Goal: Answer question/provide support: Share knowledge or assist other users

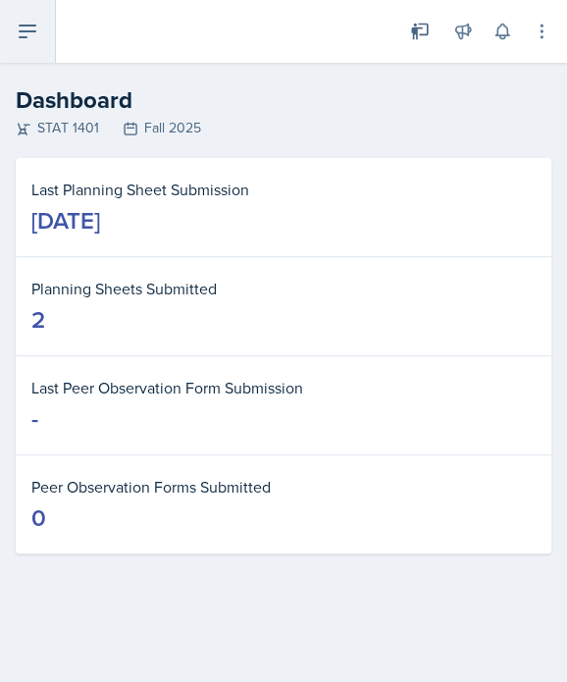
click at [30, 38] on icon at bounding box center [28, 32] width 24 height 24
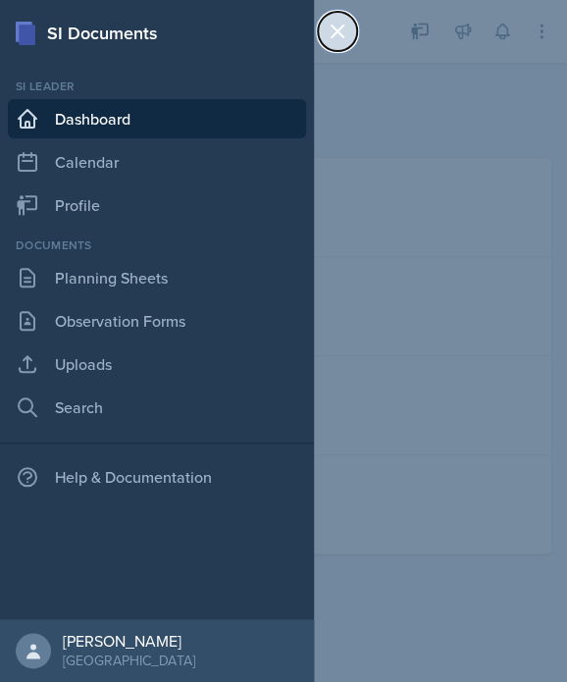
click at [347, 24] on icon at bounding box center [338, 32] width 24 height 24
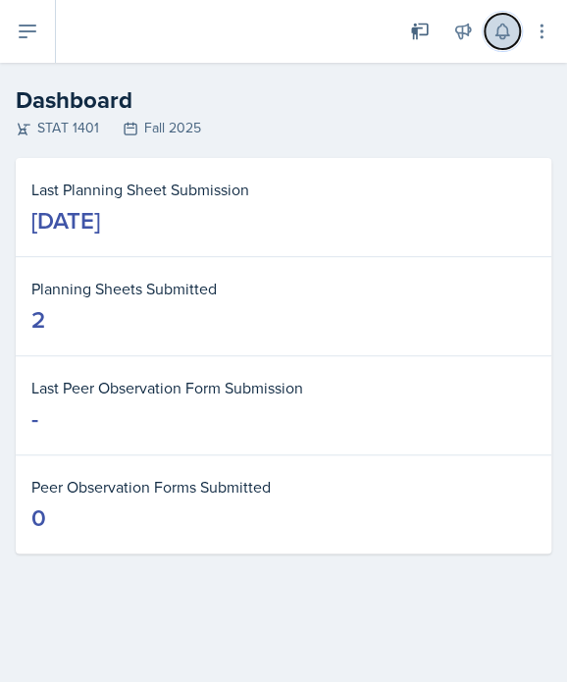
click at [505, 36] on icon at bounding box center [502, 32] width 13 height 15
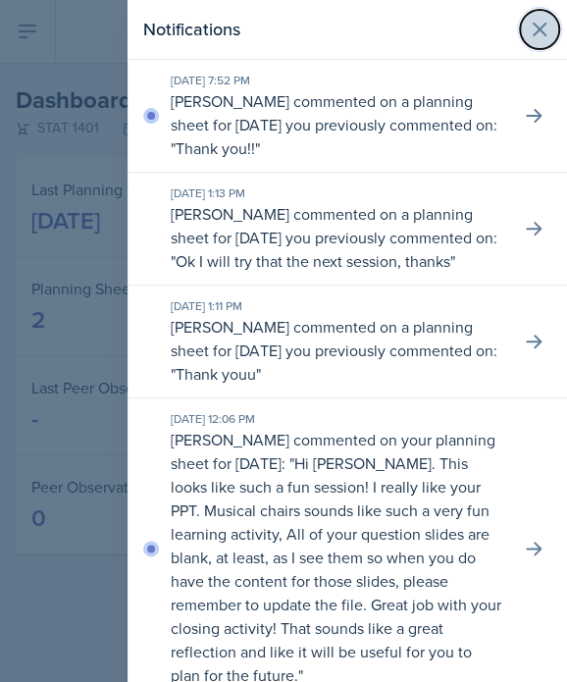
click at [528, 34] on icon at bounding box center [540, 30] width 24 height 24
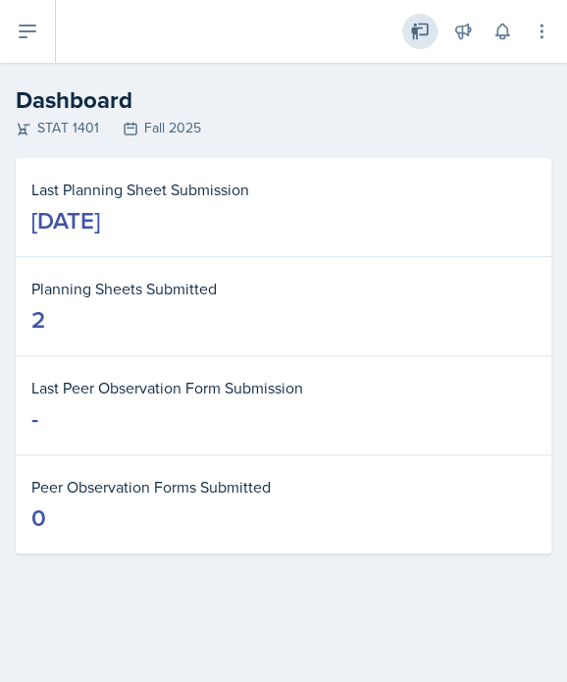
click at [421, 30] on icon at bounding box center [420, 32] width 20 height 20
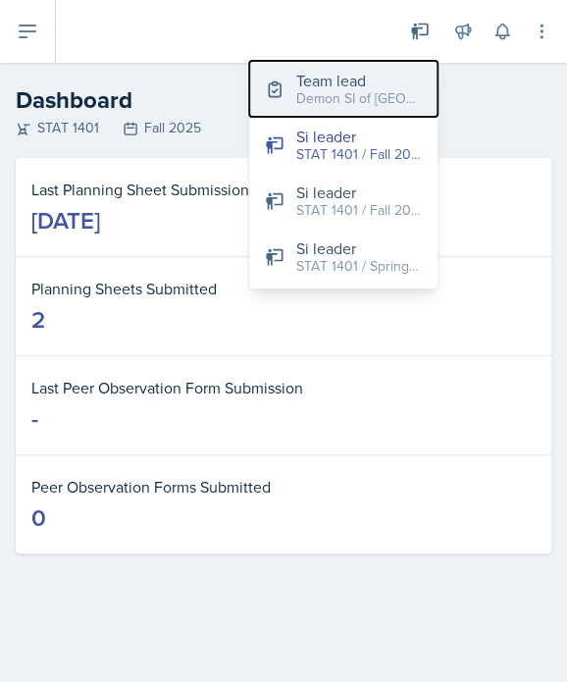
click at [402, 91] on div "Demon SI of [GEOGRAPHIC_DATA] / Fall 2025" at bounding box center [359, 98] width 126 height 21
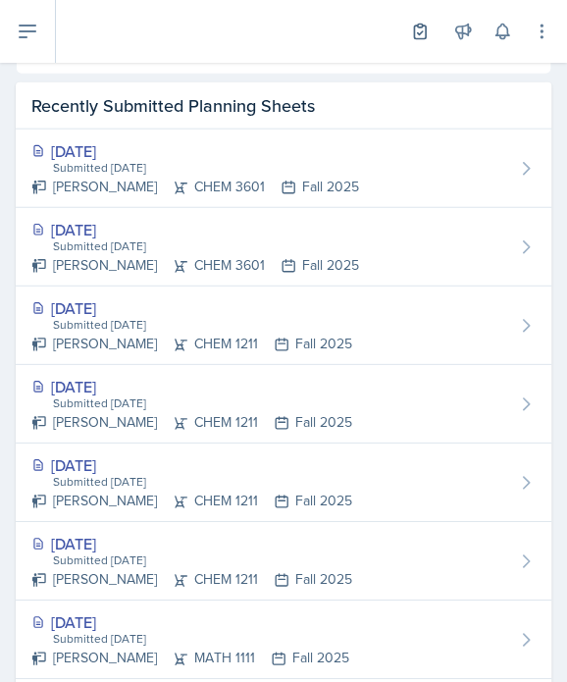
scroll to position [917, 0]
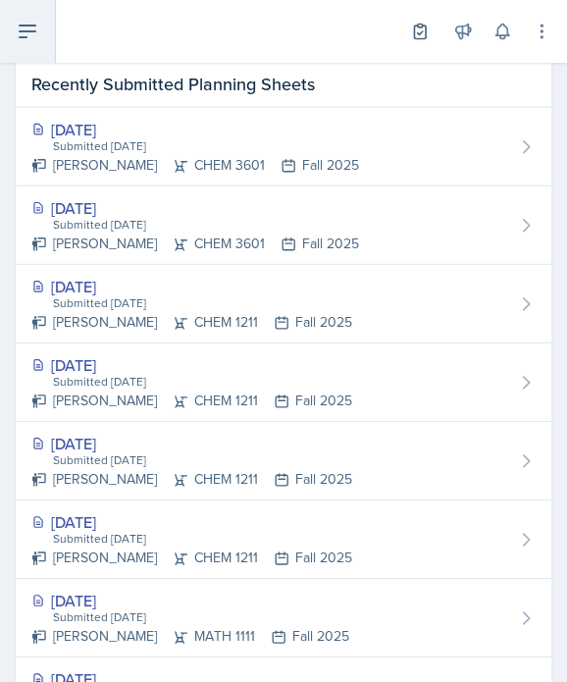
click at [29, 24] on icon at bounding box center [28, 32] width 24 height 24
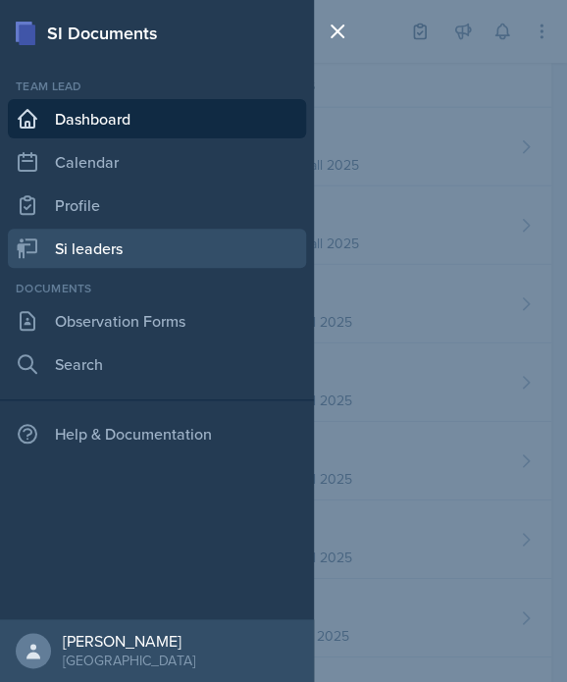
click at [70, 243] on link "Si leaders" at bounding box center [157, 248] width 298 height 39
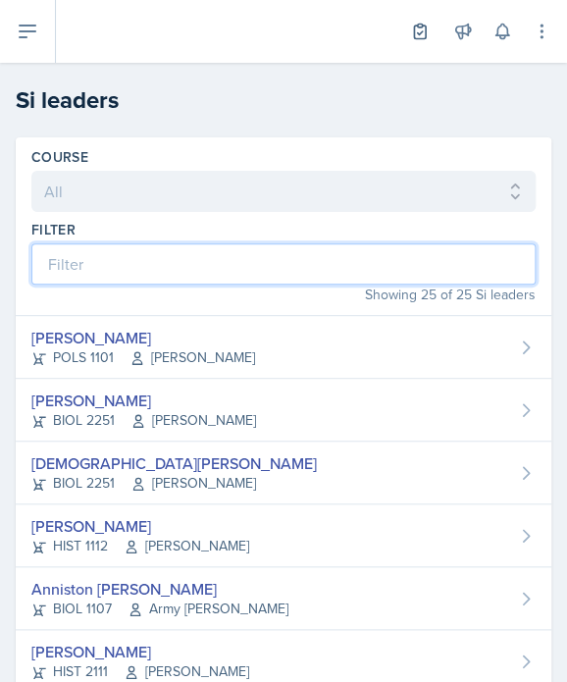
click at [137, 249] on input at bounding box center [283, 263] width 505 height 41
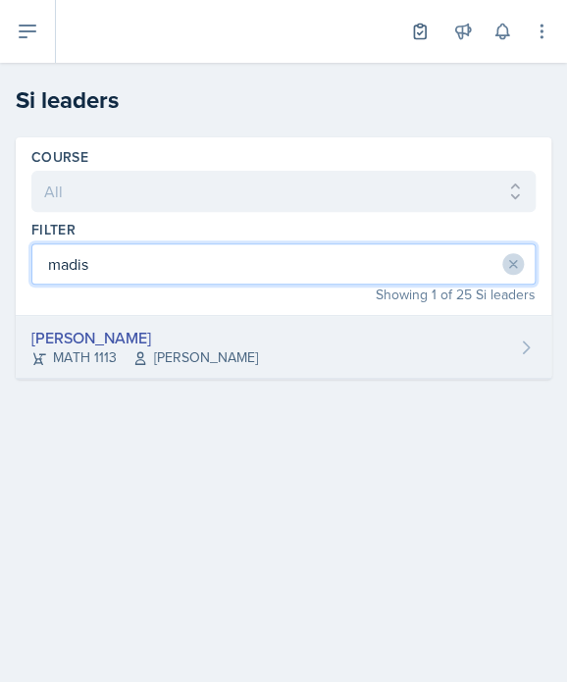
type input "madis"
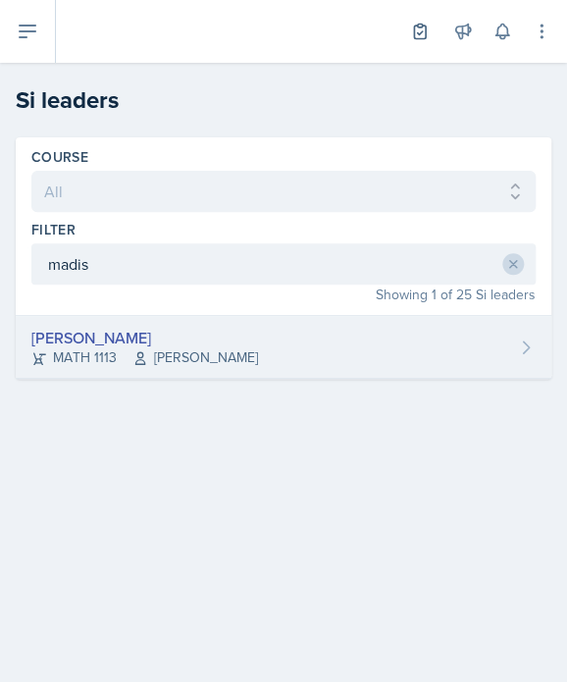
click at [192, 329] on div "[PERSON_NAME]" at bounding box center [144, 338] width 227 height 24
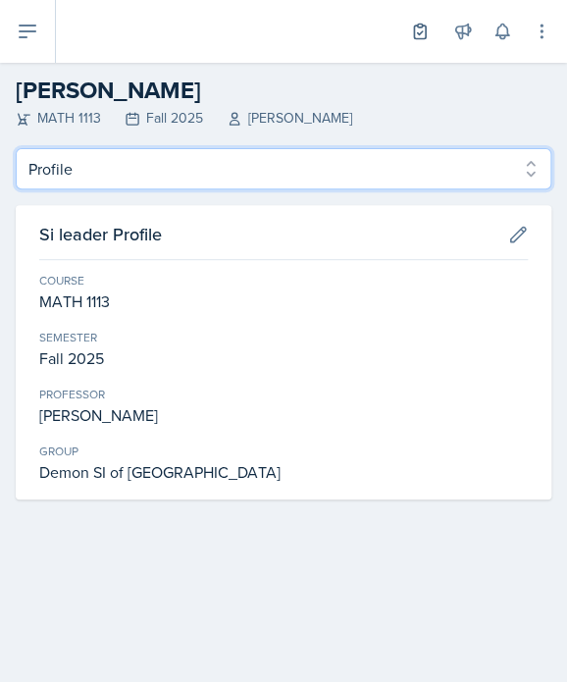
click at [160, 168] on select "Profile Planning Sheets Observation Forms Uploads" at bounding box center [284, 168] width 536 height 41
select select "Planning Sheets"
click at [16, 148] on select "Profile Planning Sheets Observation Forms Uploads" at bounding box center [284, 168] width 536 height 41
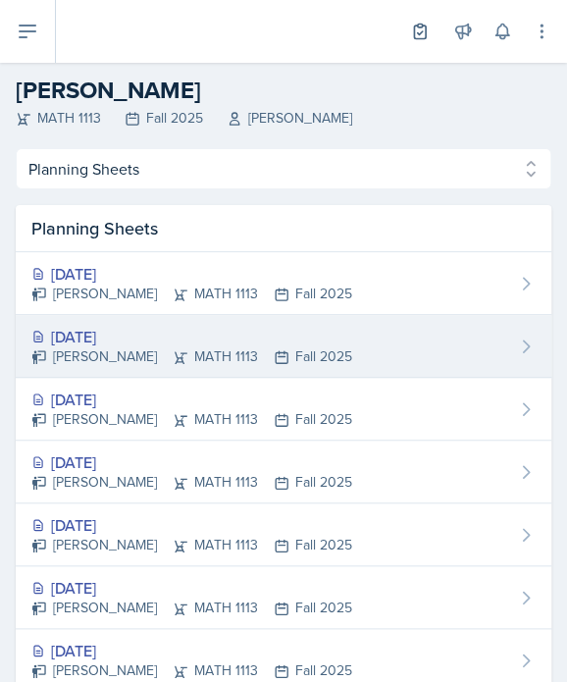
click at [166, 341] on div "[DATE]" at bounding box center [191, 337] width 321 height 24
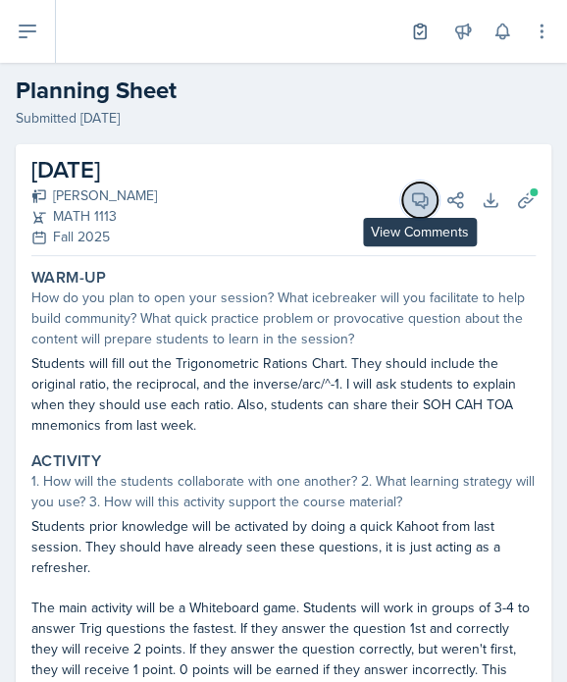
click at [410, 194] on icon at bounding box center [420, 200] width 20 height 20
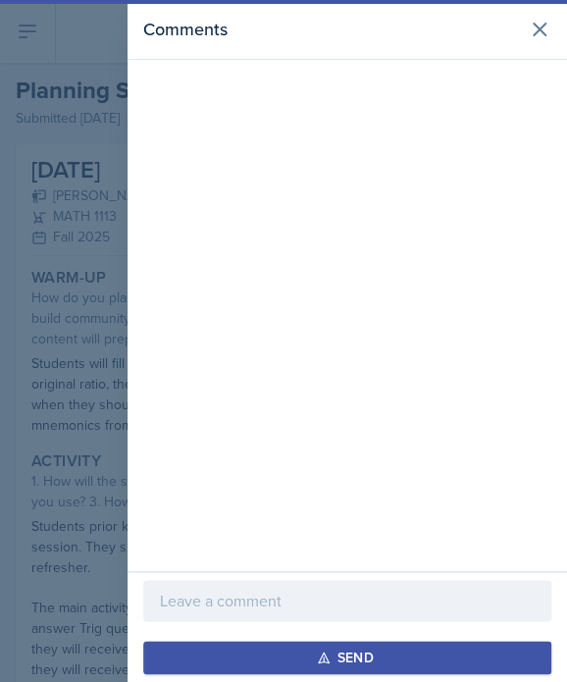
click at [440, 580] on div at bounding box center [347, 600] width 408 height 41
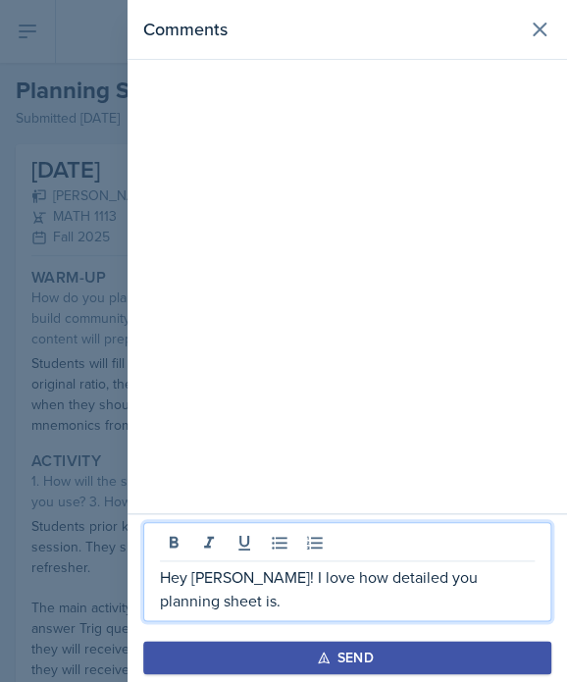
click at [421, 578] on p "Hey [PERSON_NAME]! I love how detailed you planning sheet is." at bounding box center [347, 588] width 375 height 47
click at [345, 602] on p "Hey [PERSON_NAME]! I love how detailed your planning sheet is." at bounding box center [347, 588] width 375 height 47
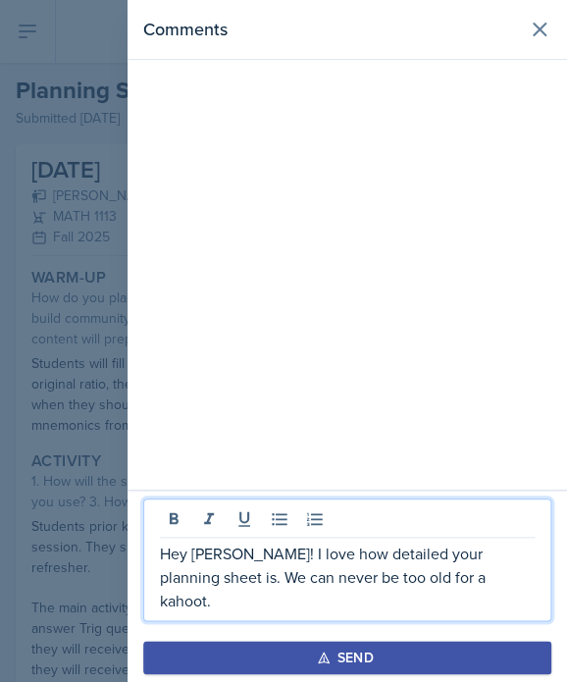
click at [483, 594] on p "Hey [PERSON_NAME]! I love how detailed your planning sheet is. We can never be …" at bounding box center [347, 577] width 375 height 71
click at [337, 662] on div "Send" at bounding box center [347, 658] width 52 height 16
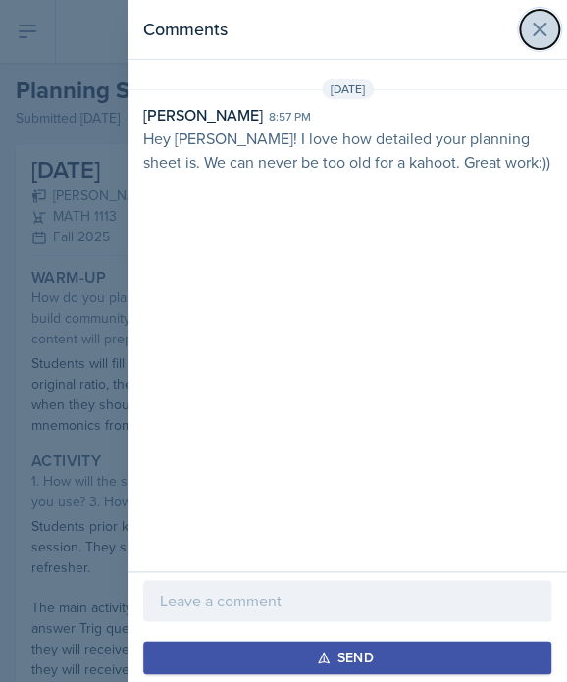
click at [544, 25] on icon at bounding box center [540, 30] width 12 height 12
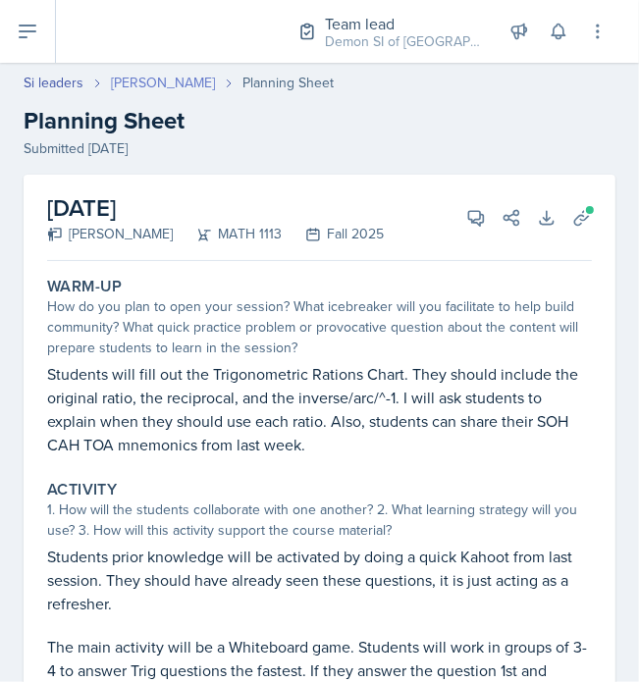
click at [199, 83] on link "[PERSON_NAME]" at bounding box center [163, 83] width 104 height 21
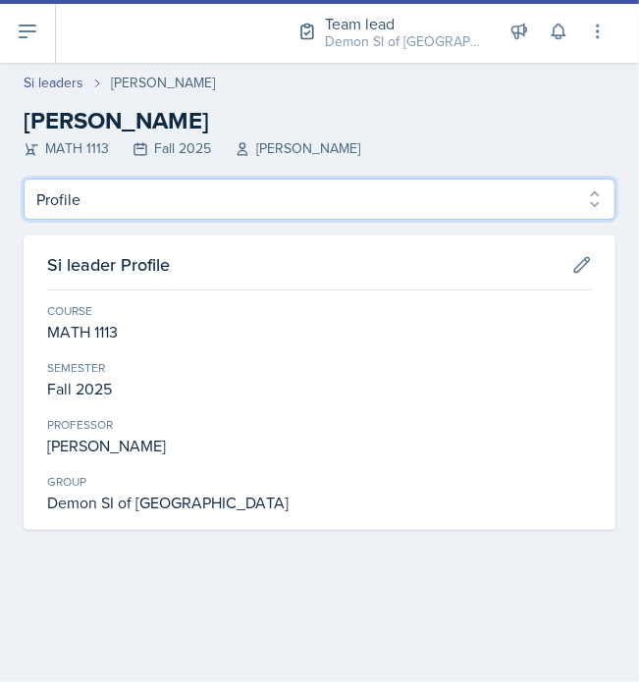
click at [234, 196] on select "Profile Planning Sheets Observation Forms Uploads" at bounding box center [320, 199] width 592 height 41
select select "Planning Sheets"
click at [24, 179] on select "Profile Planning Sheets Observation Forms Uploads" at bounding box center [320, 199] width 592 height 41
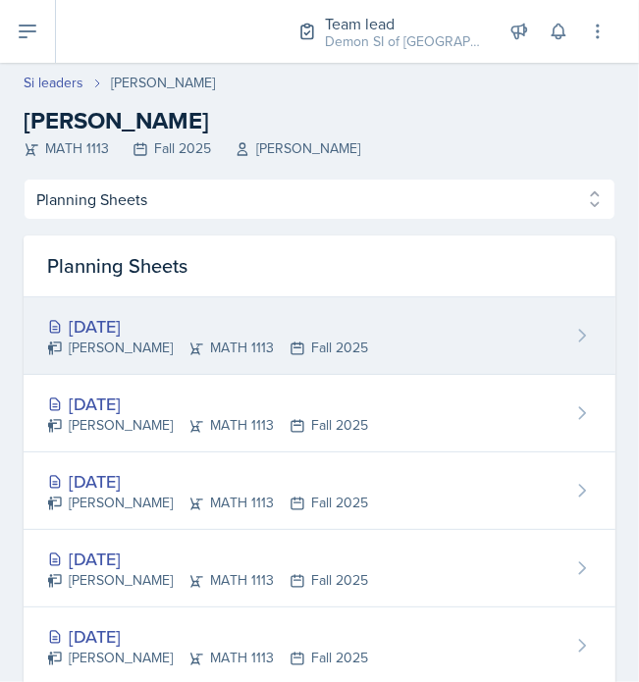
click at [310, 348] on div "[PERSON_NAME] MATH 1113 Fall 2025" at bounding box center [207, 348] width 321 height 21
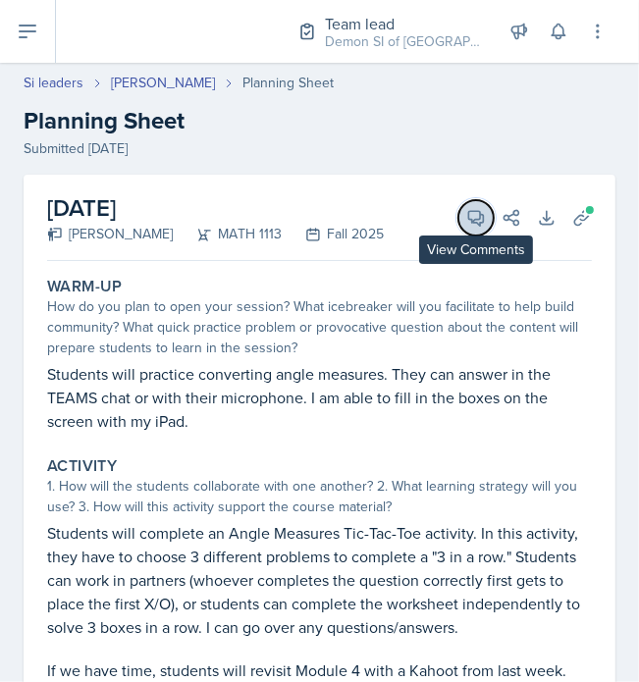
click at [478, 208] on span at bounding box center [483, 211] width 10 height 10
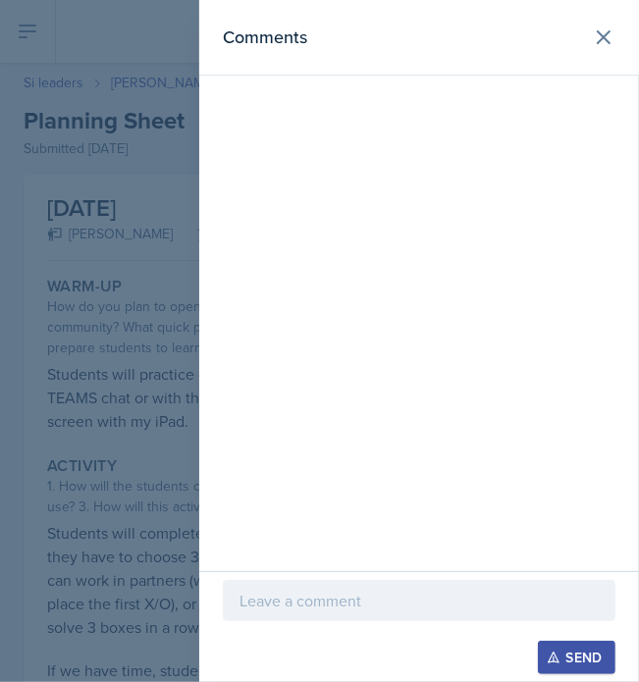
click at [379, 598] on p at bounding box center [419, 601] width 359 height 24
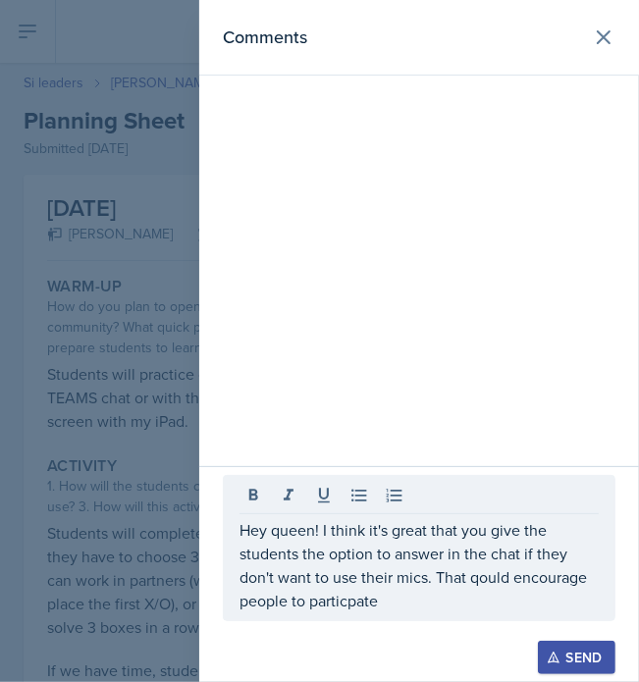
click at [401, 643] on div "Hey queen! I think it's great that you give the students the option to answer i…" at bounding box center [419, 574] width 440 height 216
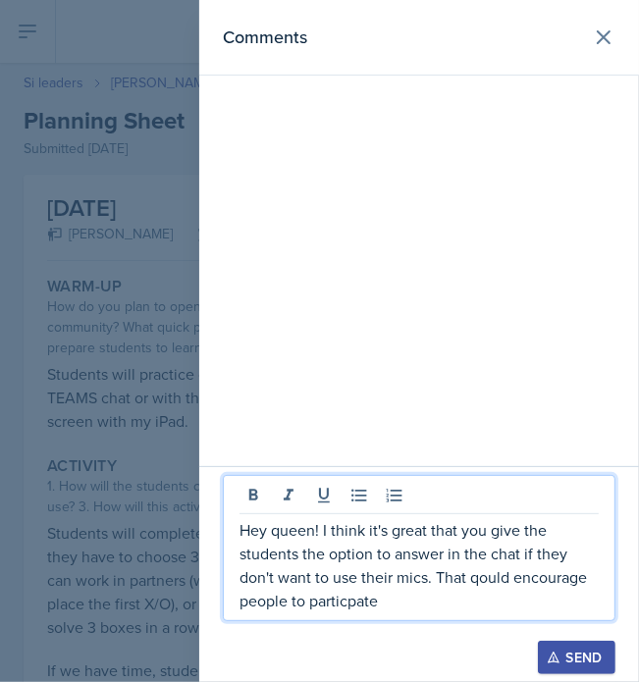
click at [389, 608] on p "Hey queen! I think it's great that you give the students the option to answer i…" at bounding box center [419, 565] width 359 height 94
click at [518, 582] on p "Hey queen! I think it's great that you give the students the option to answer i…" at bounding box center [419, 565] width 359 height 94
click at [511, 575] on p "Hey queen! I think it's great that you give the students the option to answer i…" at bounding box center [419, 565] width 359 height 94
click at [593, 585] on p "Hey queen! I think it's great that you give the students the option to answer i…" at bounding box center [419, 565] width 359 height 94
click at [467, 603] on p "Hey queen! I think it's great that you give the students the option to answer i…" at bounding box center [419, 565] width 359 height 94
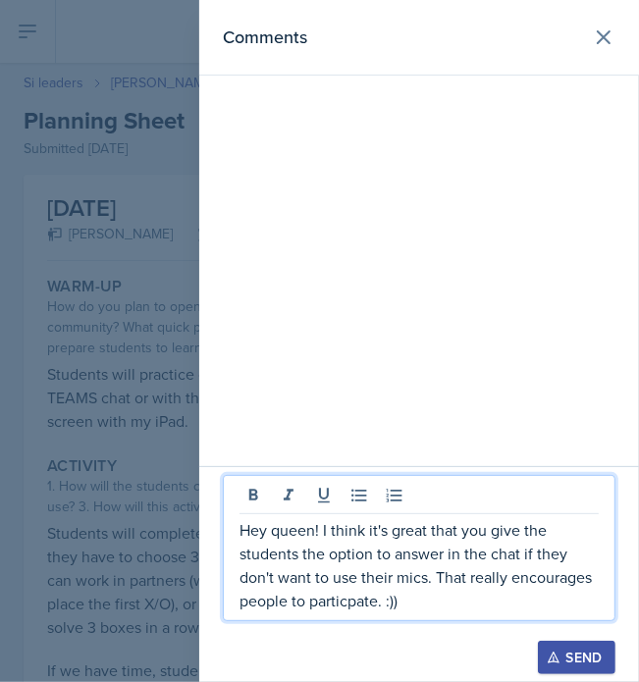
click at [382, 597] on p "Hey queen! I think it's great that you give the students the option to answer i…" at bounding box center [419, 565] width 359 height 94
click at [403, 603] on p "Hey queen! I think it's great that you give the students the option to answer i…" at bounding box center [419, 565] width 359 height 94
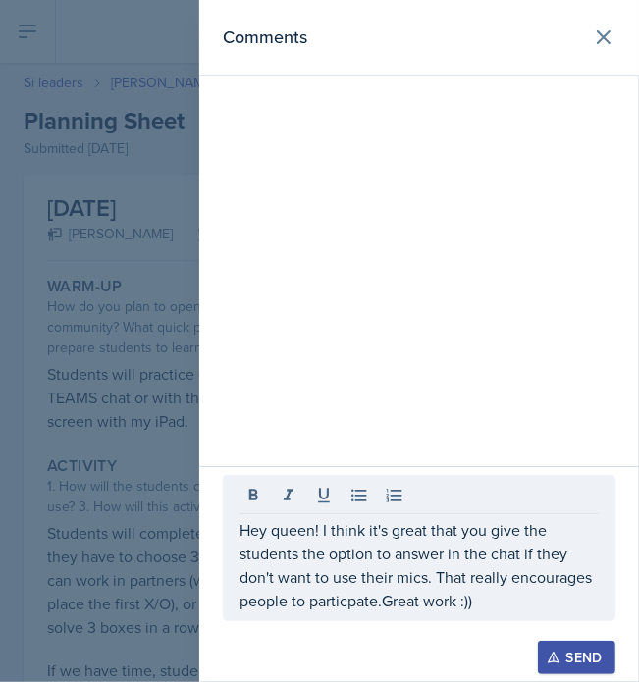
click at [549, 653] on icon "button" at bounding box center [554, 658] width 14 height 14
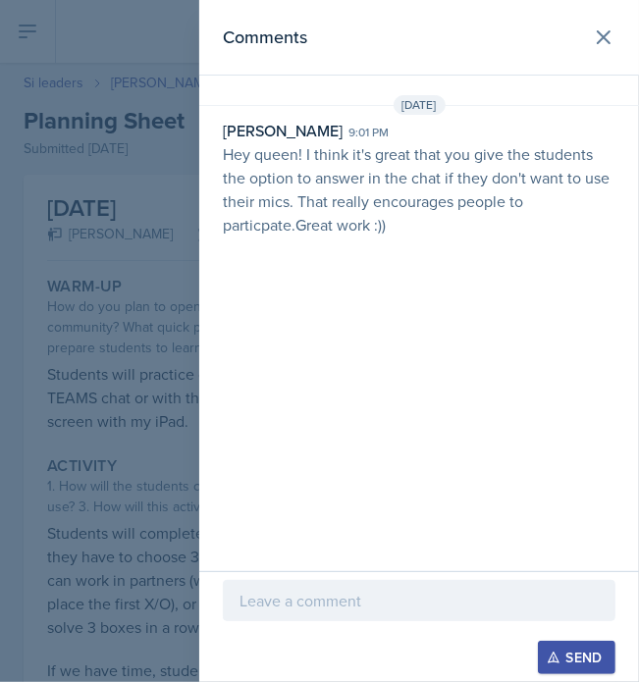
drag, startPoint x: 549, startPoint y: 653, endPoint x: 813, endPoint y: 684, distance: 266.0
click at [639, 681] on html "SI Documents Team lead Dashboard Calendar Profile Si leaders Documents Observat…" at bounding box center [319, 474] width 639 height 949
click at [605, 40] on icon at bounding box center [604, 38] width 24 height 24
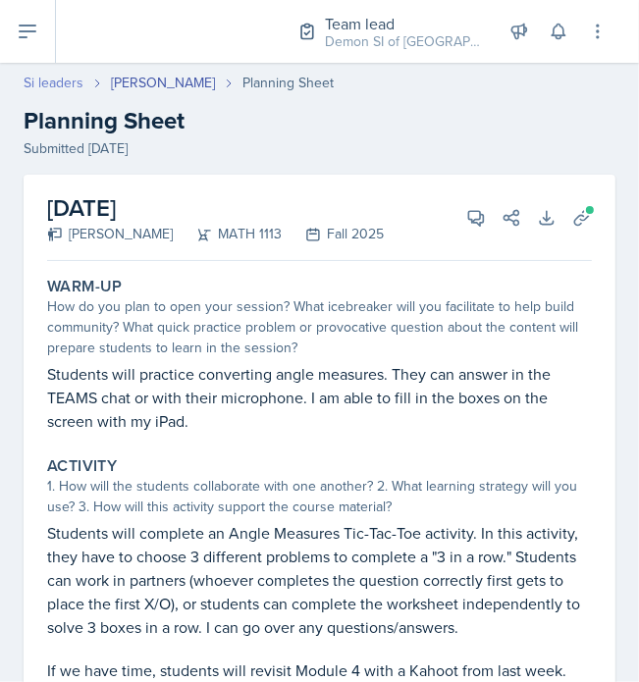
click at [55, 81] on link "Si leaders" at bounding box center [54, 83] width 60 height 21
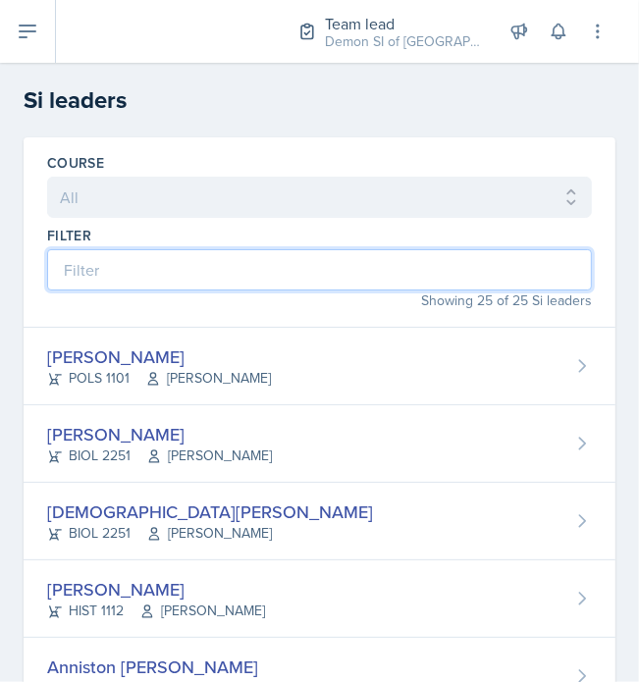
click at [228, 267] on input at bounding box center [319, 269] width 545 height 41
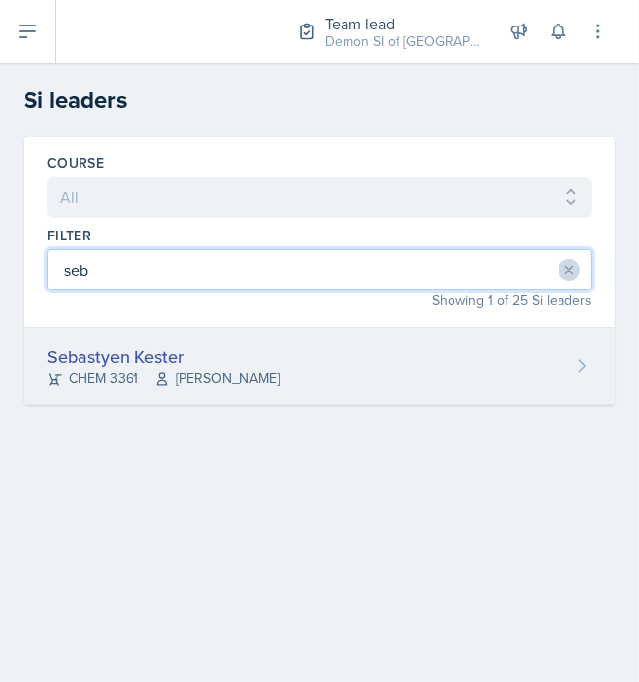
type input "seb"
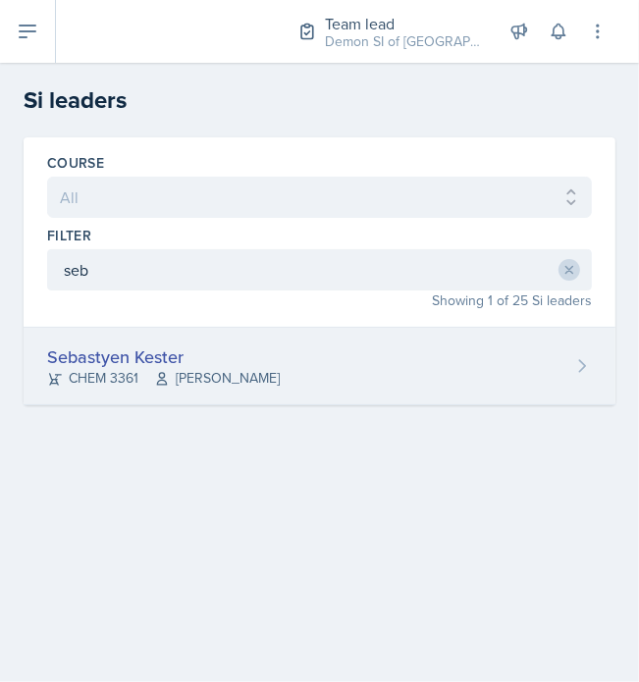
click at [228, 346] on div "Sebastyen Kester" at bounding box center [163, 357] width 233 height 27
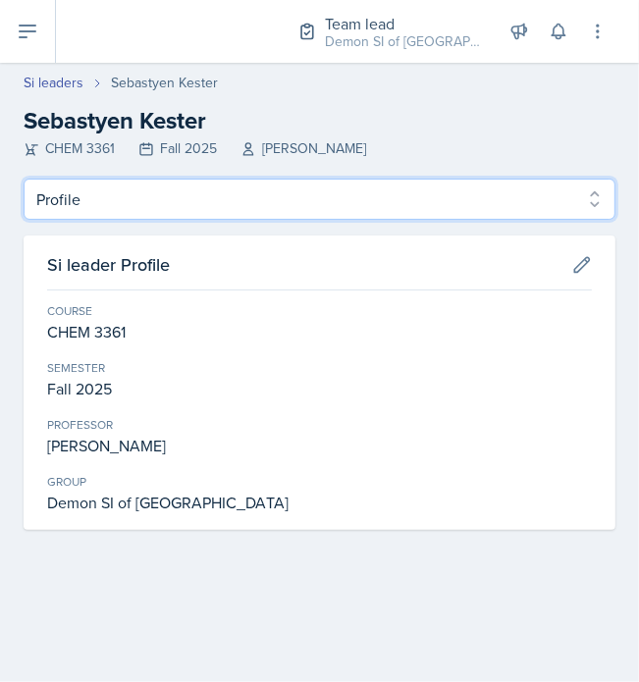
click at [123, 209] on select "Profile Planning Sheets Observation Forms Uploads" at bounding box center [320, 199] width 592 height 41
select select "Planning Sheets"
click at [24, 179] on select "Profile Planning Sheets Observation Forms Uploads" at bounding box center [320, 199] width 592 height 41
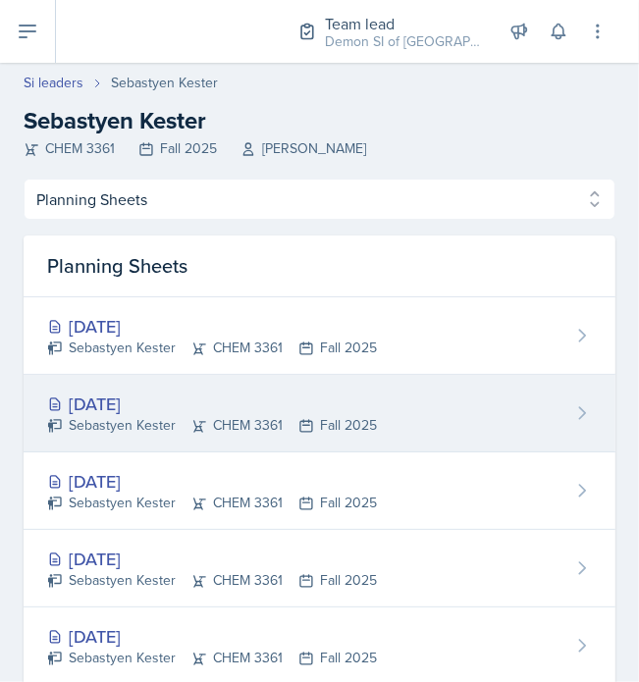
click at [184, 391] on div "[DATE]" at bounding box center [212, 404] width 330 height 27
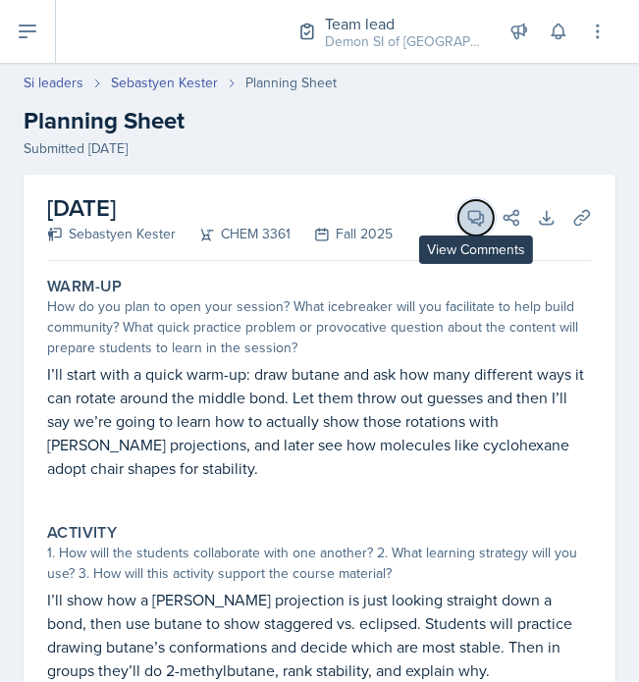
click at [458, 211] on button "View Comments" at bounding box center [475, 217] width 35 height 35
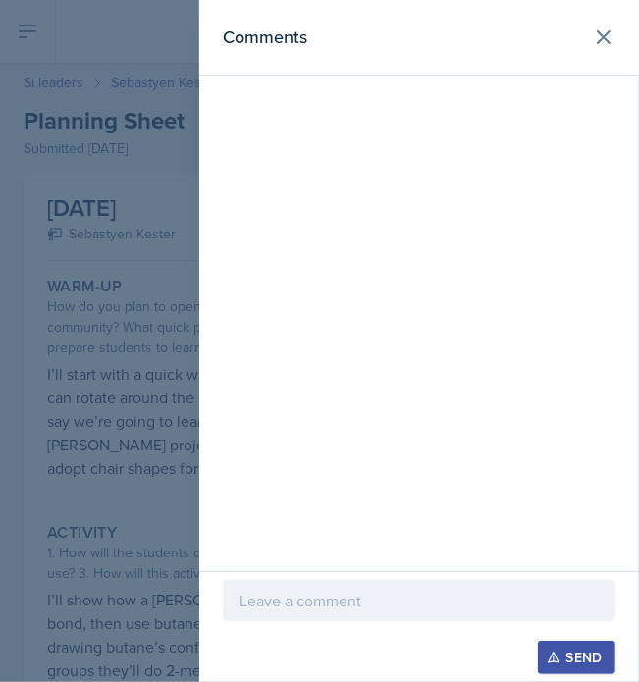
click at [446, 211] on section "Comments Send" at bounding box center [419, 341] width 440 height 682
click at [381, 595] on p at bounding box center [419, 601] width 359 height 24
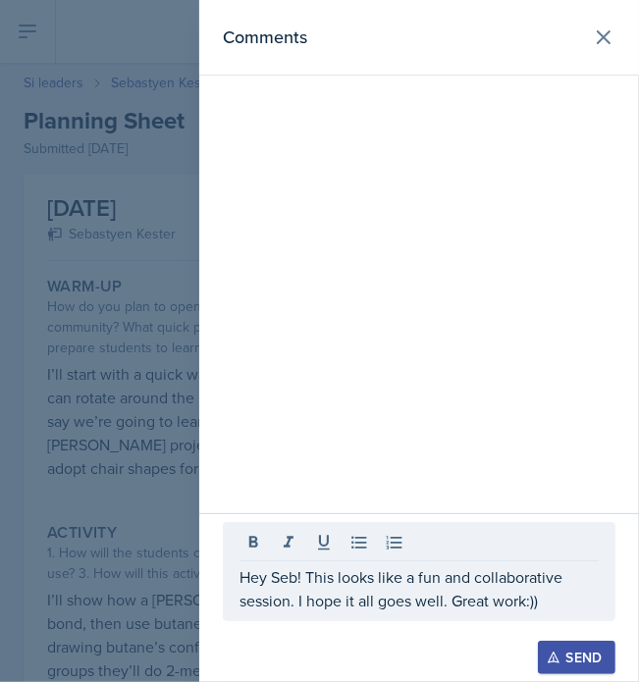
click at [554, 636] on div at bounding box center [419, 631] width 393 height 20
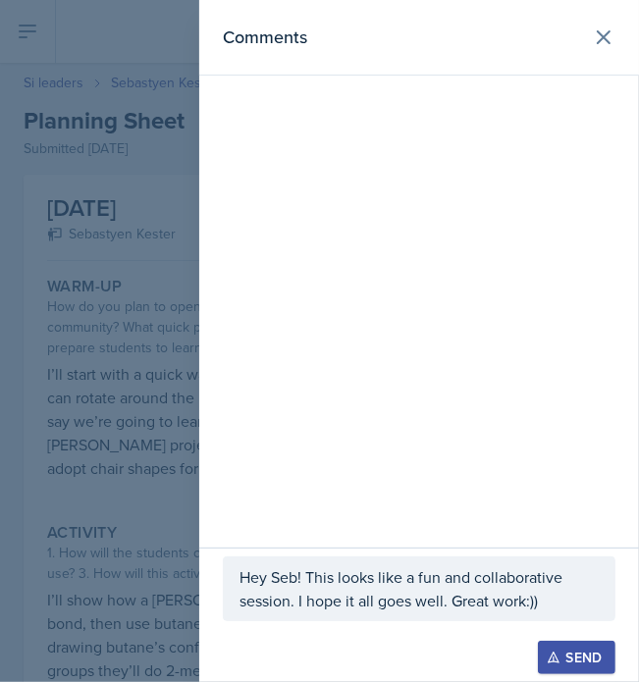
click at [566, 650] on div "Send" at bounding box center [577, 658] width 52 height 16
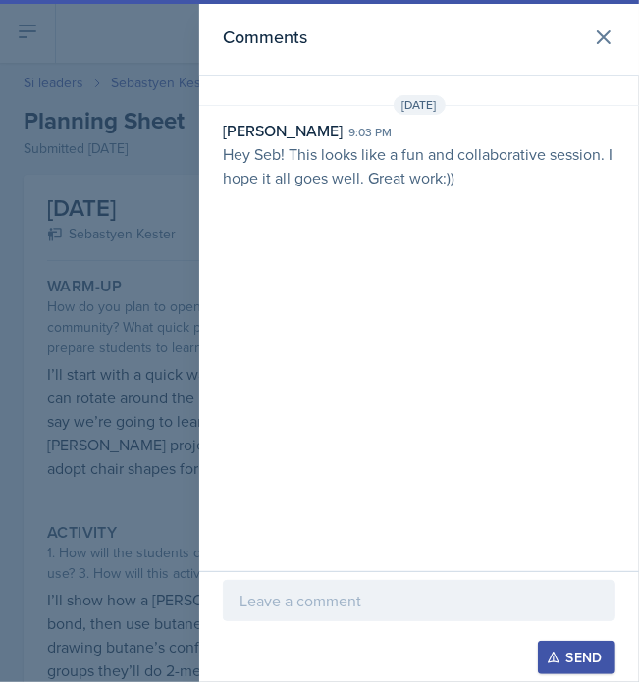
click at [566, 650] on div "Send" at bounding box center [577, 658] width 52 height 16
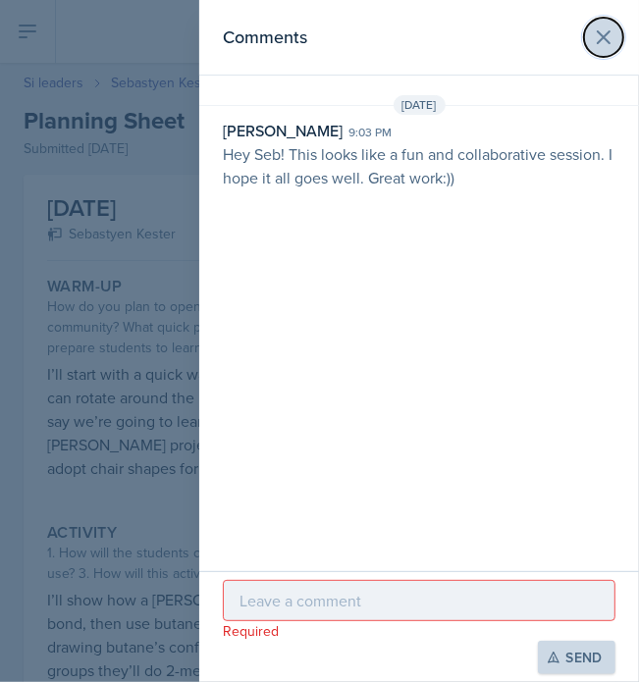
click at [606, 42] on icon at bounding box center [604, 38] width 24 height 24
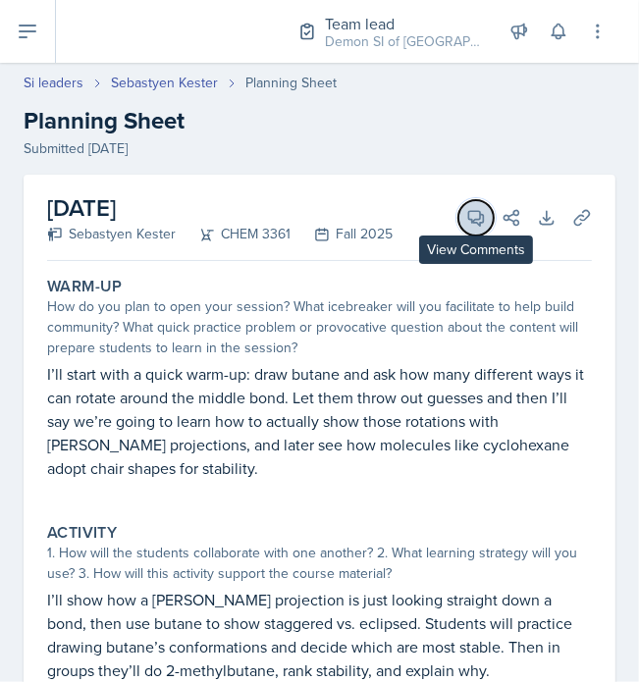
click at [466, 217] on icon at bounding box center [476, 218] width 20 height 20
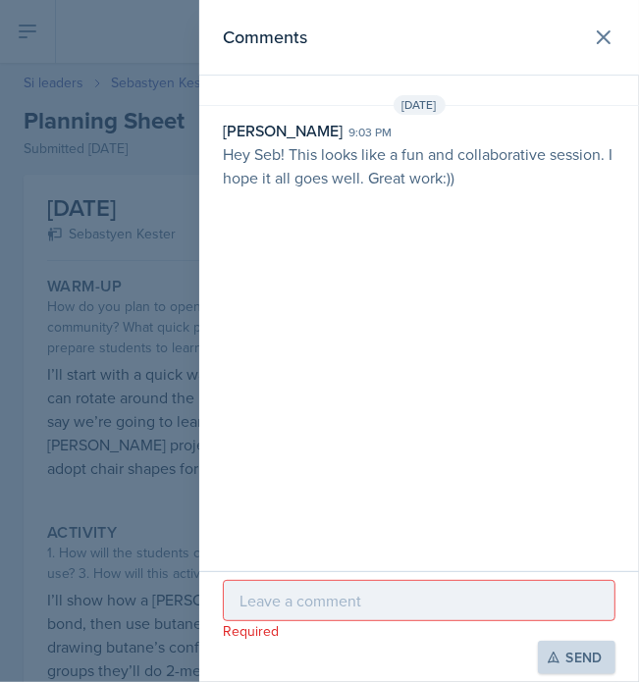
click at [465, 593] on p at bounding box center [419, 601] width 359 height 24
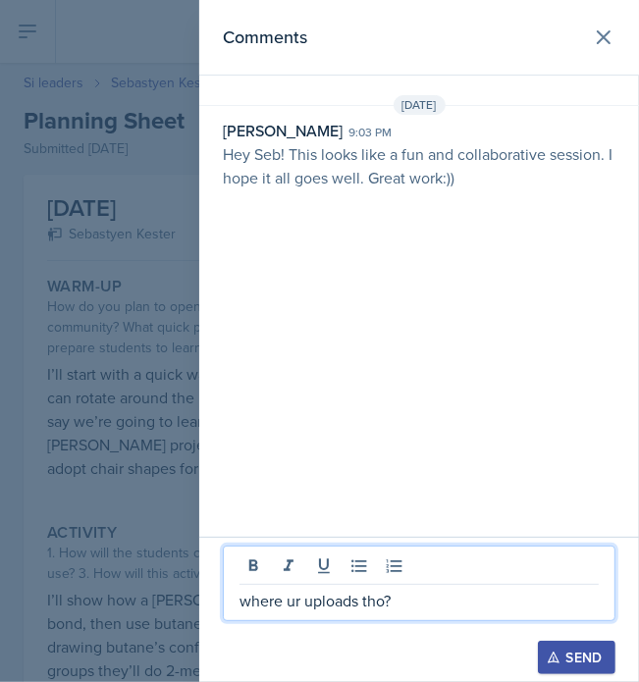
click at [289, 605] on p "where ur uploads tho?" at bounding box center [419, 601] width 359 height 24
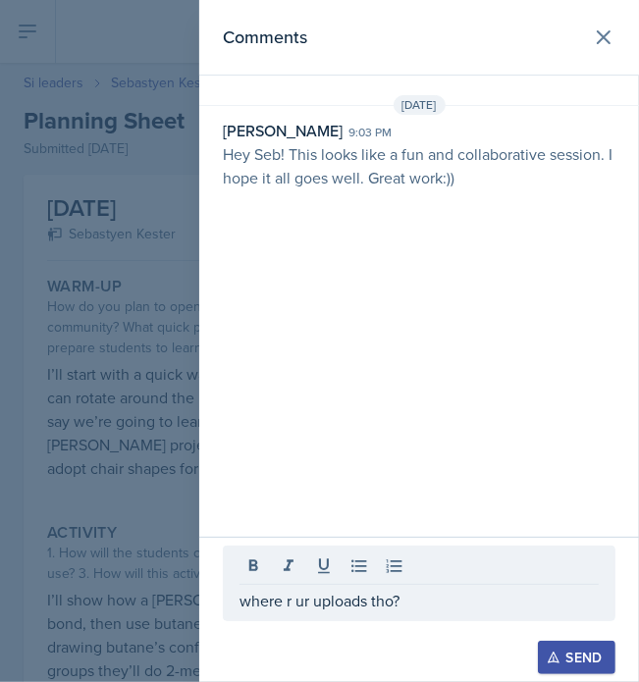
click at [589, 650] on div "Send" at bounding box center [577, 658] width 52 height 16
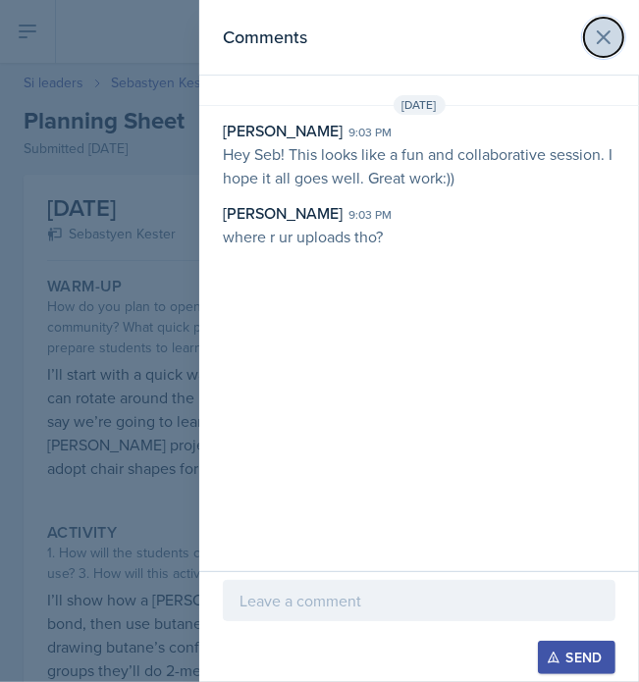
click at [601, 38] on icon at bounding box center [604, 37] width 12 height 12
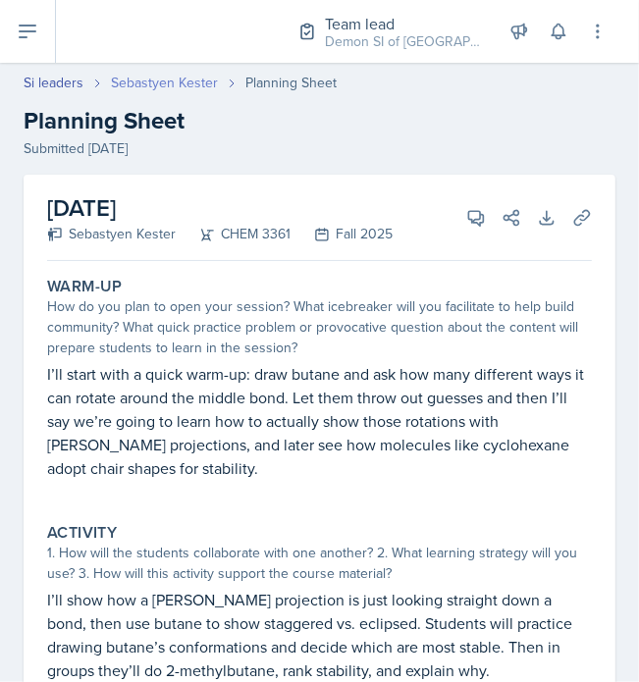
click at [164, 80] on link "Sebastyen Kester" at bounding box center [164, 83] width 107 height 21
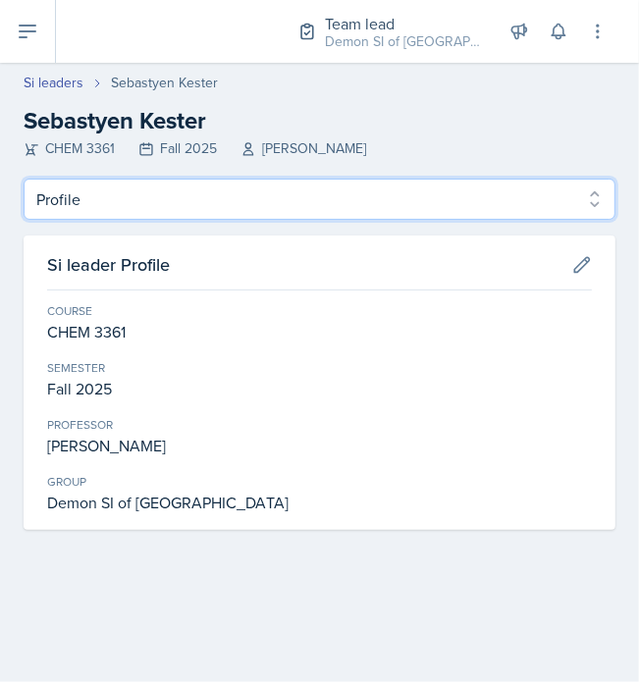
click at [149, 203] on select "Profile Planning Sheets Observation Forms Uploads" at bounding box center [320, 199] width 592 height 41
select select "Planning Sheets"
click at [24, 179] on select "Profile Planning Sheets Observation Forms Uploads" at bounding box center [320, 199] width 592 height 41
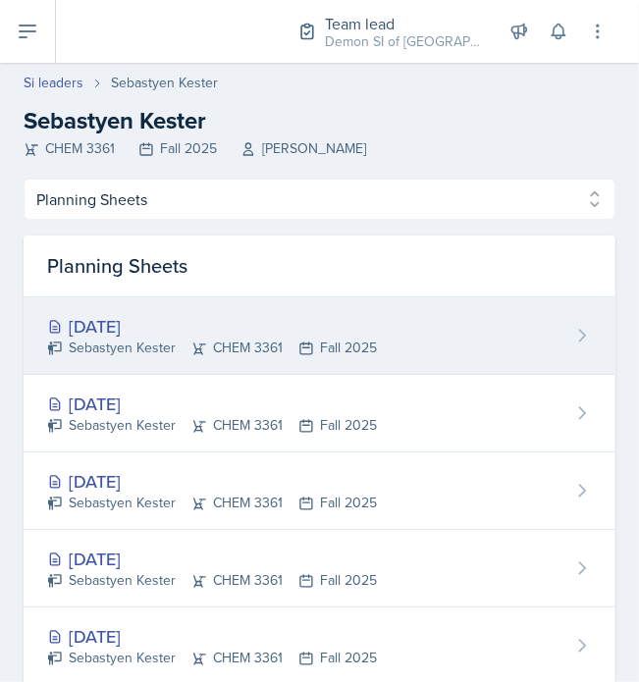
click at [160, 332] on div "[DATE]" at bounding box center [212, 326] width 330 height 27
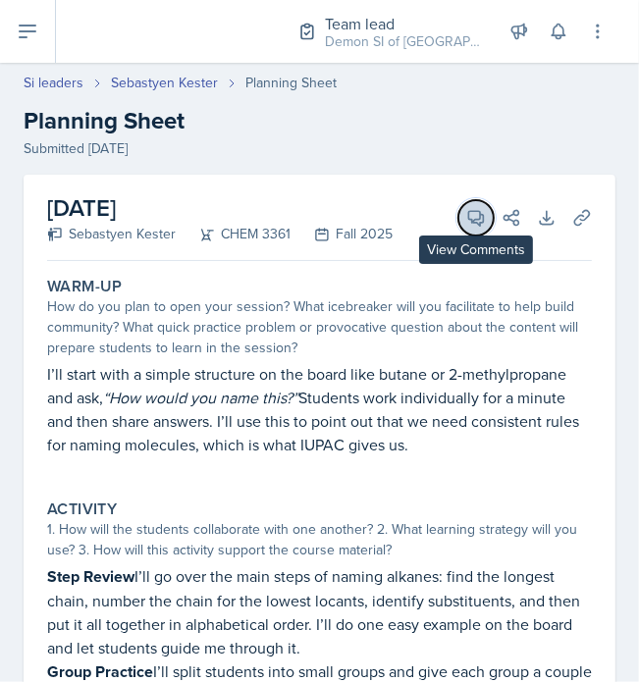
click at [471, 215] on button "View Comments" at bounding box center [475, 217] width 35 height 35
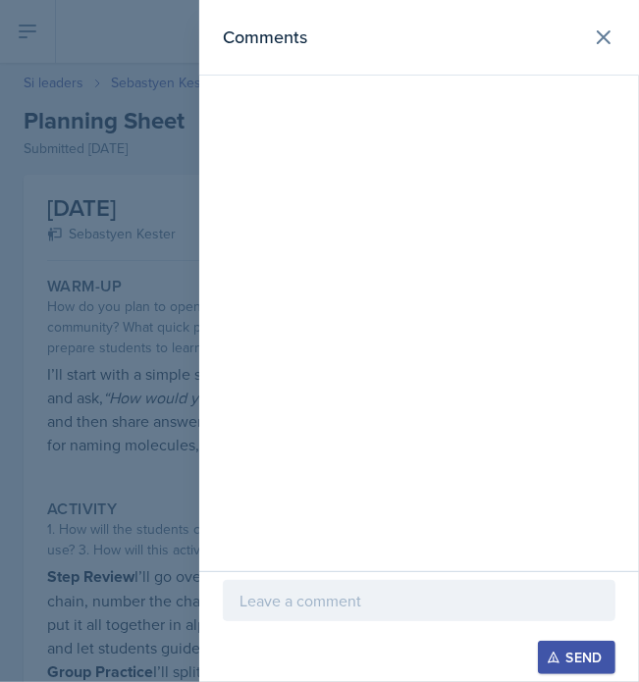
click at [382, 612] on p at bounding box center [419, 601] width 359 height 24
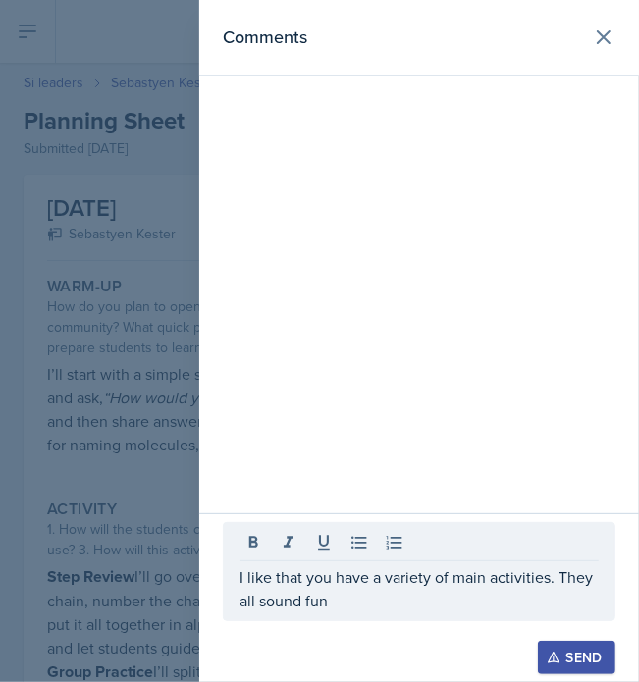
click at [142, 474] on div at bounding box center [319, 341] width 639 height 682
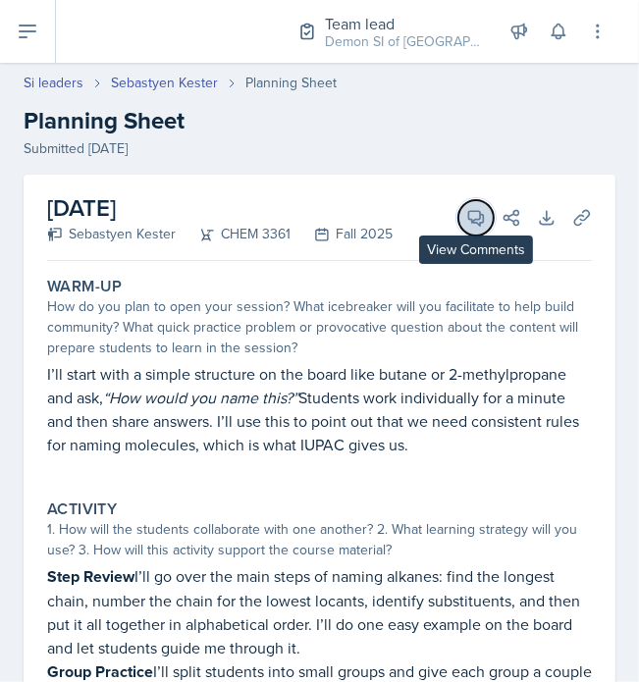
click at [475, 219] on button "View Comments" at bounding box center [475, 217] width 35 height 35
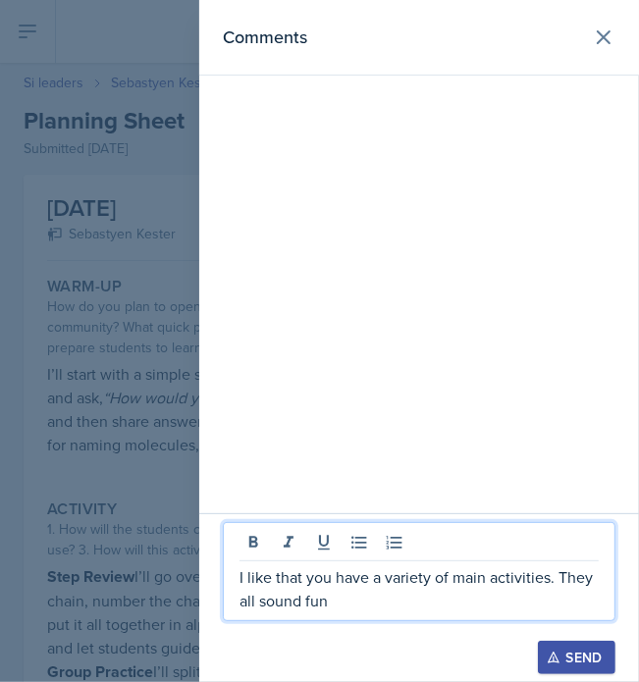
click at [385, 593] on p "I like that you have a variety of main activities. They all sound fun" at bounding box center [419, 588] width 359 height 47
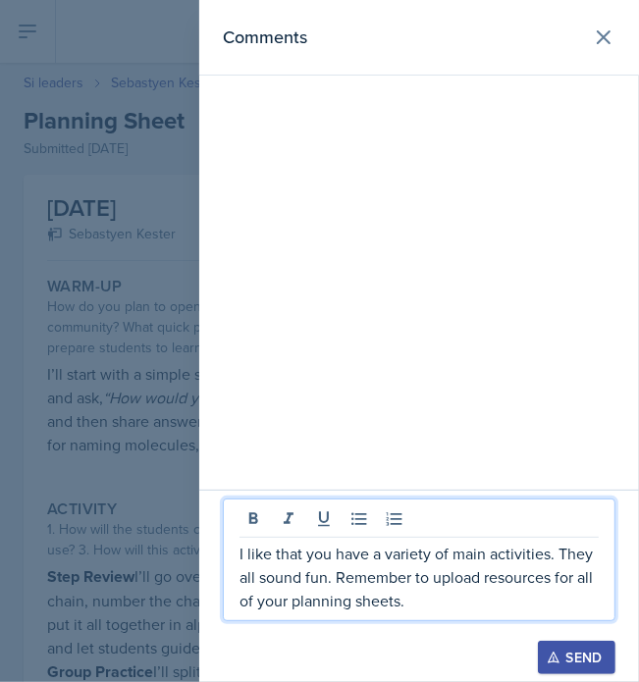
click at [441, 608] on p "I like that you have a variety of main activities. They all sound fun. Remember…" at bounding box center [419, 577] width 359 height 71
click at [573, 650] on div "Send" at bounding box center [577, 658] width 52 height 16
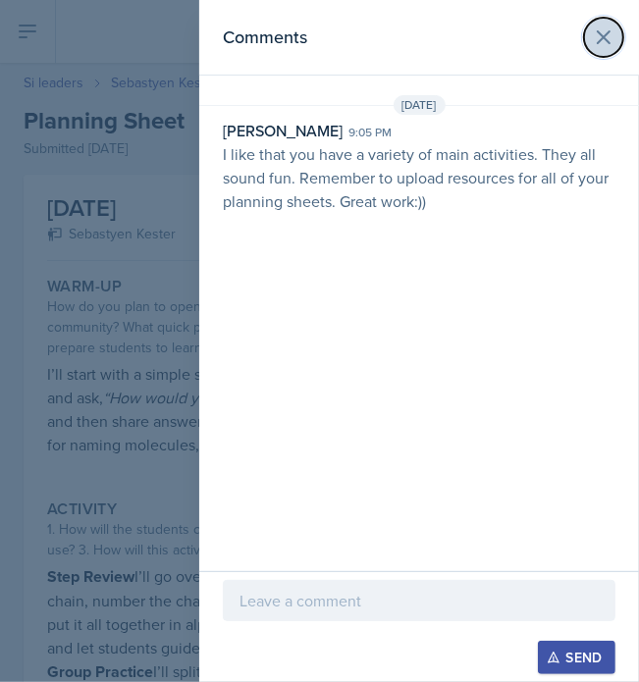
click at [605, 52] on button at bounding box center [603, 37] width 39 height 39
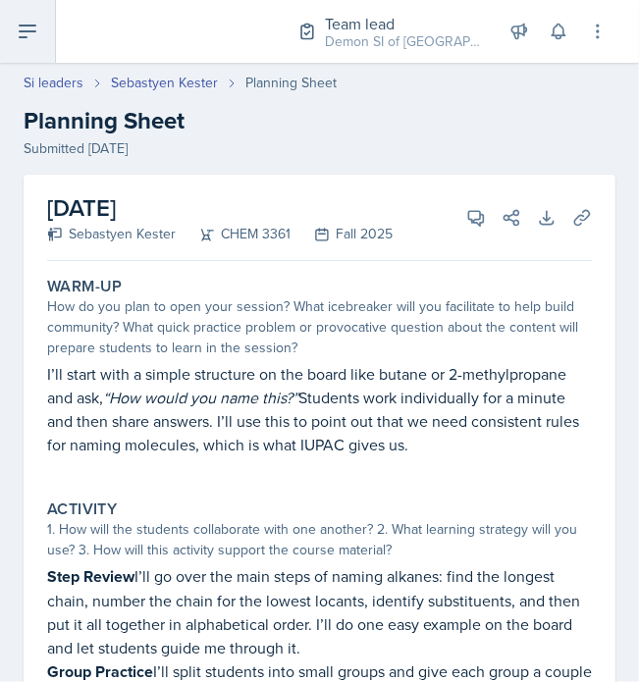
click at [20, 17] on button at bounding box center [28, 31] width 56 height 63
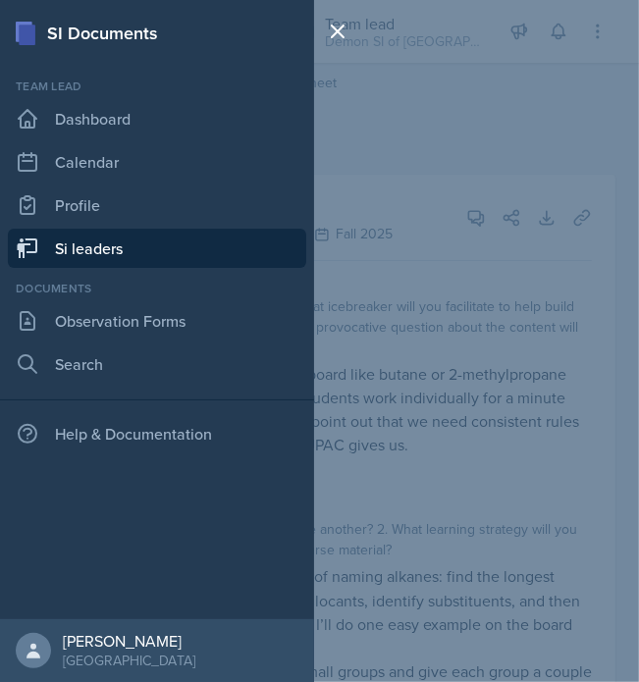
click at [357, 89] on div at bounding box center [341, 341] width 55 height 682
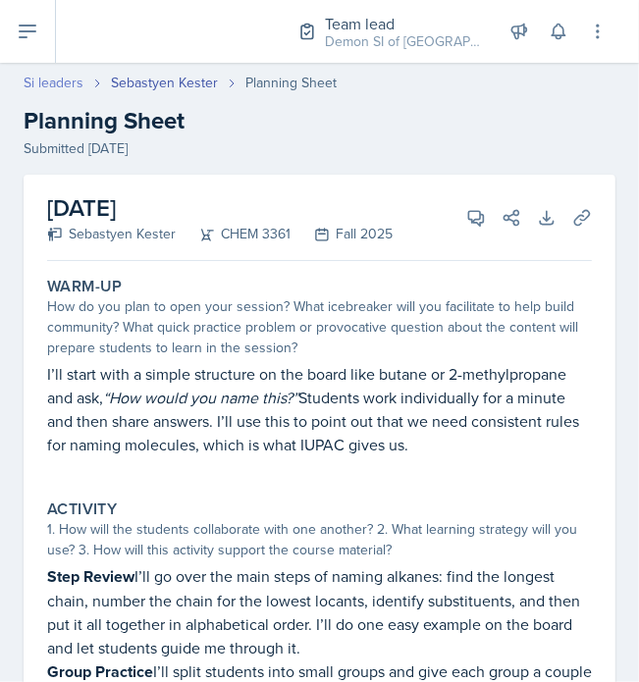
click at [70, 83] on link "Si leaders" at bounding box center [54, 83] width 60 height 21
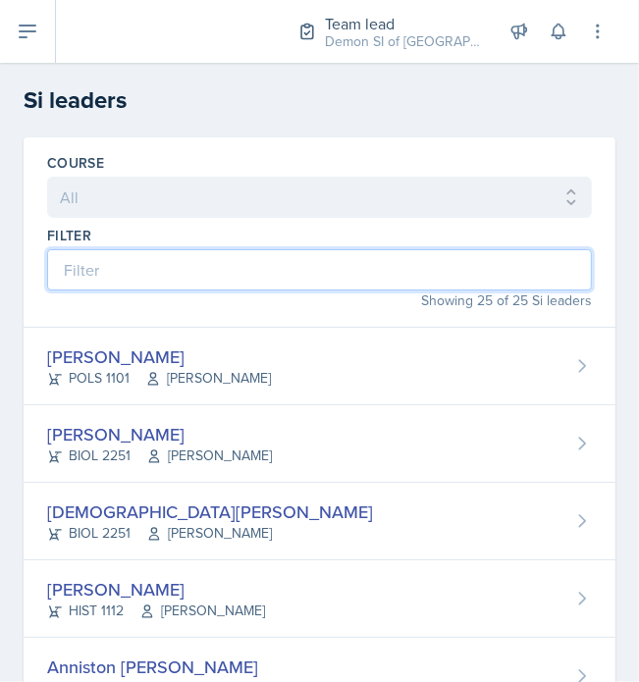
click at [166, 256] on input at bounding box center [319, 269] width 545 height 41
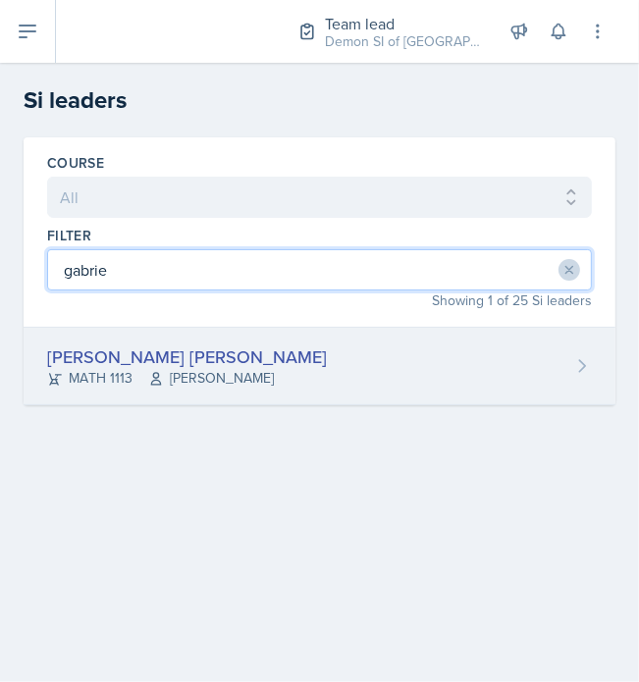
type input "gabrie"
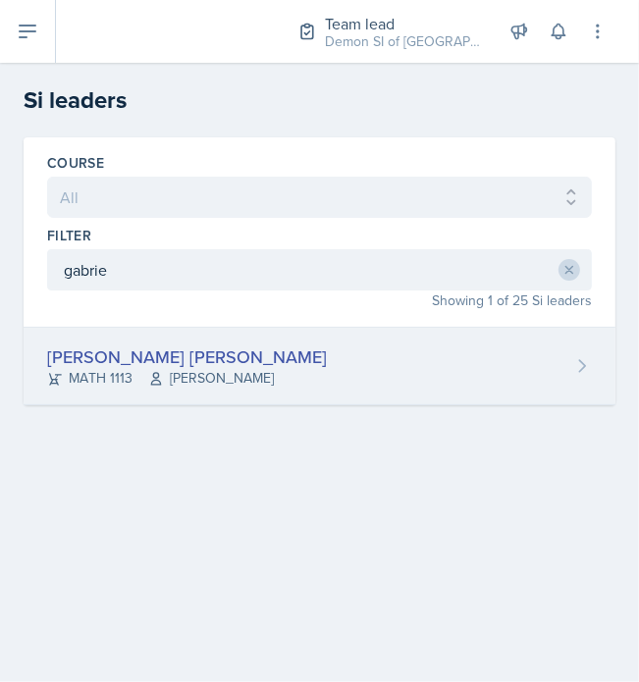
click at [198, 362] on div "[PERSON_NAME] [PERSON_NAME]" at bounding box center [187, 357] width 280 height 27
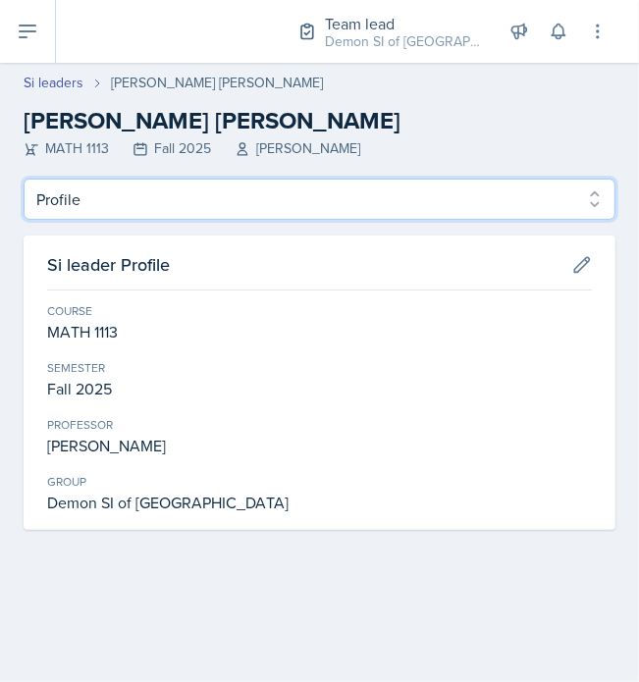
click at [90, 201] on select "Profile Planning Sheets Observation Forms Uploads" at bounding box center [320, 199] width 592 height 41
select select "Planning Sheets"
click at [24, 179] on select "Profile Planning Sheets Observation Forms Uploads" at bounding box center [320, 199] width 592 height 41
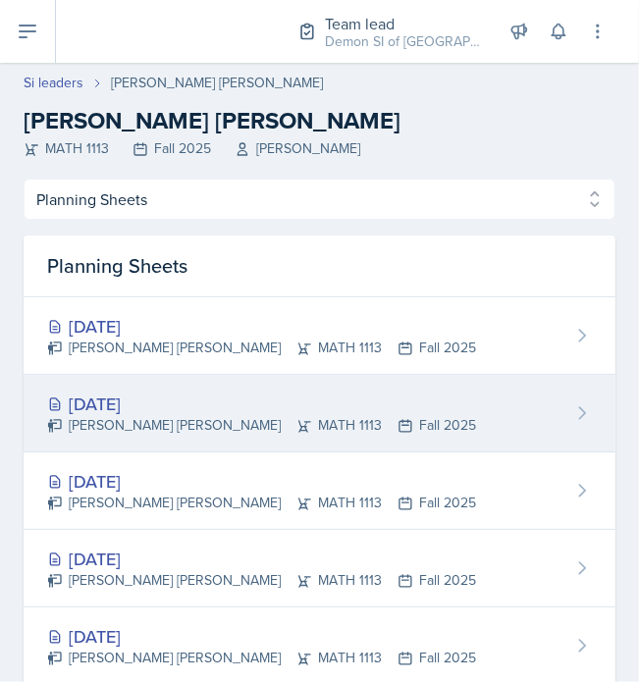
click at [156, 411] on div "[DATE]" at bounding box center [261, 404] width 429 height 27
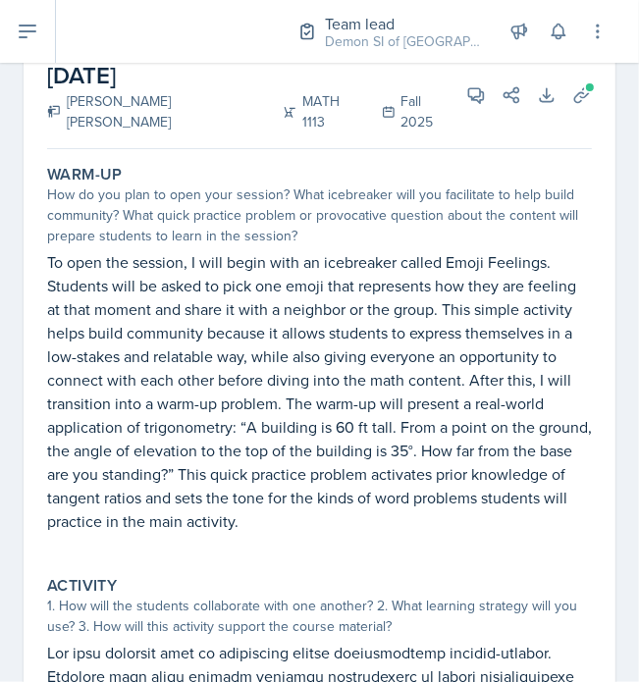
scroll to position [114, 0]
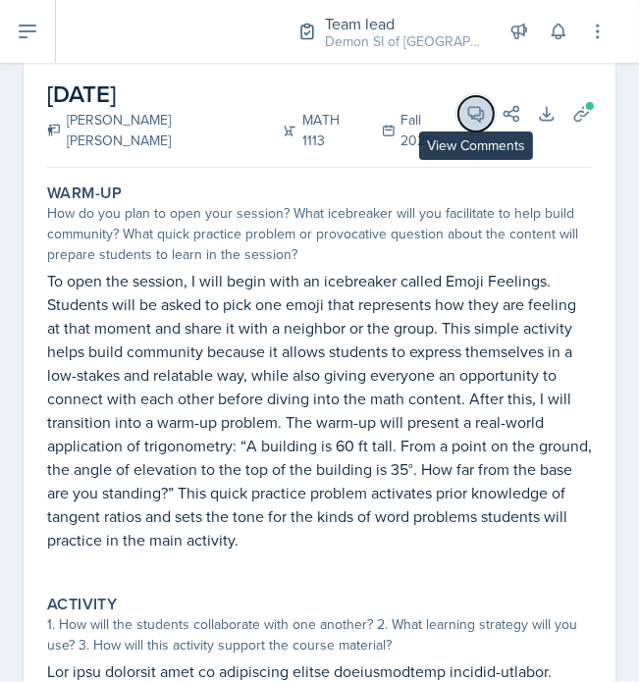
click at [466, 119] on icon at bounding box center [476, 114] width 20 height 20
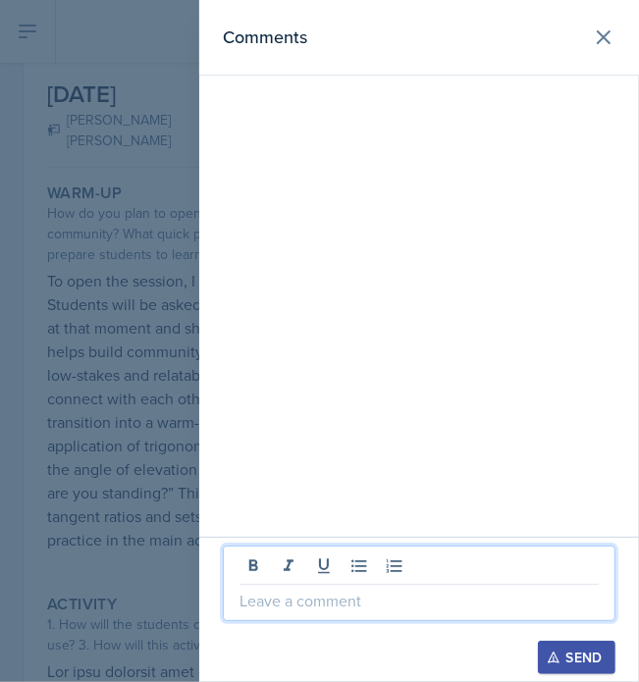
click at [437, 596] on p at bounding box center [419, 601] width 359 height 24
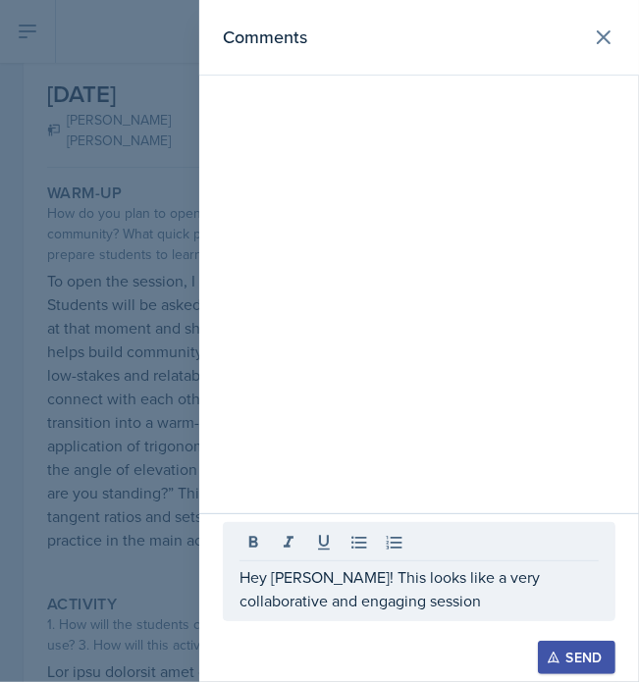
click at [145, 384] on div at bounding box center [319, 341] width 639 height 682
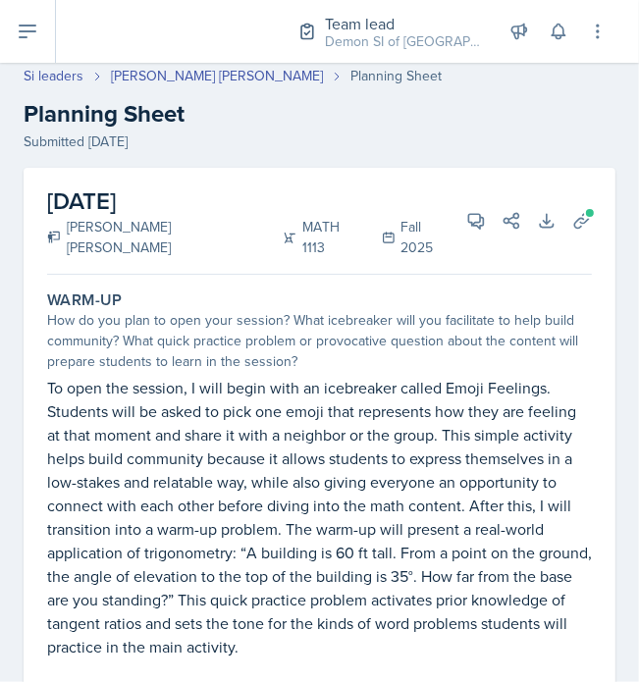
scroll to position [84, 0]
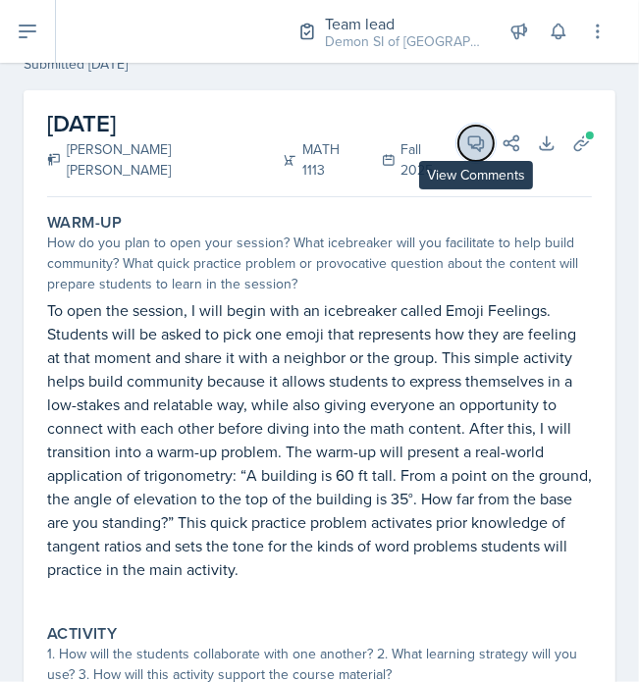
click at [466, 140] on icon at bounding box center [476, 144] width 20 height 20
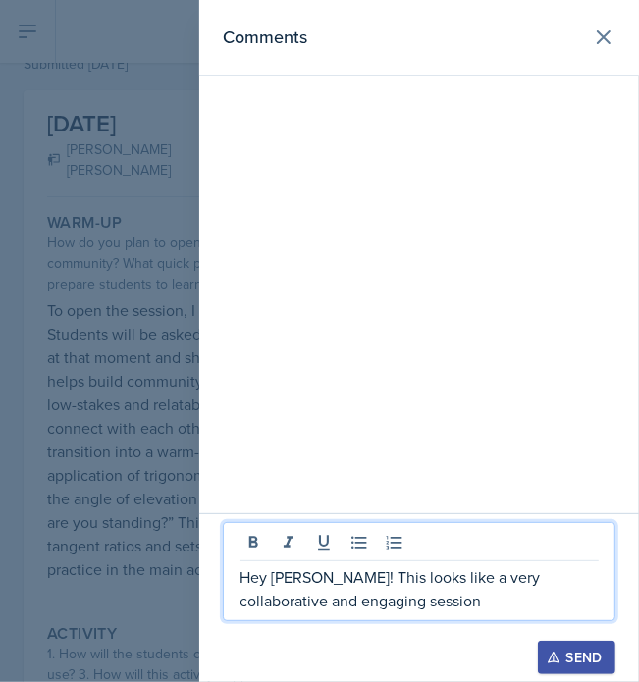
click at [438, 612] on p "Hey [PERSON_NAME]! This looks like a very collaborative and engaging session" at bounding box center [419, 588] width 359 height 47
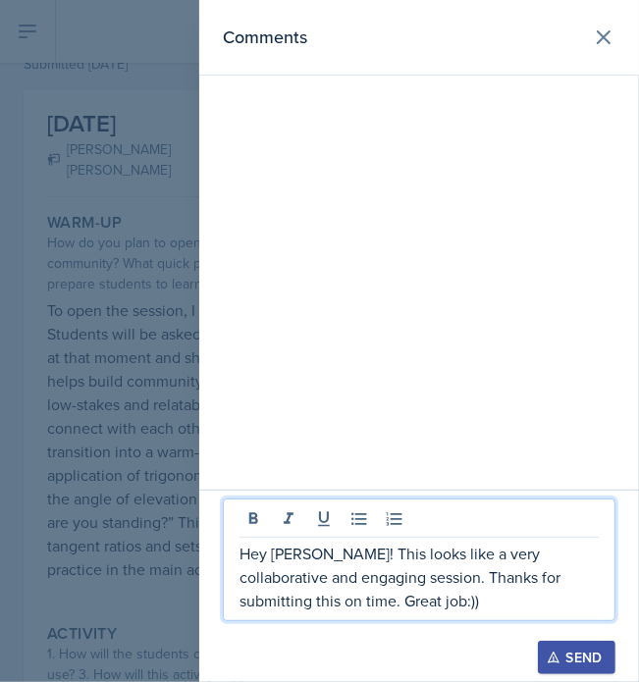
click at [569, 650] on div "Send" at bounding box center [577, 658] width 52 height 16
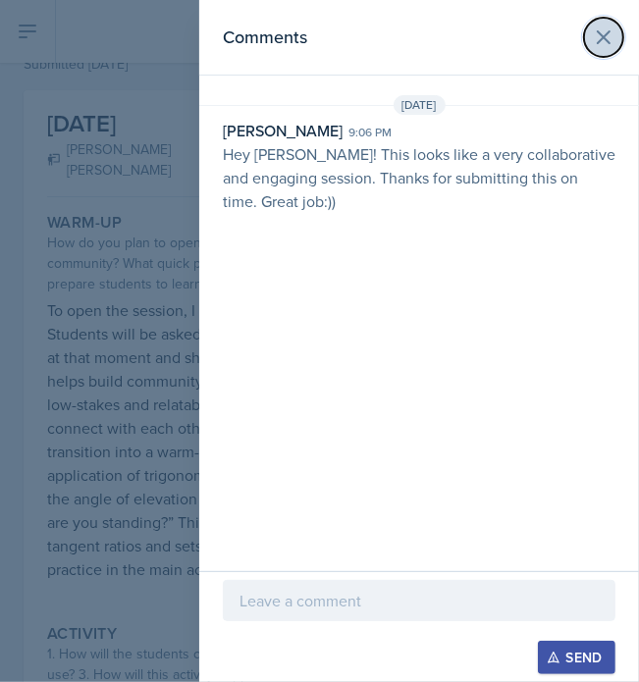
click at [602, 30] on icon at bounding box center [604, 38] width 24 height 24
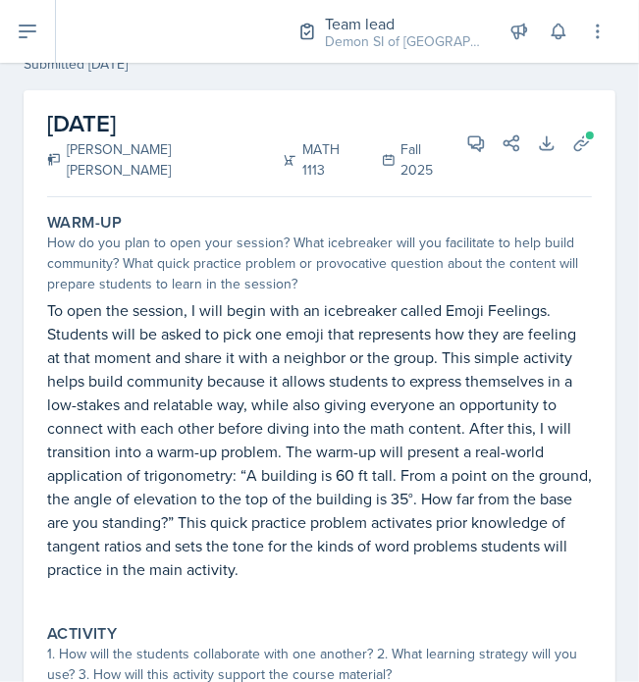
scroll to position [0, 0]
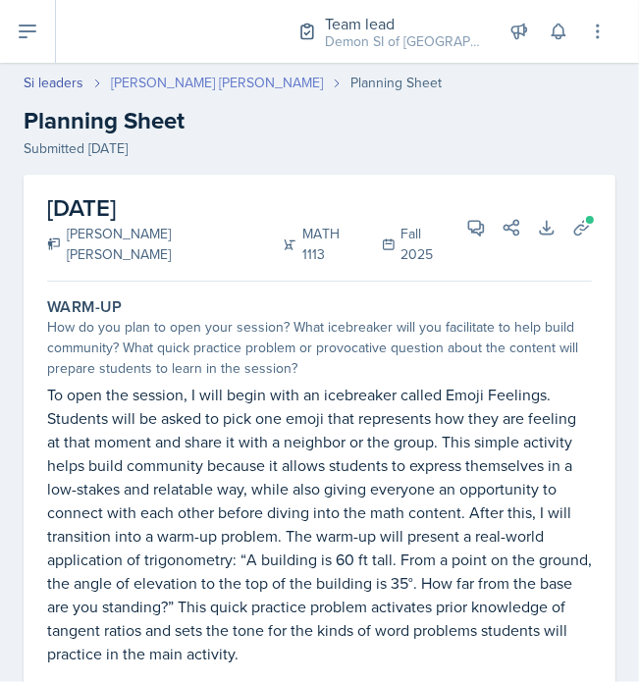
click at [177, 75] on link "[PERSON_NAME] [PERSON_NAME]" at bounding box center [217, 83] width 212 height 21
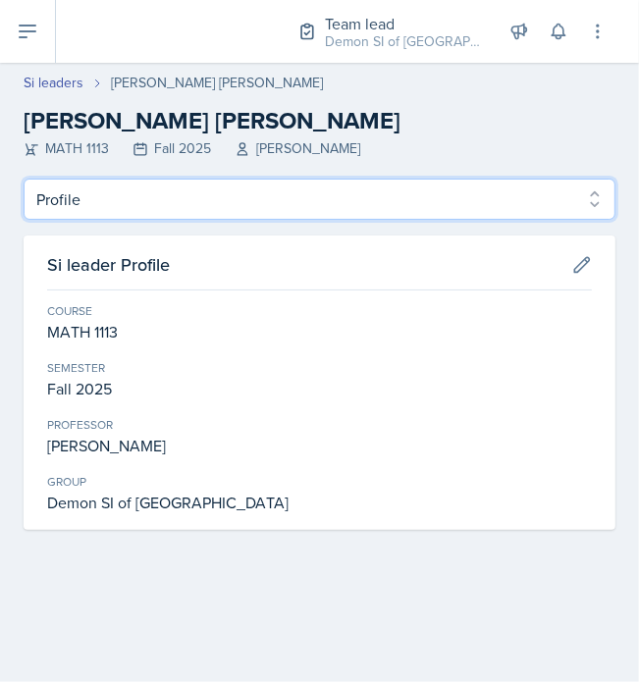
click at [161, 205] on select "Profile Planning Sheets Observation Forms Uploads" at bounding box center [320, 199] width 592 height 41
click at [24, 179] on select "Profile Planning Sheets Observation Forms Uploads" at bounding box center [320, 199] width 592 height 41
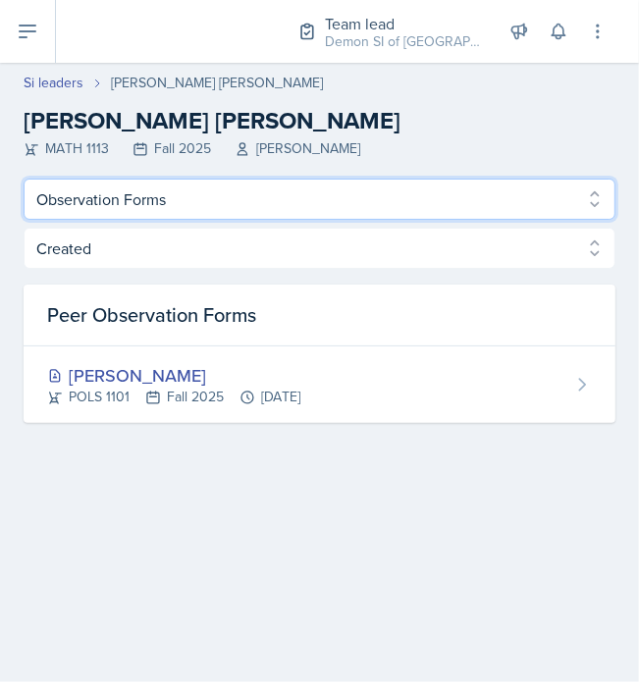
click at [171, 186] on select "Profile Planning Sheets Observation Forms Uploads" at bounding box center [320, 199] width 592 height 41
select select "Planning Sheets"
click at [24, 179] on select "Profile Planning Sheets Observation Forms Uploads" at bounding box center [320, 199] width 592 height 41
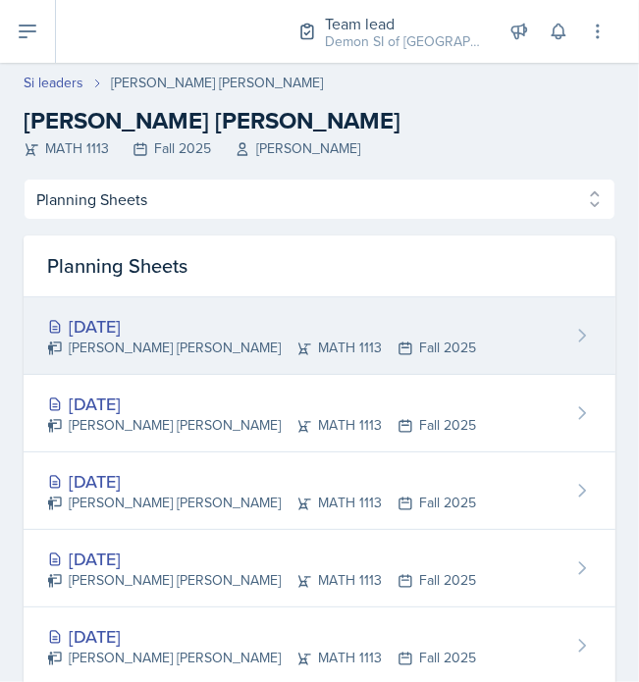
click at [193, 341] on div "[PERSON_NAME] [PERSON_NAME] MATH 1113 Fall 2025" at bounding box center [261, 348] width 429 height 21
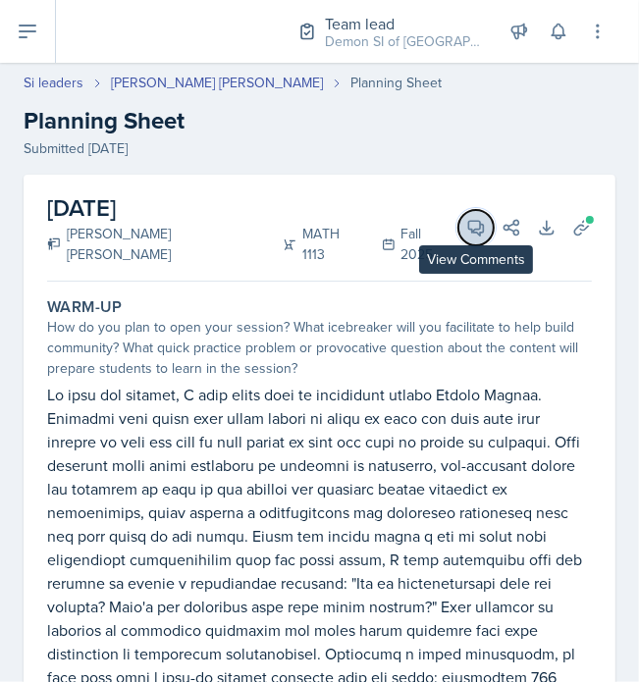
click at [478, 224] on span at bounding box center [483, 221] width 10 height 10
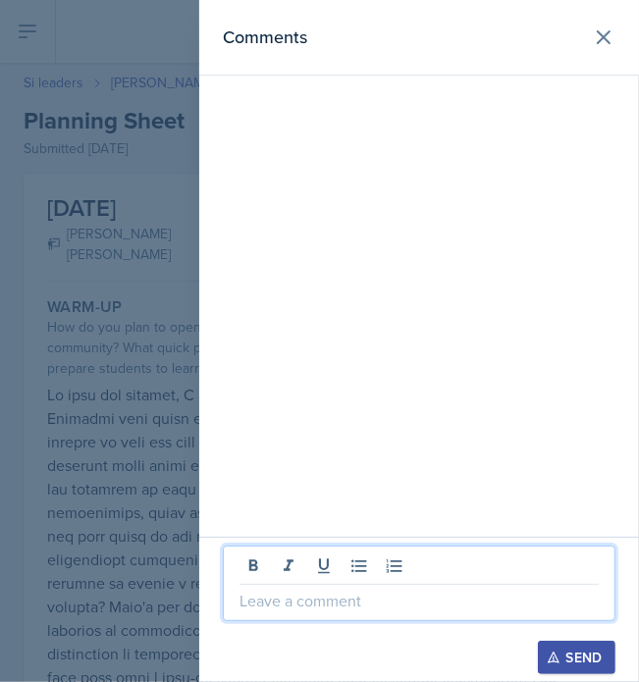
click at [434, 596] on p at bounding box center [419, 601] width 359 height 24
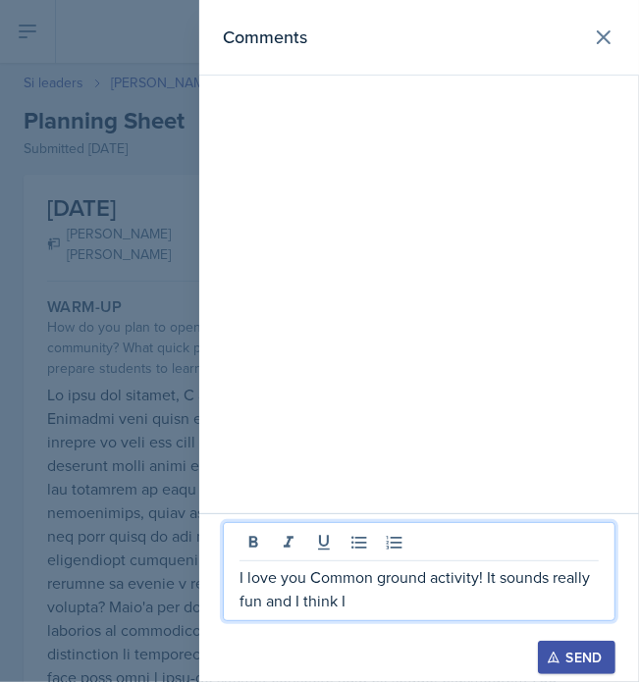
click at [129, 512] on div at bounding box center [319, 341] width 639 height 682
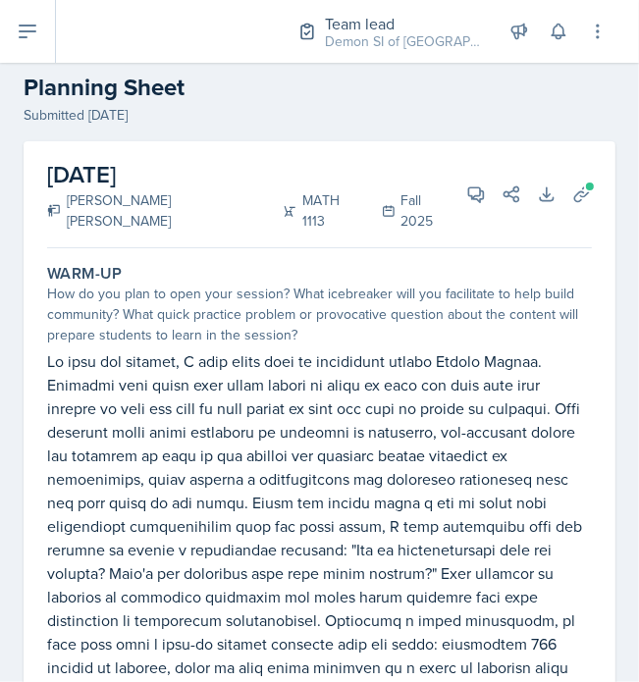
scroll to position [33, 0]
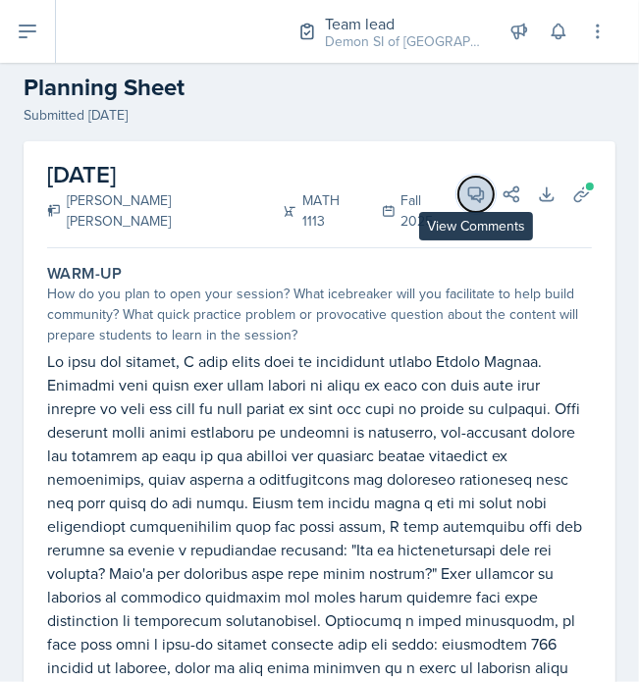
click at [466, 192] on icon at bounding box center [476, 195] width 20 height 20
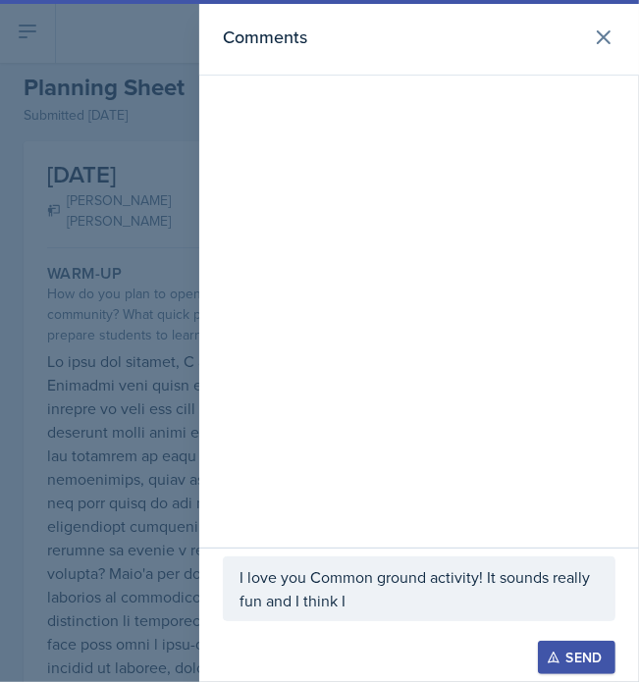
click at [421, 592] on p "I love you Common ground activity! It sounds really fun and I think I" at bounding box center [419, 588] width 359 height 47
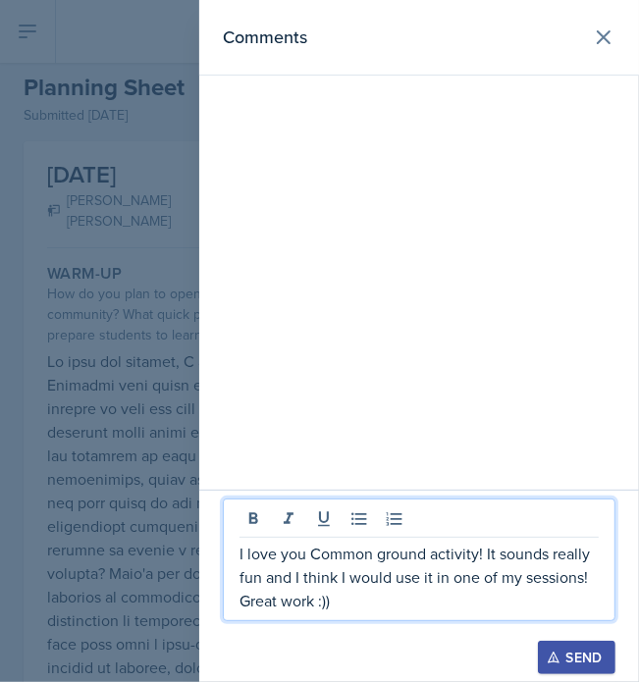
click at [236, 557] on div "I love you Common ground activity! It sounds really fun and I think I would use…" at bounding box center [419, 560] width 393 height 123
click at [241, 552] on p "I love you Common ground activity! It sounds really fun and I think I would use…" at bounding box center [419, 577] width 359 height 71
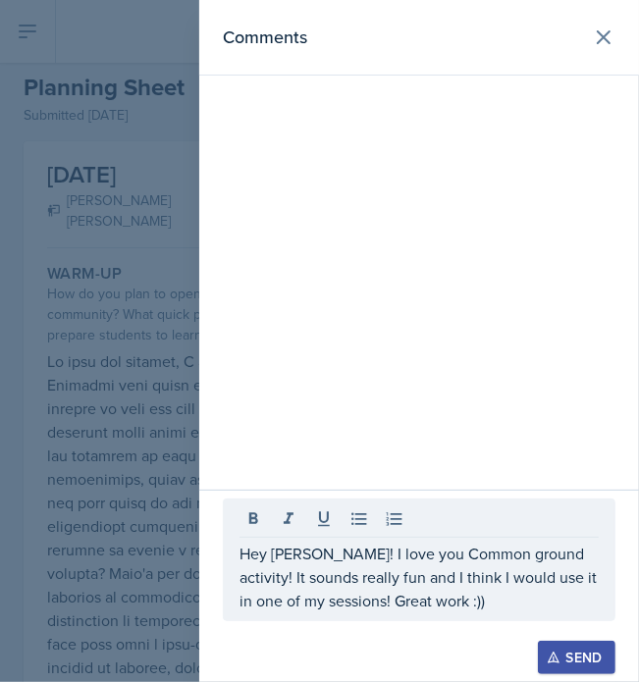
click at [549, 663] on icon "button" at bounding box center [553, 658] width 11 height 11
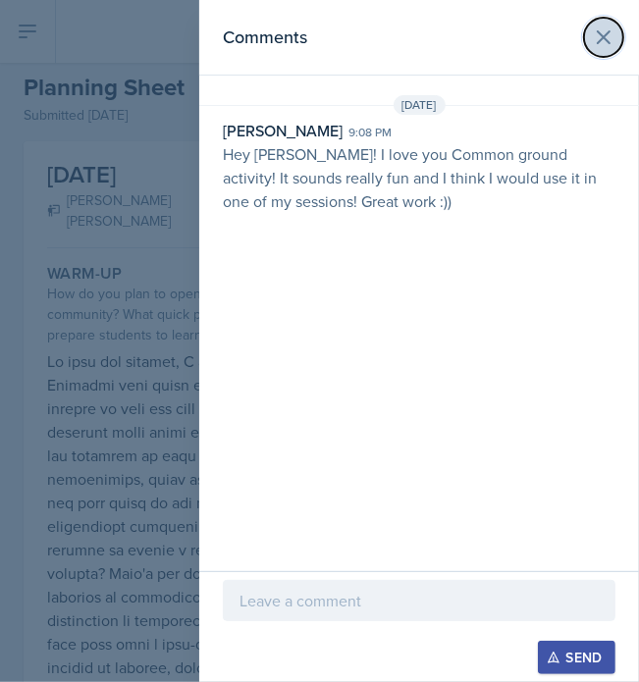
click at [603, 27] on icon at bounding box center [604, 38] width 24 height 24
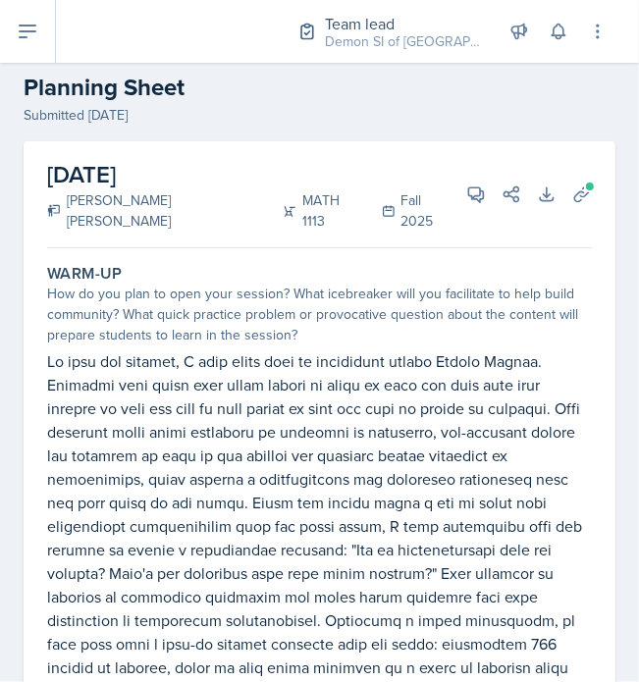
scroll to position [0, 0]
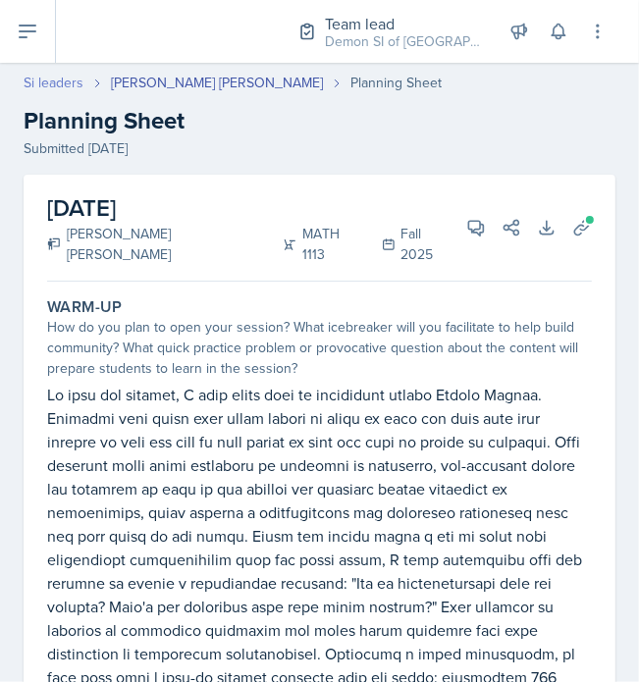
click at [45, 82] on link "Si leaders" at bounding box center [54, 83] width 60 height 21
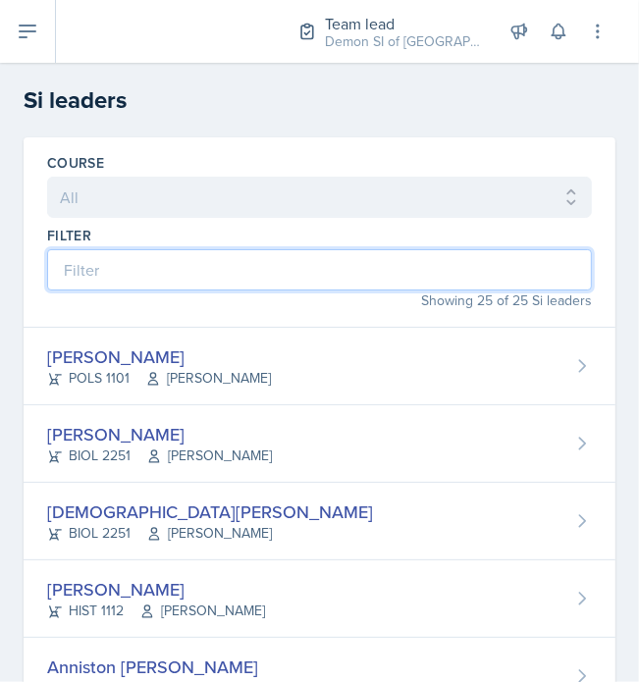
click at [130, 269] on input at bounding box center [319, 269] width 545 height 41
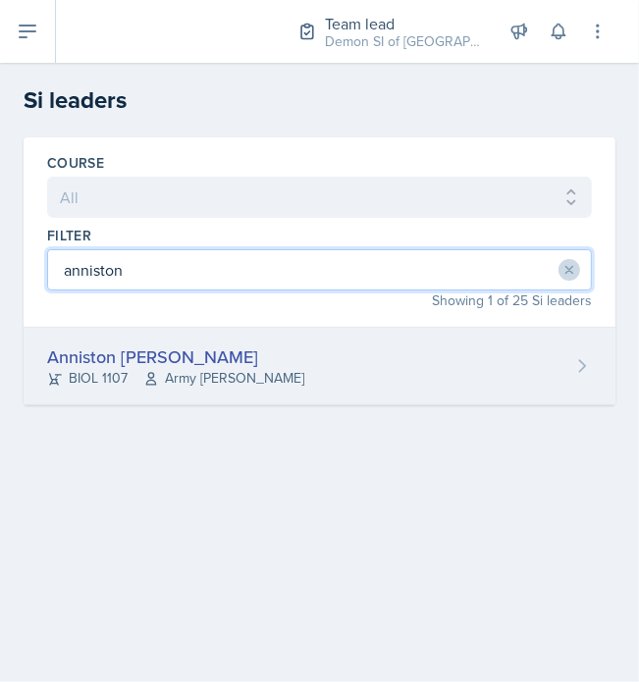
type input "anniston"
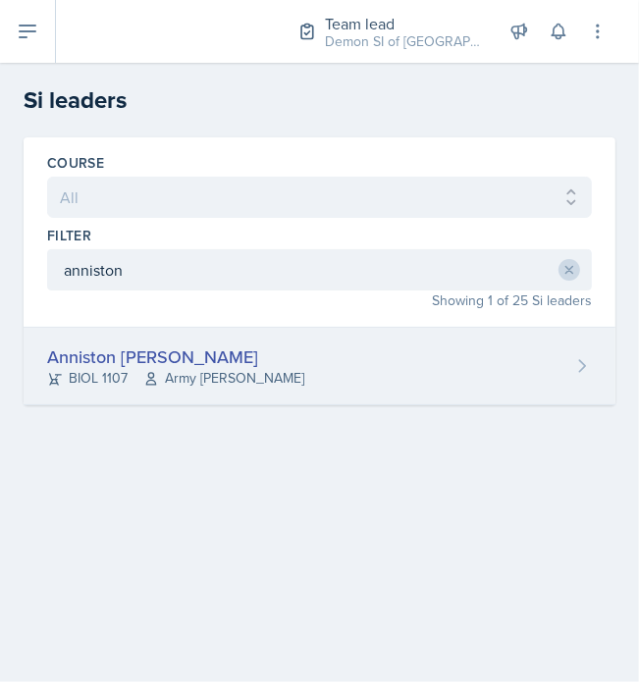
click at [122, 350] on div "Anniston [PERSON_NAME]" at bounding box center [175, 357] width 257 height 27
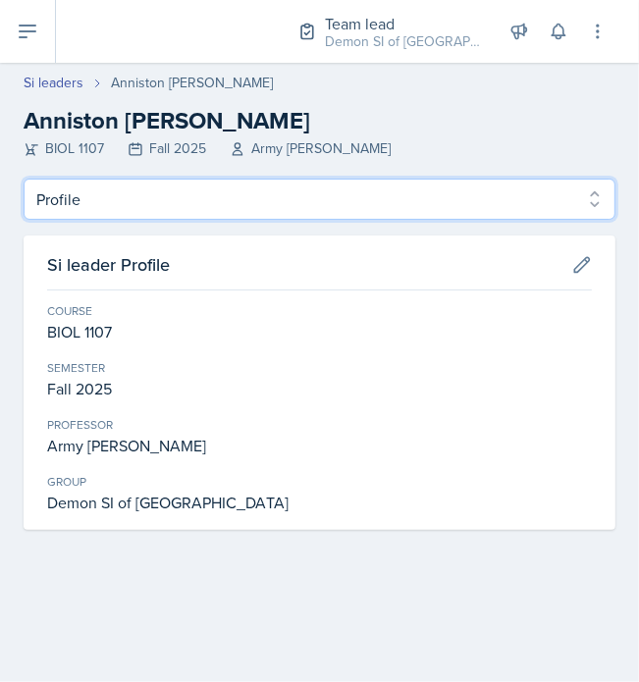
click at [184, 194] on select "Profile Planning Sheets Observation Forms Uploads" at bounding box center [320, 199] width 592 height 41
select select "Planning Sheets"
click at [24, 179] on select "Profile Planning Sheets Observation Forms Uploads" at bounding box center [320, 199] width 592 height 41
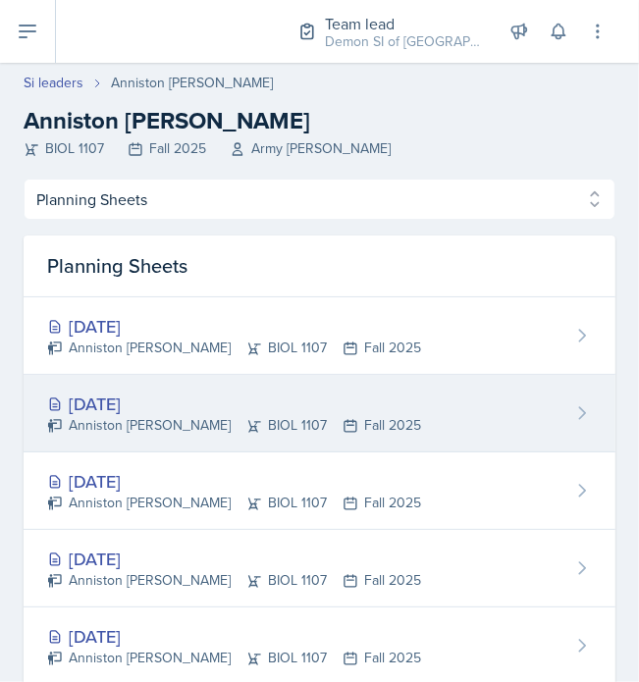
click at [196, 386] on div "[DATE] Anniston [PERSON_NAME] BIOL 1107 Fall 2025" at bounding box center [320, 414] width 592 height 78
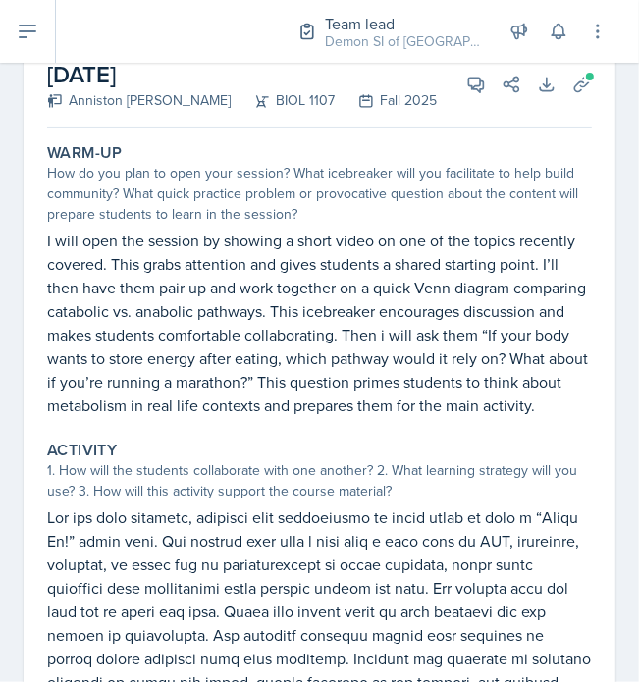
scroll to position [134, 0]
click at [458, 69] on button "View Comments" at bounding box center [475, 84] width 35 height 35
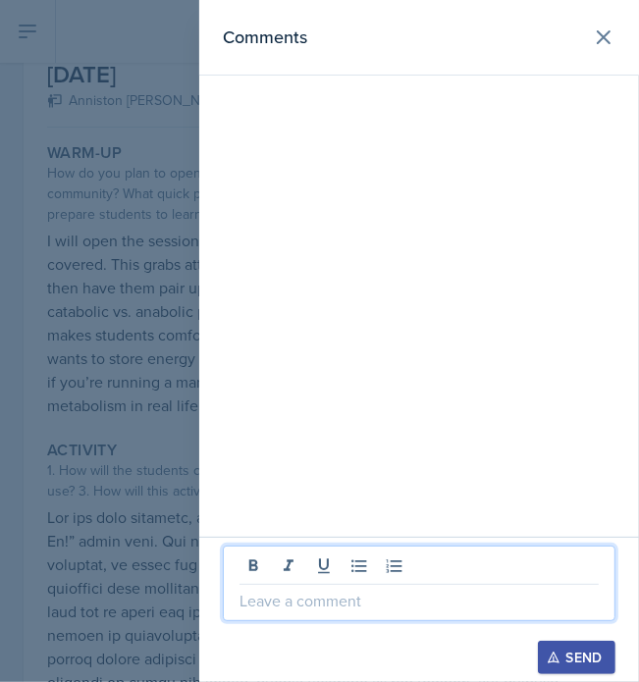
click at [466, 606] on p at bounding box center [419, 601] width 359 height 24
drag, startPoint x: 466, startPoint y: 606, endPoint x: 108, endPoint y: 457, distance: 388.2
click at [108, 457] on div "Comments Send" at bounding box center [319, 341] width 639 height 682
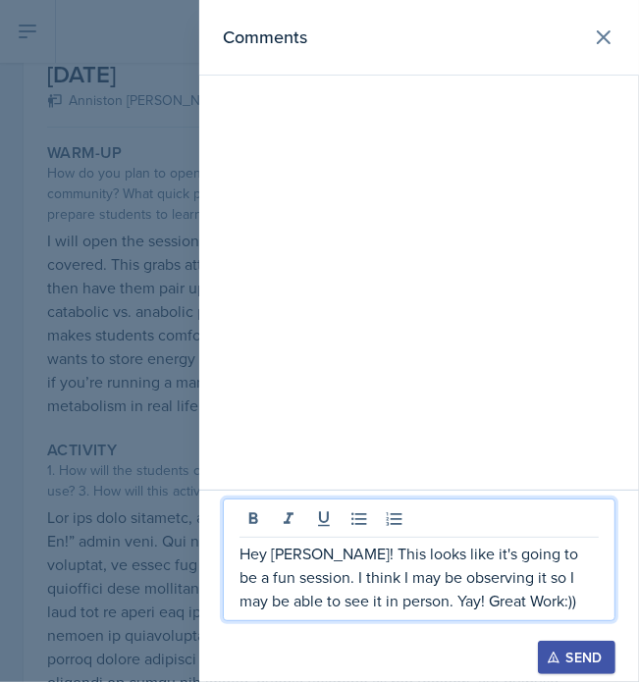
click at [561, 670] on button "Send" at bounding box center [577, 657] width 78 height 33
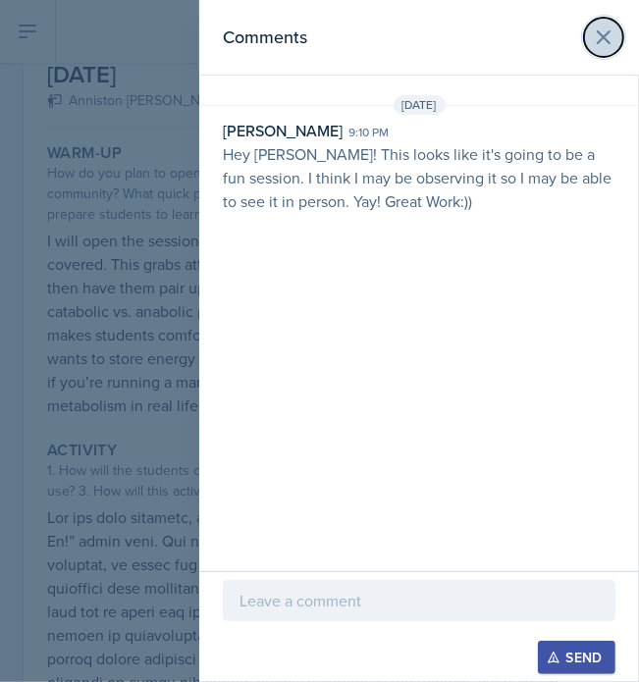
click at [615, 33] on icon at bounding box center [604, 38] width 24 height 24
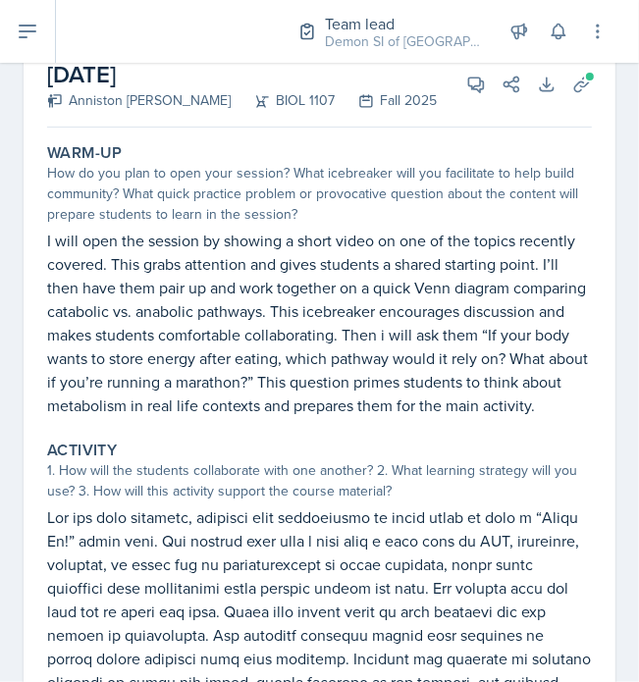
scroll to position [0, 0]
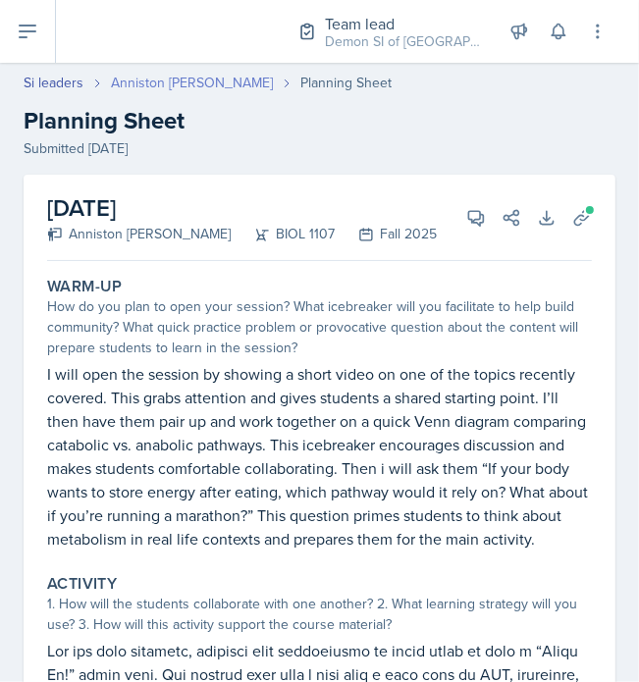
click at [153, 78] on link "Anniston [PERSON_NAME]" at bounding box center [192, 83] width 162 height 21
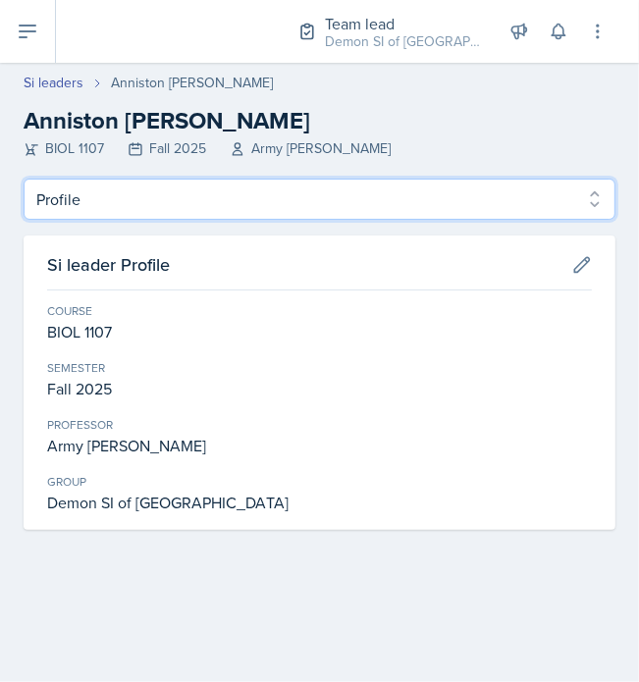
click at [149, 199] on select "Profile Planning Sheets Observation Forms Uploads" at bounding box center [320, 199] width 592 height 41
select select "Planning Sheets"
click at [24, 179] on select "Profile Planning Sheets Observation Forms Uploads" at bounding box center [320, 199] width 592 height 41
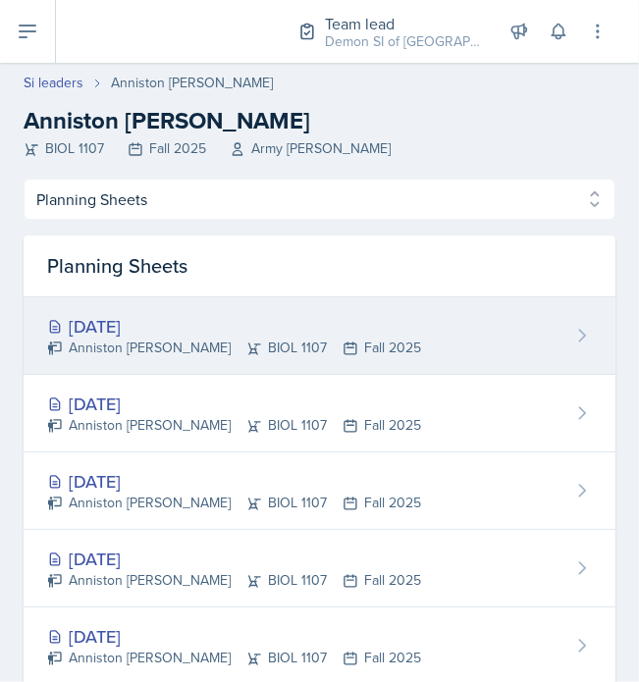
click at [192, 344] on div "Anniston [PERSON_NAME] BIOL 1107 Fall 2025" at bounding box center [234, 348] width 374 height 21
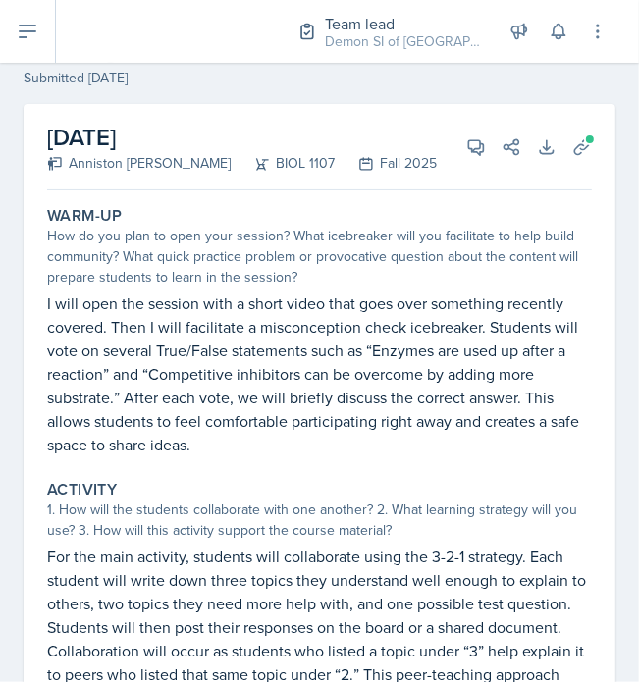
scroll to position [73, 0]
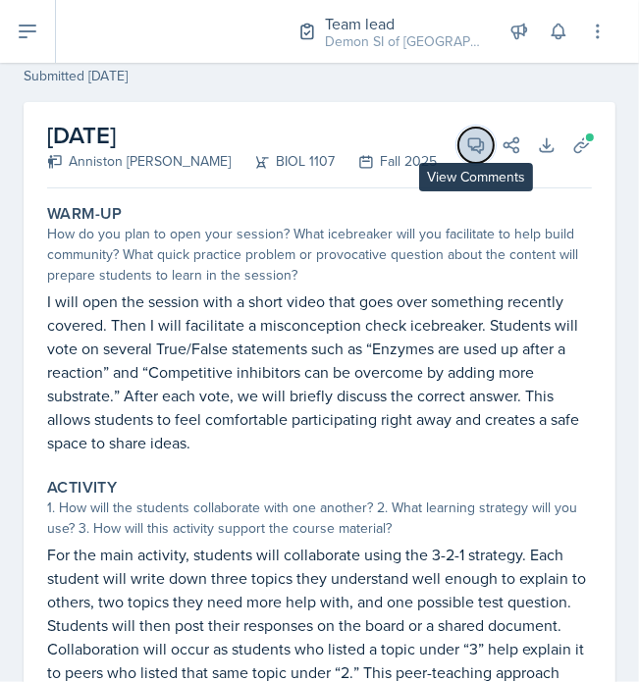
click at [458, 156] on button "View Comments" at bounding box center [475, 145] width 35 height 35
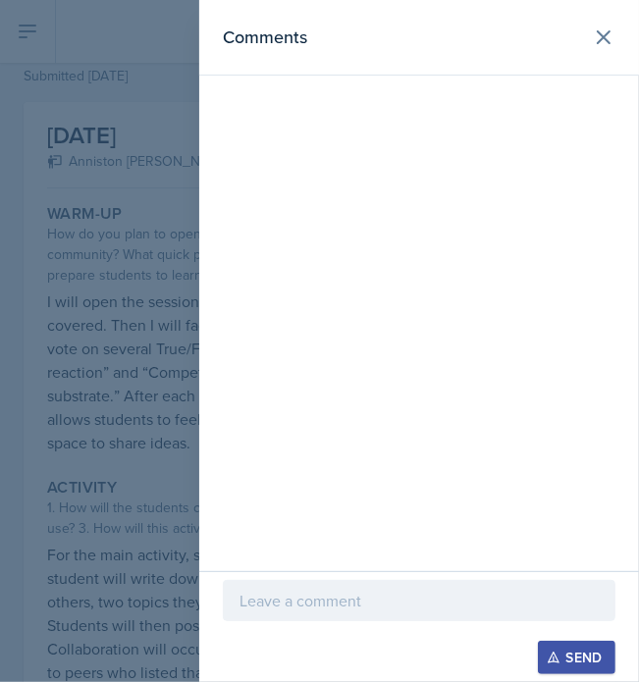
click at [334, 594] on p at bounding box center [419, 601] width 359 height 24
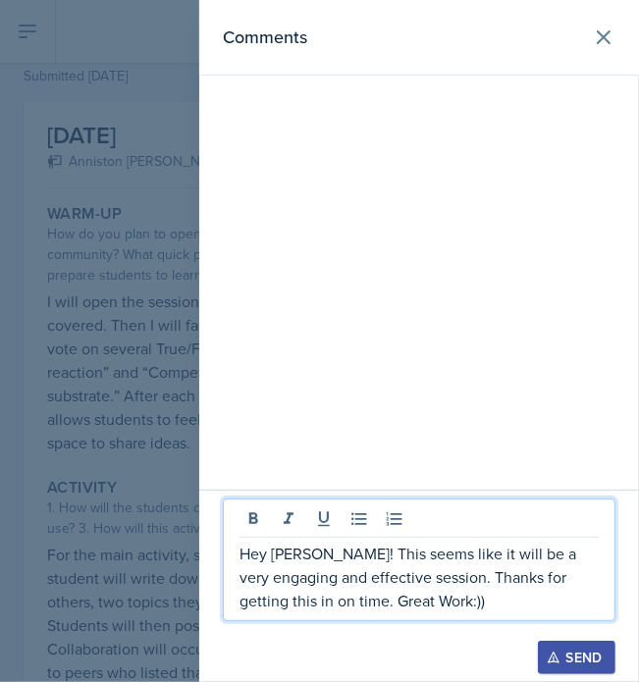
click at [604, 656] on button "Send" at bounding box center [577, 657] width 78 height 33
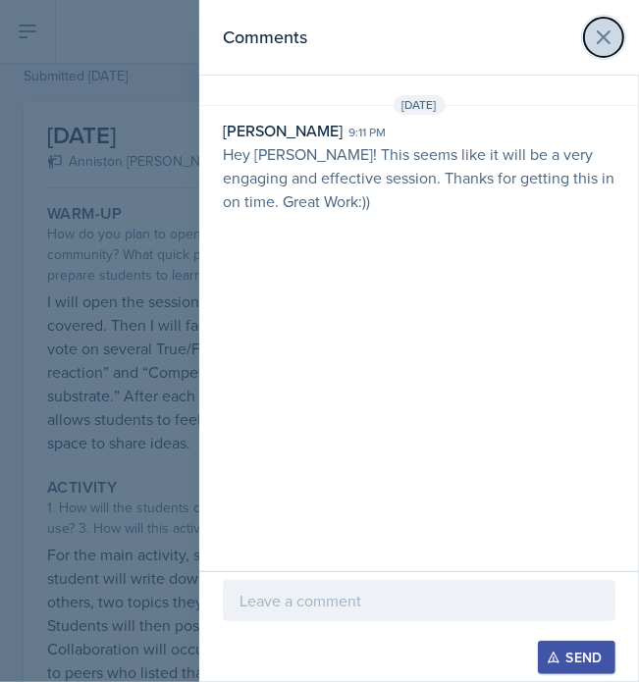
click at [601, 38] on icon at bounding box center [604, 37] width 12 height 12
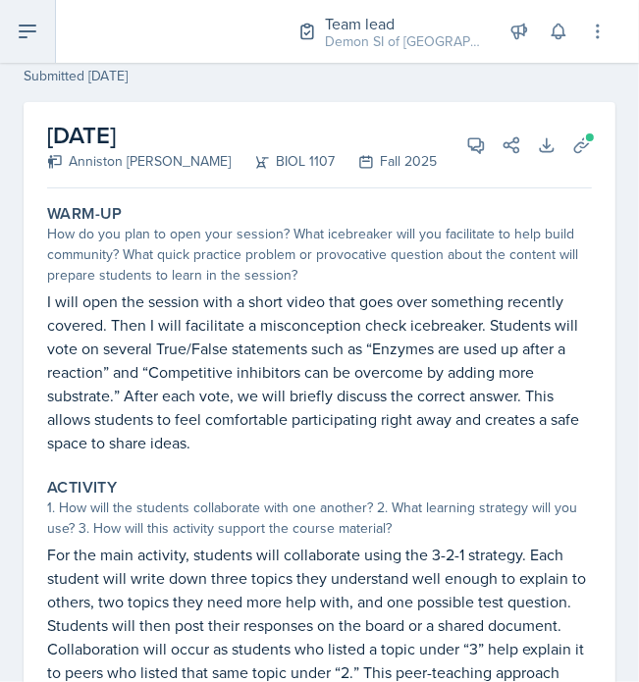
click at [16, 38] on icon at bounding box center [28, 32] width 24 height 24
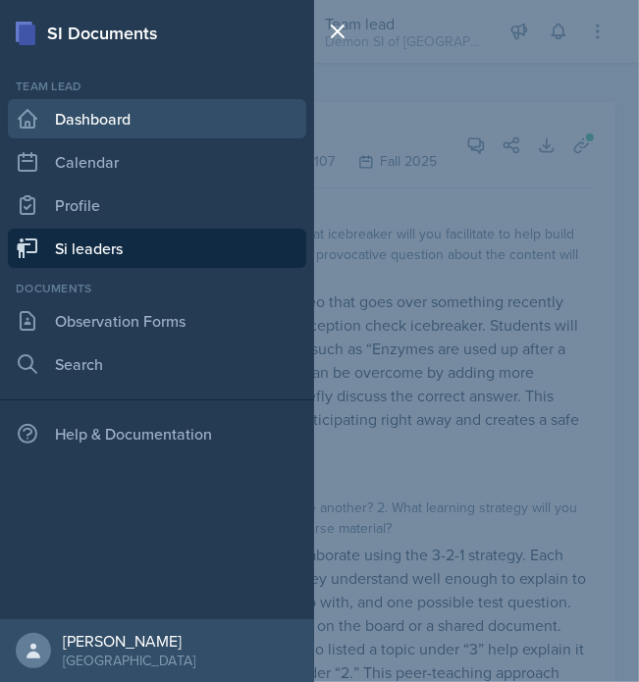
click at [56, 129] on link "Dashboard" at bounding box center [157, 118] width 298 height 39
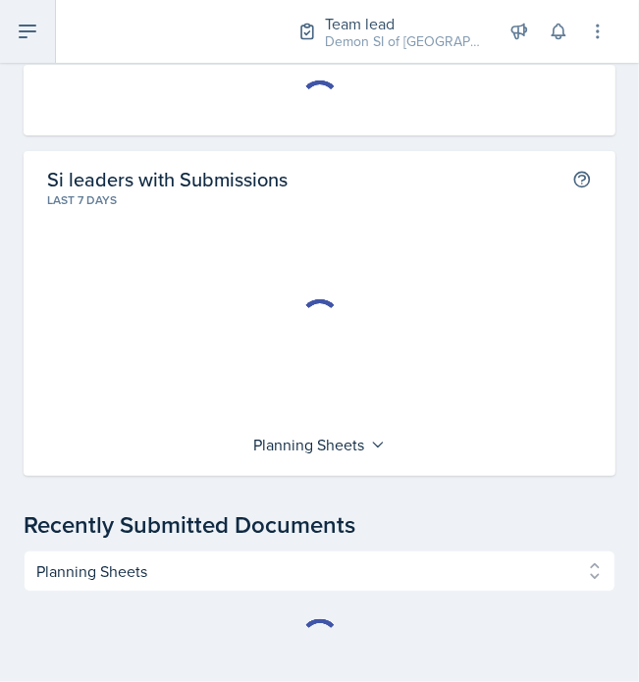
click at [30, 15] on button at bounding box center [28, 31] width 56 height 63
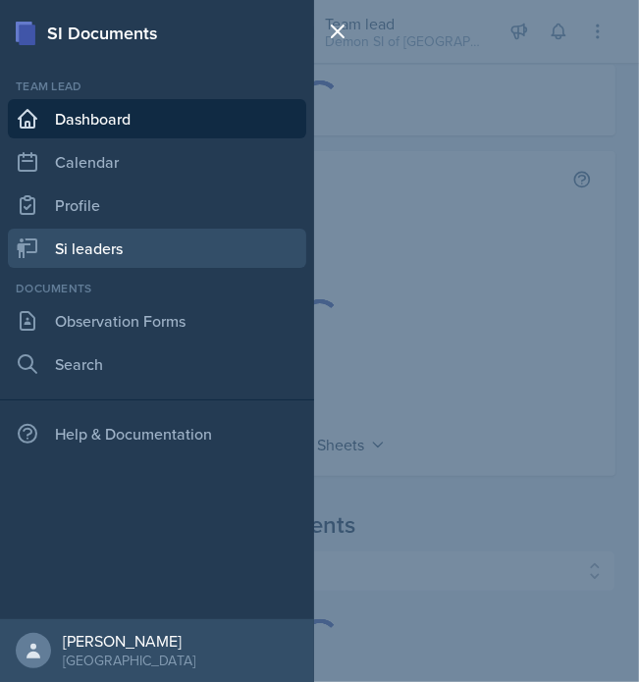
click at [94, 233] on link "Si leaders" at bounding box center [157, 248] width 298 height 39
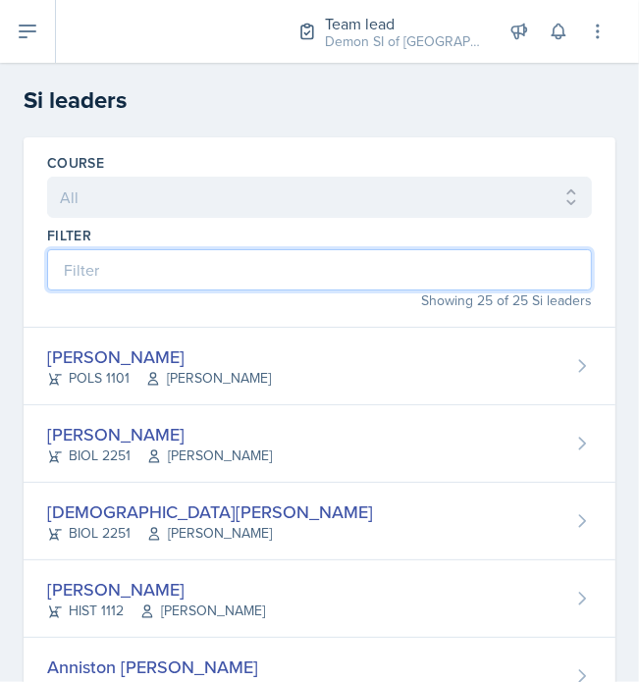
click at [169, 256] on input at bounding box center [319, 269] width 545 height 41
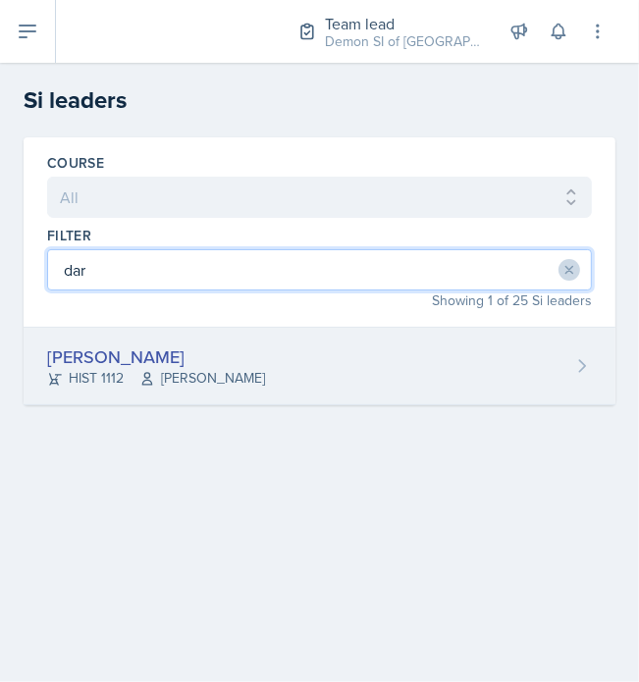
type input "dar"
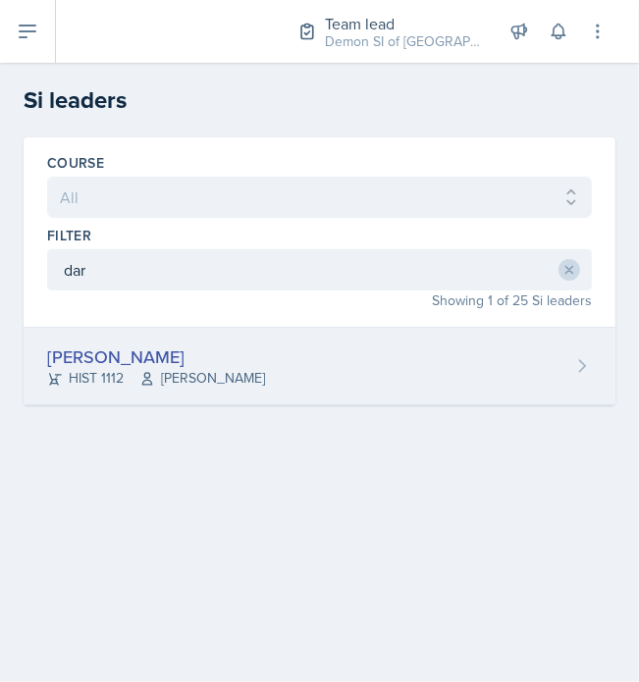
click at [157, 364] on div "[PERSON_NAME]" at bounding box center [156, 357] width 218 height 27
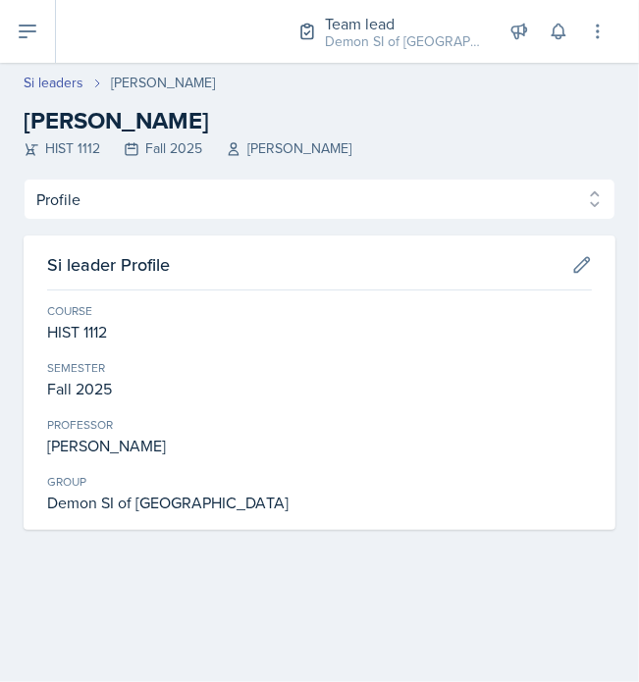
click at [93, 222] on div "Profile Planning Sheets Observation Forms Uploads Profile Planning Sheets Obser…" at bounding box center [320, 354] width 592 height 351
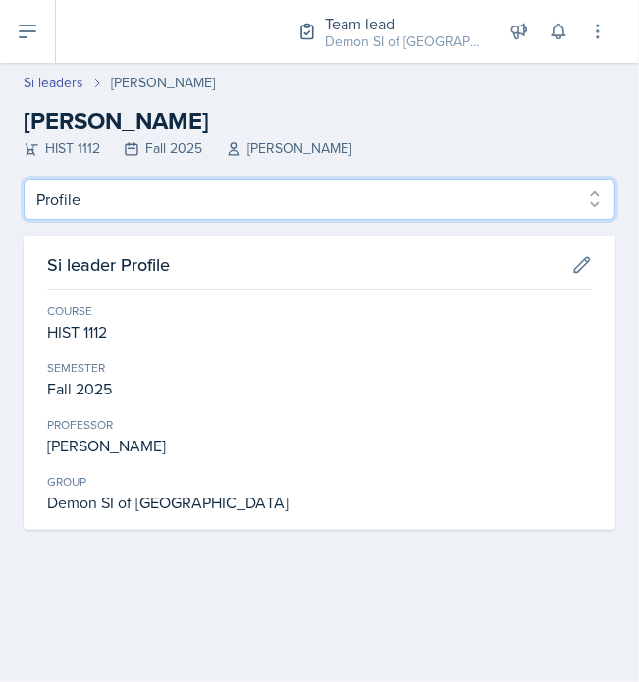
click at [81, 205] on select "Profile Planning Sheets Observation Forms Uploads" at bounding box center [320, 199] width 592 height 41
select select "Planning Sheets"
click at [24, 179] on select "Profile Planning Sheets Observation Forms Uploads" at bounding box center [320, 199] width 592 height 41
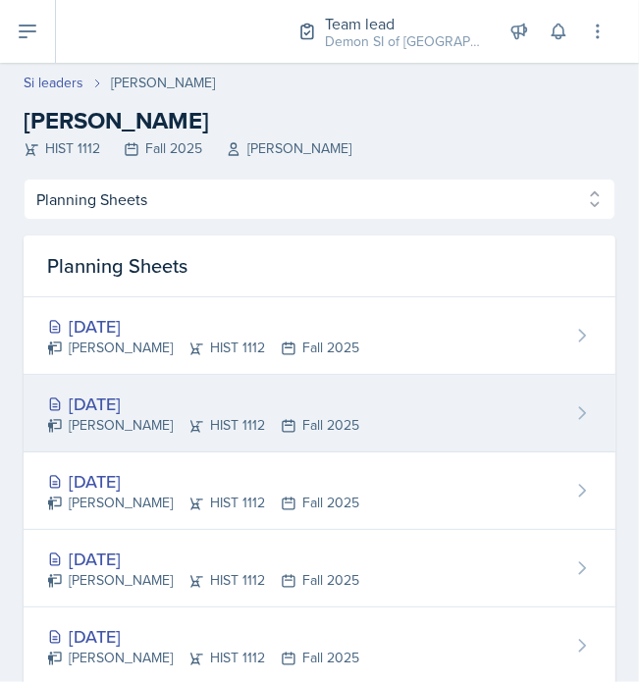
click at [135, 402] on div "[DATE]" at bounding box center [203, 404] width 312 height 27
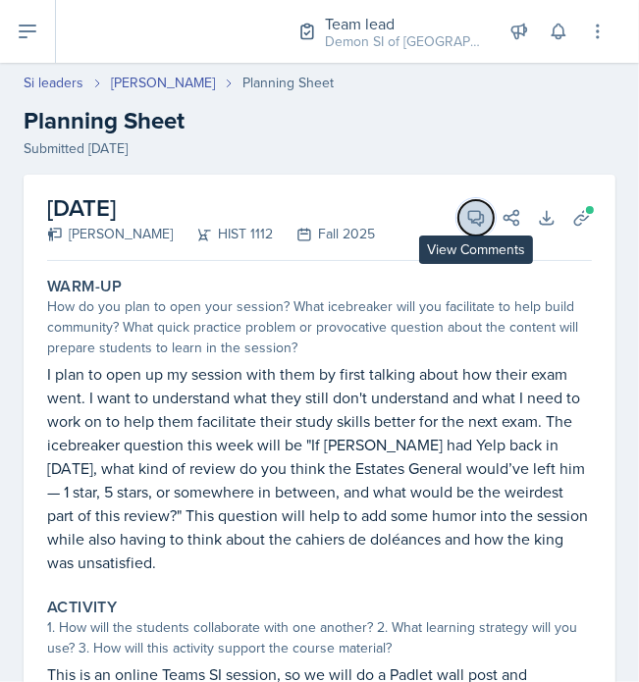
click at [466, 218] on icon at bounding box center [476, 218] width 20 height 20
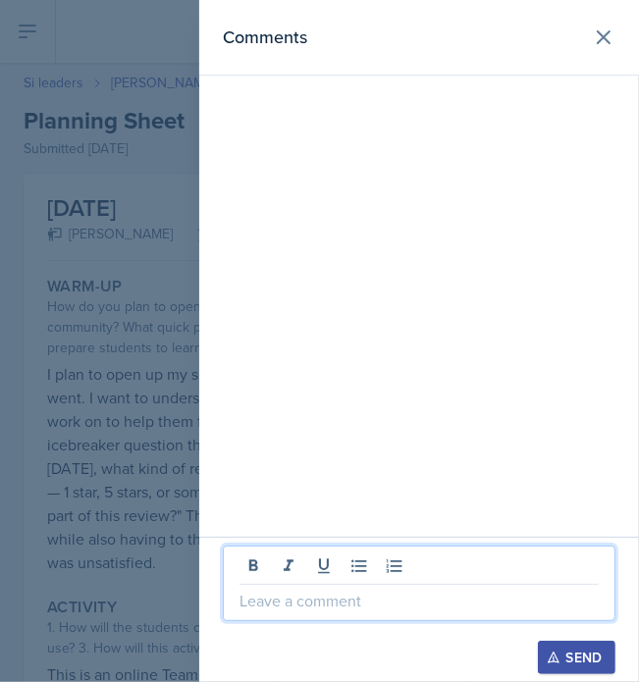
click at [382, 594] on p at bounding box center [419, 601] width 359 height 24
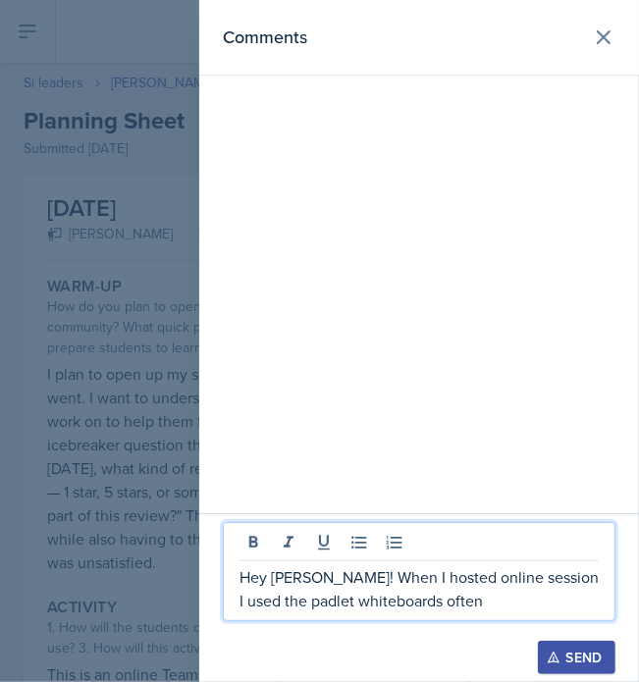
click at [528, 581] on p "Hey [PERSON_NAME]! When I hosted online session I used the padlet whiteboards o…" at bounding box center [419, 588] width 359 height 47
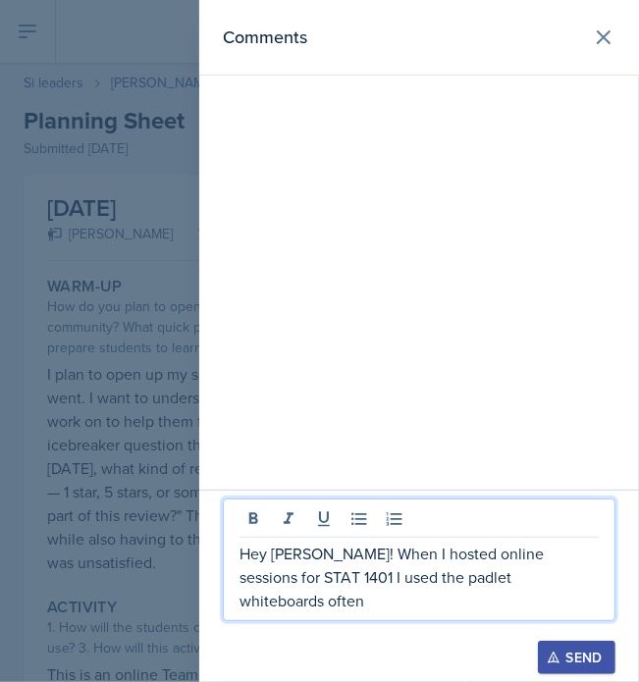
click at [538, 596] on p "Hey [PERSON_NAME]! When I hosted online sessions for STAT 1401 I used the padle…" at bounding box center [419, 577] width 359 height 71
click at [563, 648] on button "Send" at bounding box center [577, 657] width 78 height 33
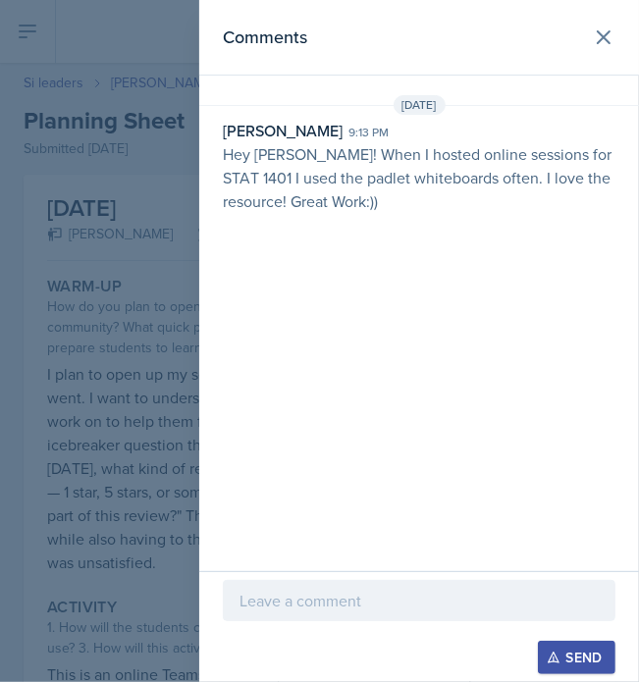
click at [597, 57] on header "Comments" at bounding box center [419, 38] width 440 height 76
click at [605, 27] on icon at bounding box center [604, 38] width 24 height 24
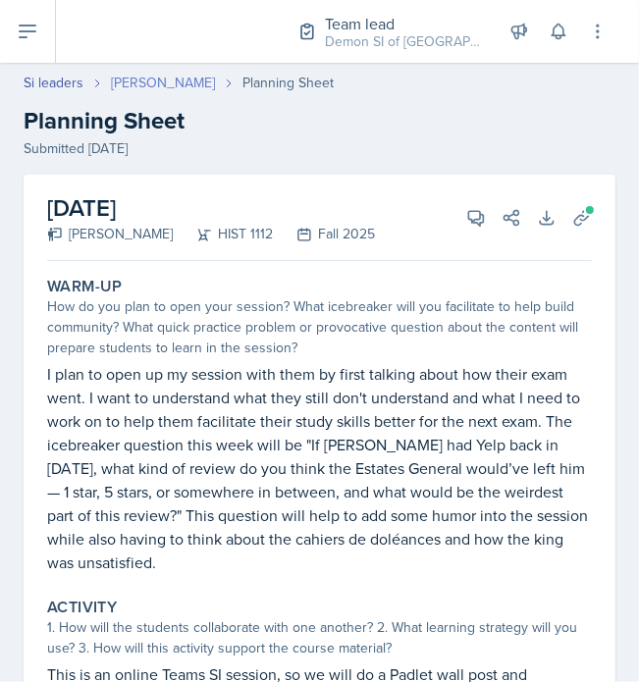
click at [146, 78] on link "[PERSON_NAME]" at bounding box center [163, 83] width 104 height 21
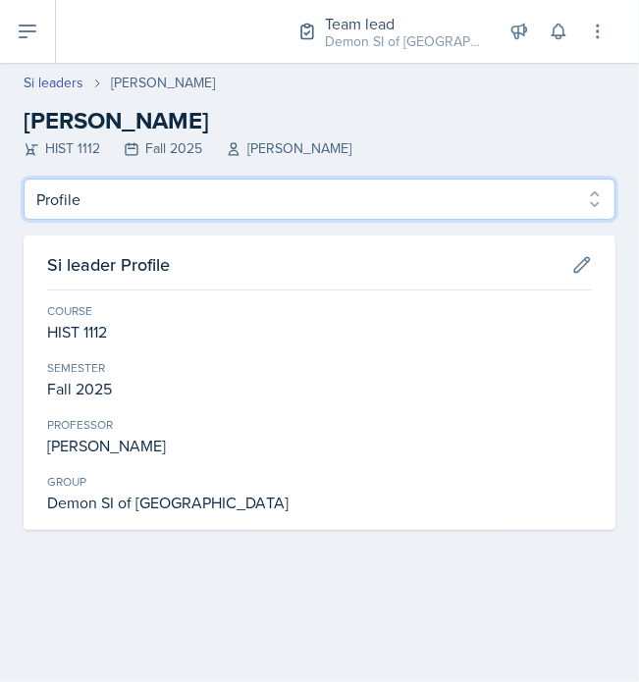
click at [157, 189] on select "Profile Planning Sheets Observation Forms Uploads" at bounding box center [320, 199] width 592 height 41
select select "Planning Sheets"
click at [24, 179] on select "Profile Planning Sheets Observation Forms Uploads" at bounding box center [320, 199] width 592 height 41
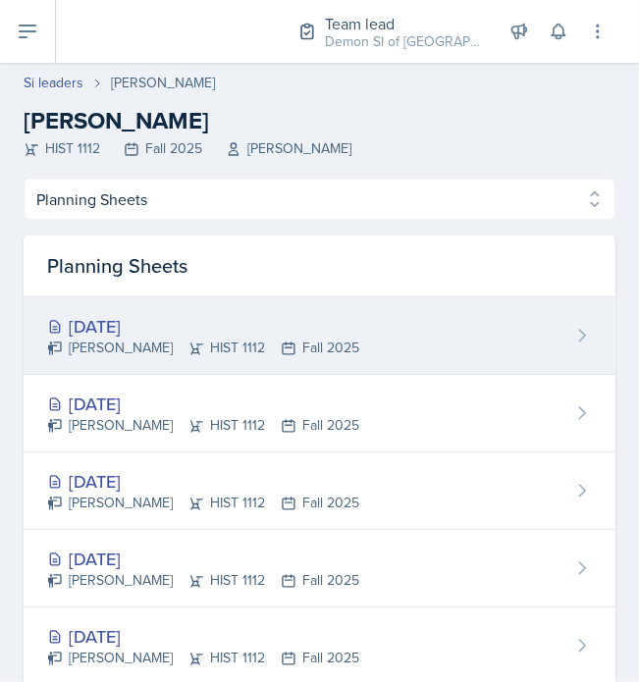
click at [157, 321] on div "[DATE]" at bounding box center [203, 326] width 312 height 27
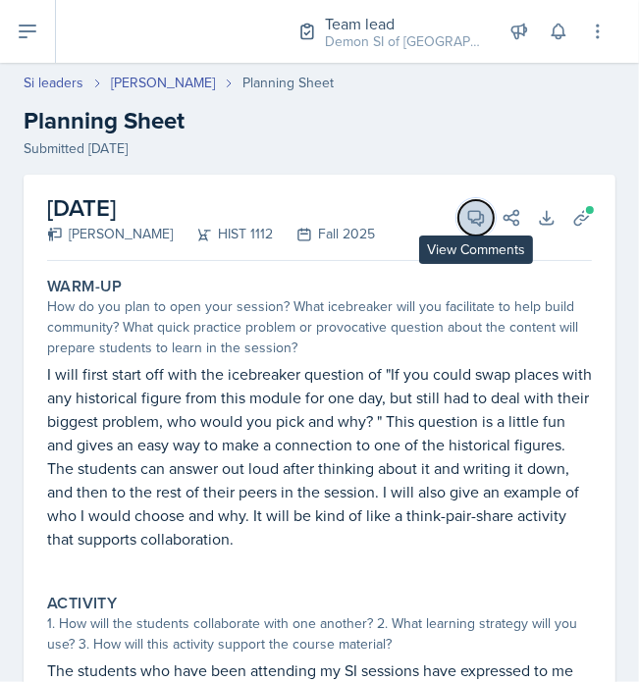
click at [466, 226] on icon at bounding box center [476, 218] width 20 height 20
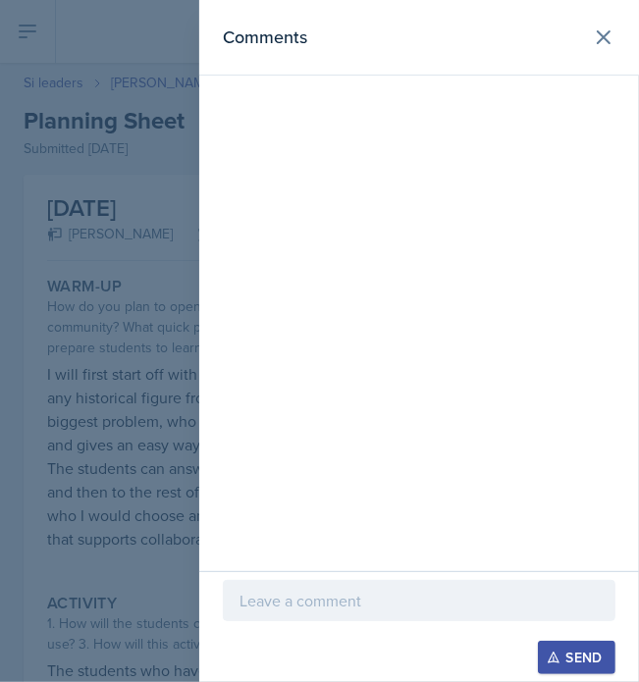
click at [424, 585] on div at bounding box center [419, 600] width 393 height 41
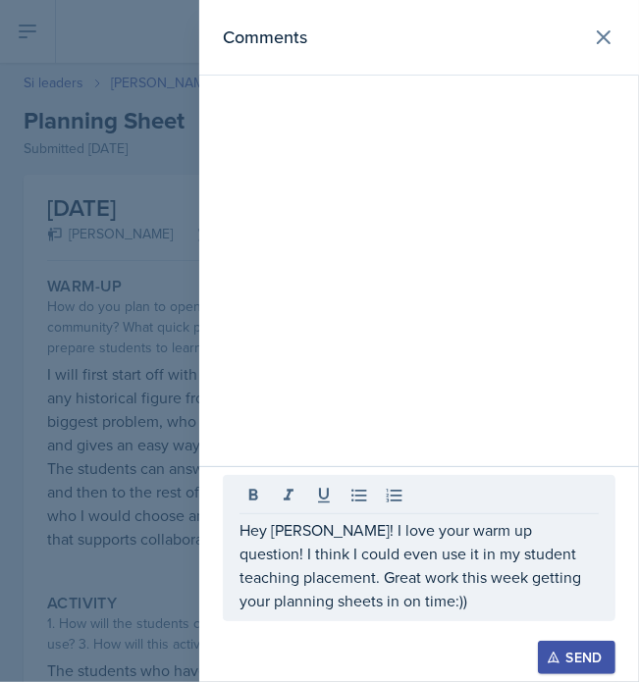
click at [554, 649] on button "Send" at bounding box center [577, 657] width 78 height 33
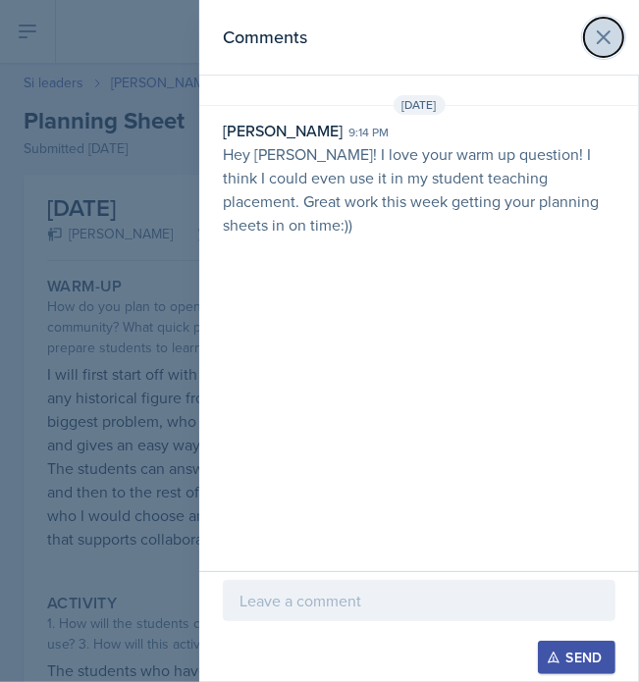
click at [601, 37] on icon at bounding box center [604, 38] width 24 height 24
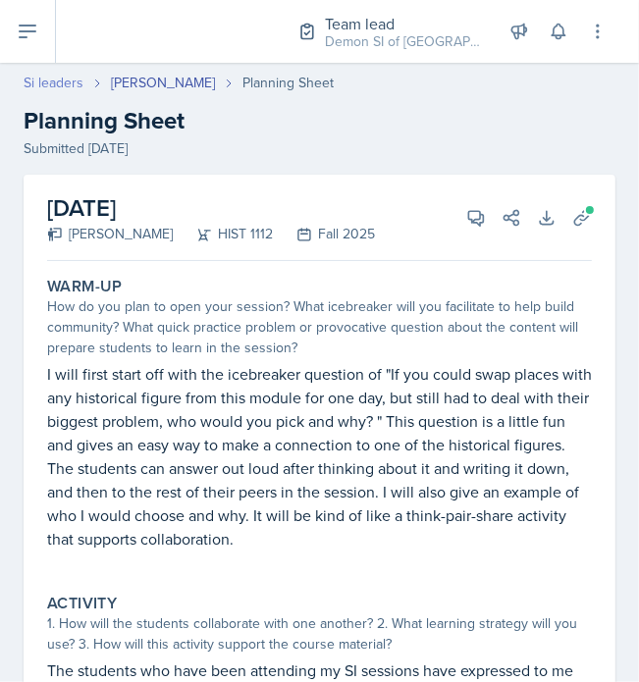
click at [78, 77] on link "Si leaders" at bounding box center [54, 83] width 60 height 21
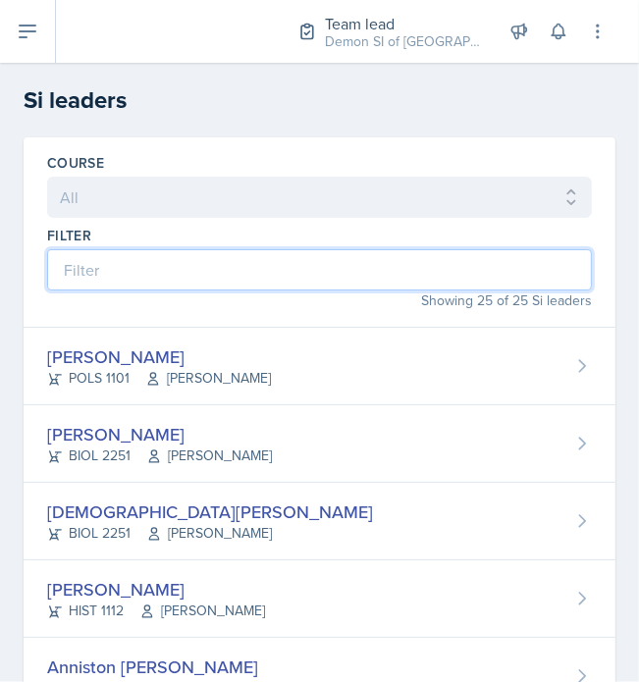
click at [201, 269] on input at bounding box center [319, 269] width 545 height 41
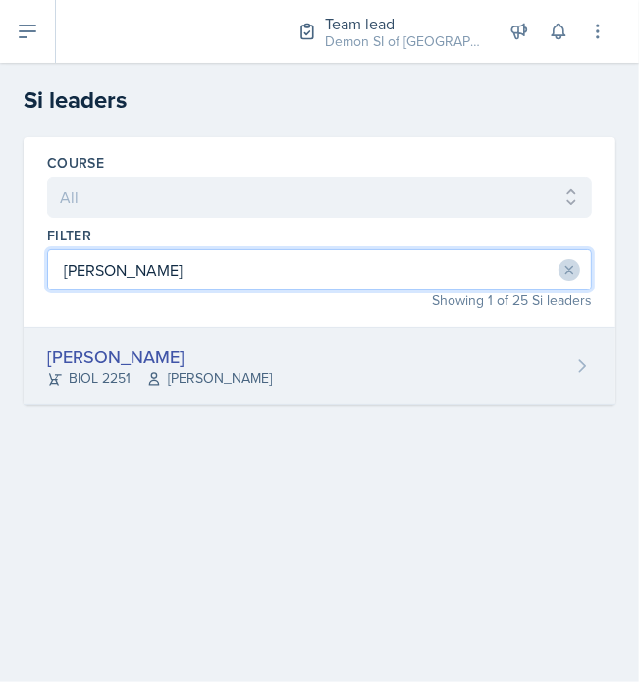
type input "[PERSON_NAME]"
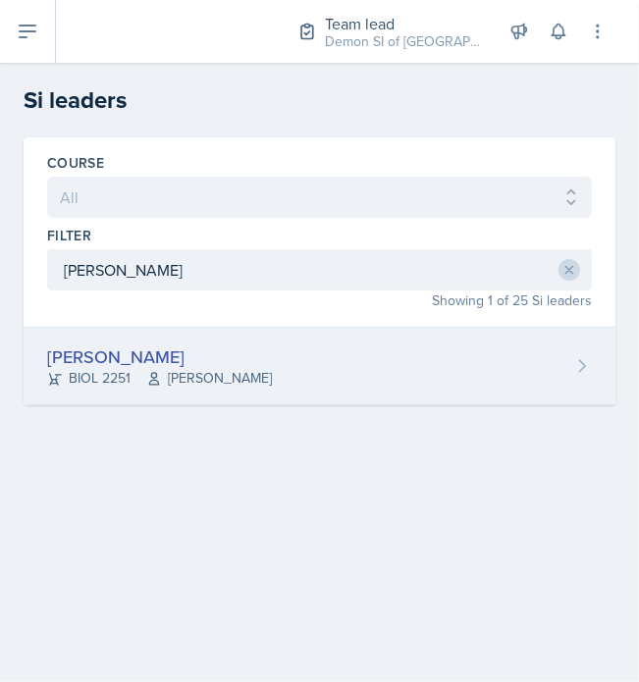
click at [227, 347] on div "[PERSON_NAME]" at bounding box center [159, 357] width 225 height 27
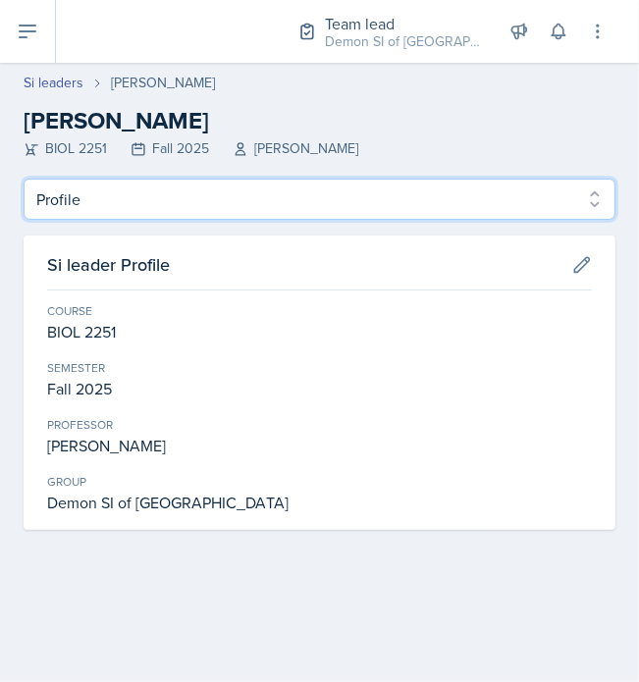
click at [109, 195] on select "Profile Planning Sheets Observation Forms Uploads" at bounding box center [320, 199] width 592 height 41
select select "Planning Sheets"
click at [24, 179] on select "Profile Planning Sheets Observation Forms Uploads" at bounding box center [320, 199] width 592 height 41
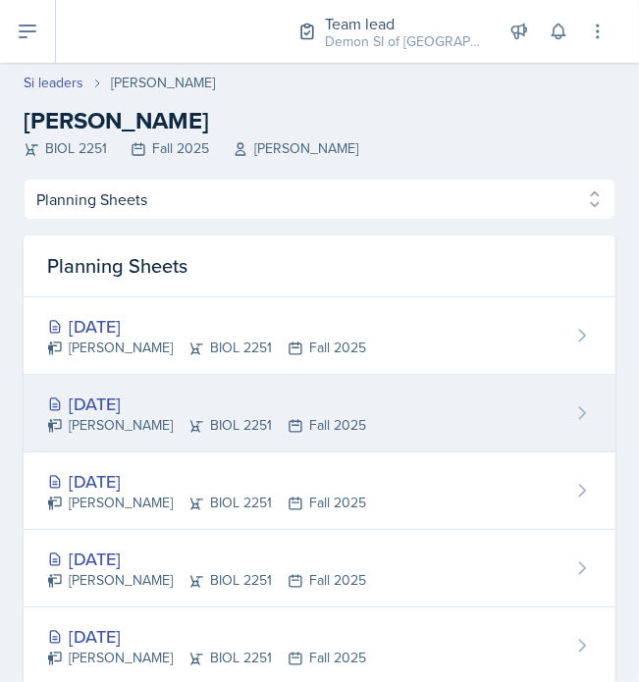
click at [174, 415] on div "[DATE]" at bounding box center [206, 404] width 319 height 27
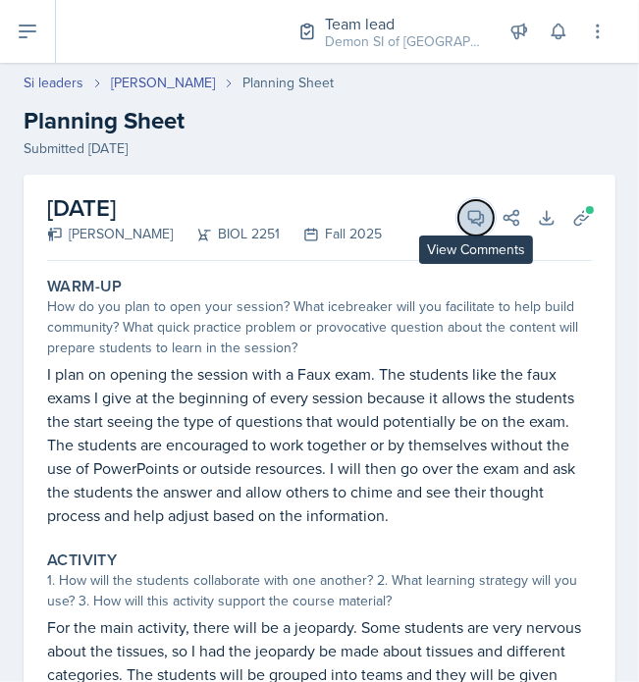
click at [476, 213] on button "View Comments" at bounding box center [475, 217] width 35 height 35
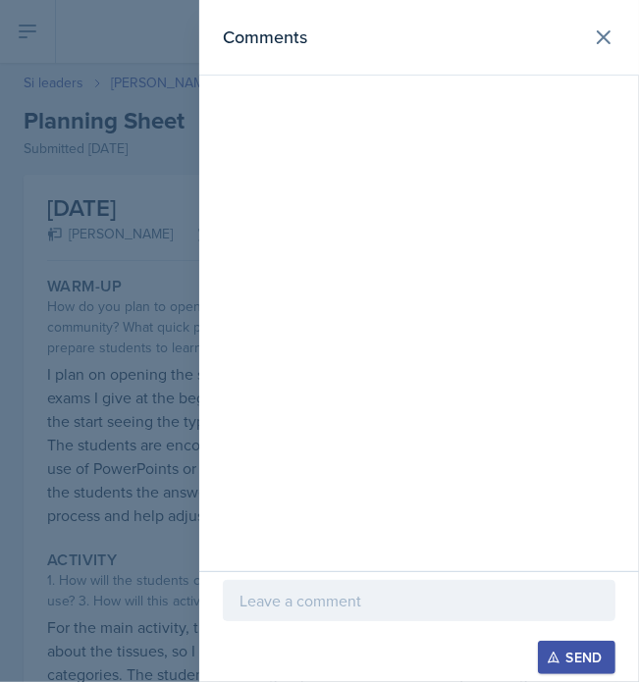
click at [437, 606] on p at bounding box center [419, 601] width 359 height 24
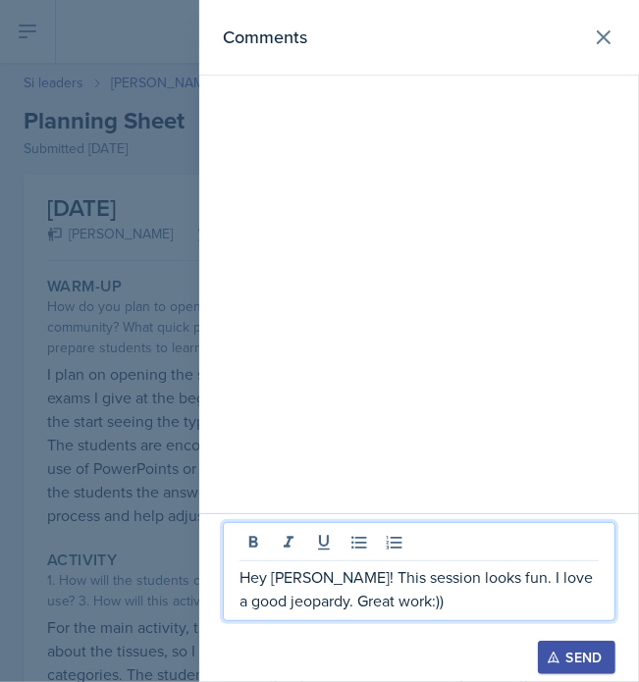
click at [565, 656] on div "Send" at bounding box center [577, 658] width 52 height 16
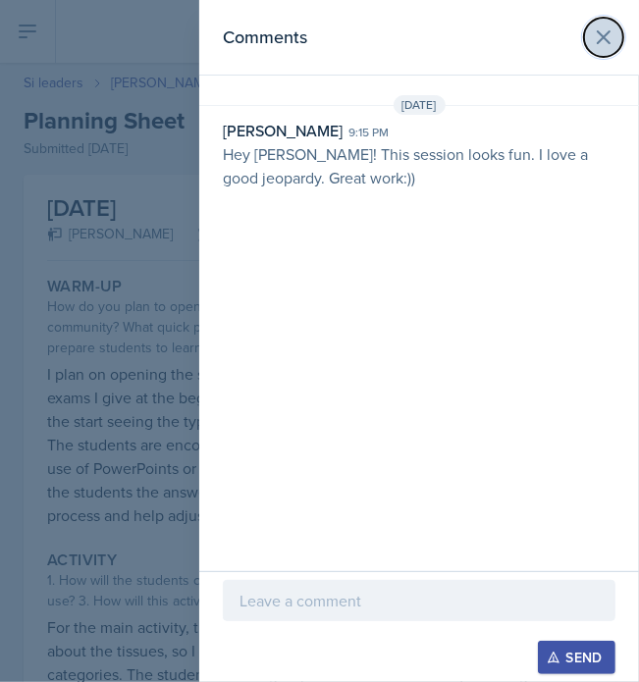
click at [601, 48] on icon at bounding box center [604, 38] width 24 height 24
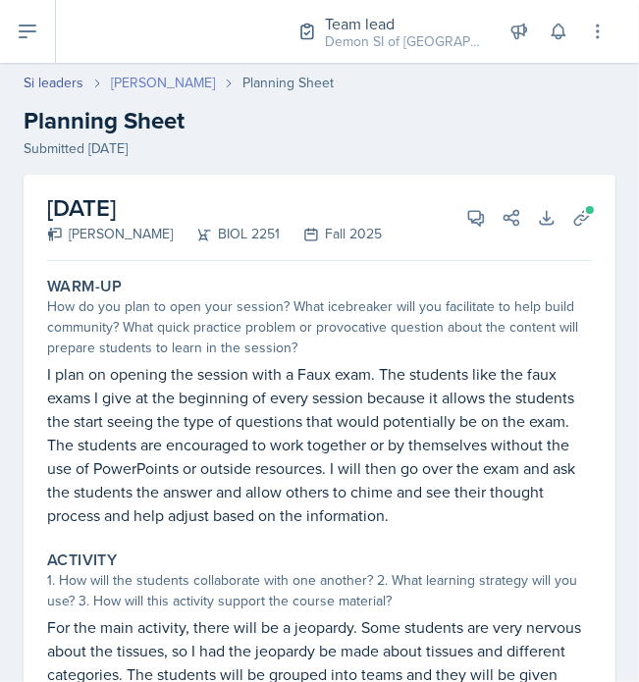
click at [151, 82] on link "[PERSON_NAME]" at bounding box center [163, 83] width 104 height 21
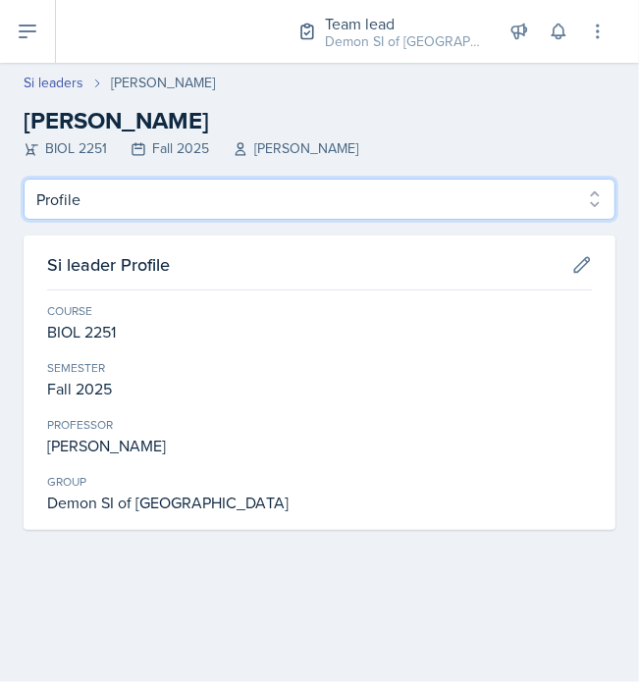
click at [72, 199] on select "Profile Planning Sheets Observation Forms Uploads" at bounding box center [320, 199] width 592 height 41
select select "Planning Sheets"
click at [24, 179] on select "Profile Planning Sheets Observation Forms Uploads" at bounding box center [320, 199] width 592 height 41
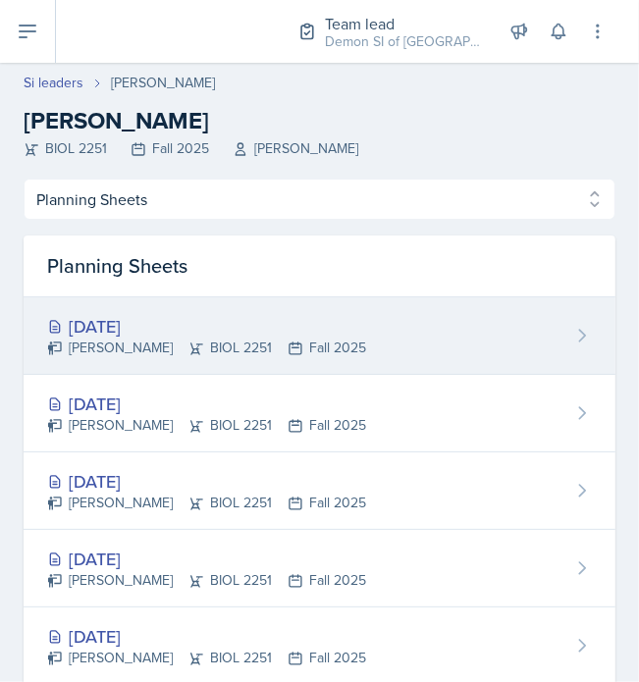
click at [150, 338] on div "[PERSON_NAME] BIOL 2251 Fall 2025" at bounding box center [206, 348] width 319 height 21
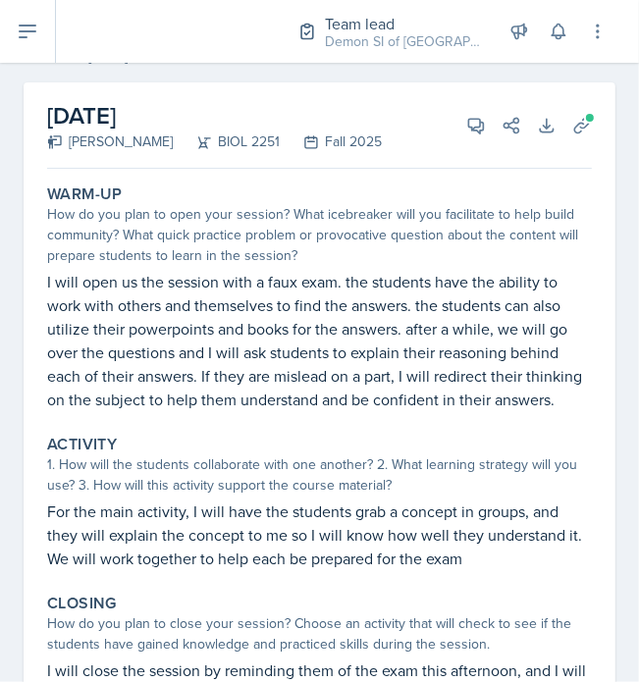
scroll to position [75, 0]
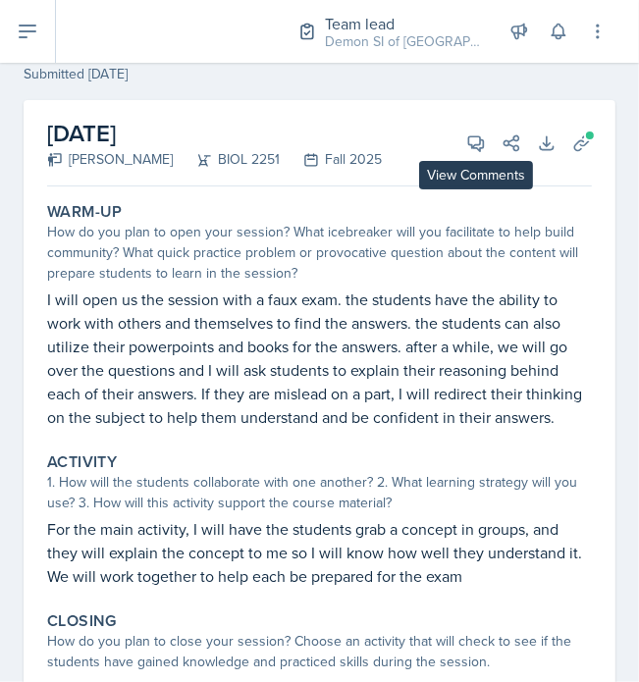
click at [451, 136] on div "View Comments Comments Send Share" at bounding box center [486, 144] width 71 height 20
click at [466, 143] on icon at bounding box center [476, 144] width 20 height 20
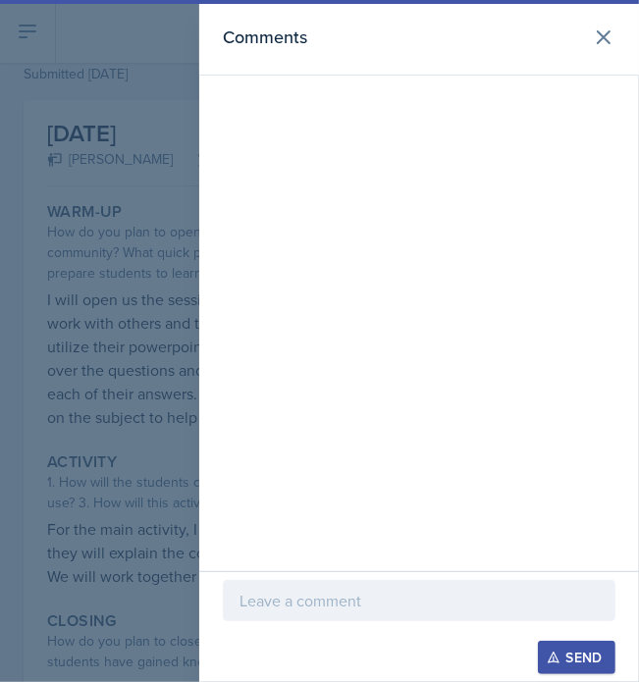
click at [348, 580] on div "Send" at bounding box center [419, 626] width 440 height 111
click at [354, 586] on div at bounding box center [419, 600] width 393 height 41
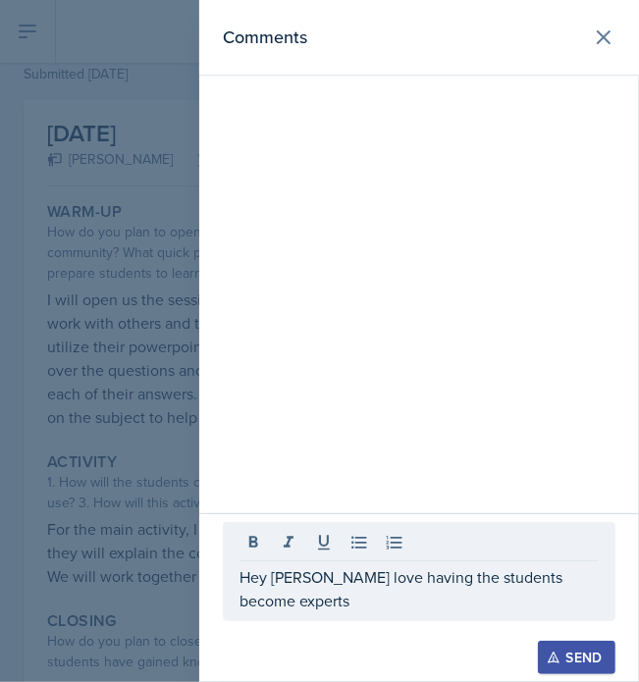
click at [33, 539] on div at bounding box center [319, 341] width 639 height 682
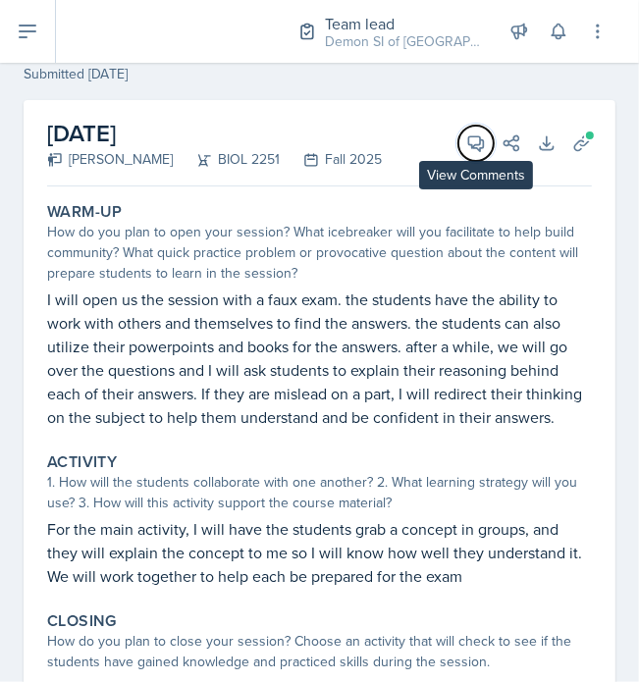
click at [474, 144] on button "View Comments" at bounding box center [475, 143] width 35 height 35
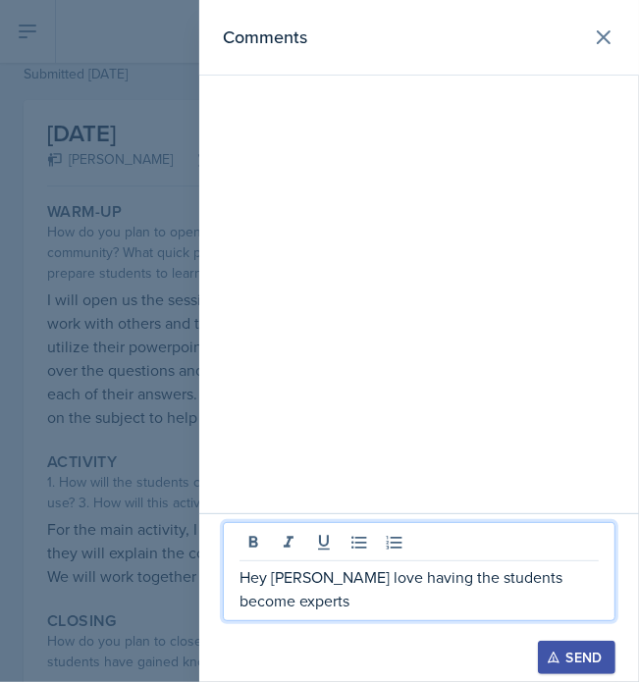
click at [597, 596] on p "Hey [PERSON_NAME] love having the students become experts" at bounding box center [419, 588] width 359 height 47
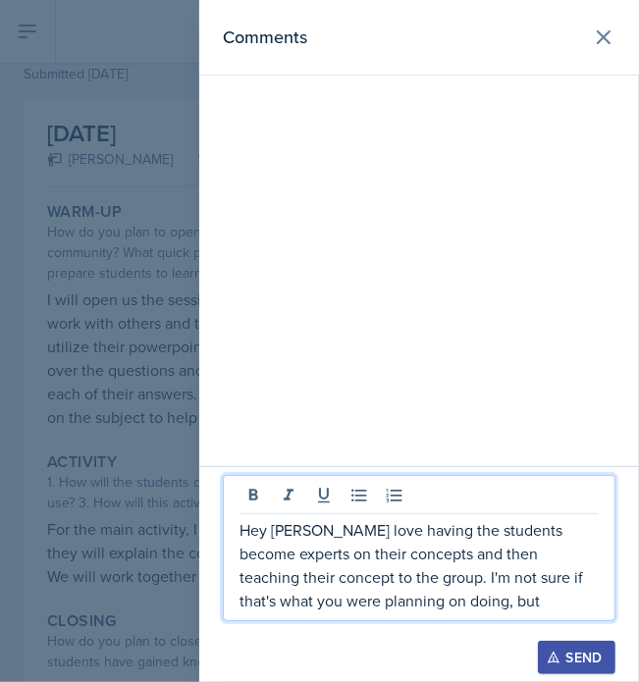
click at [295, 529] on p "Hey [PERSON_NAME] love having the students become experts on their concepts and…" at bounding box center [419, 565] width 359 height 94
click at [429, 610] on p "Hey [PERSON_NAME]! I love having the students become experts on their concepts …" at bounding box center [419, 565] width 359 height 94
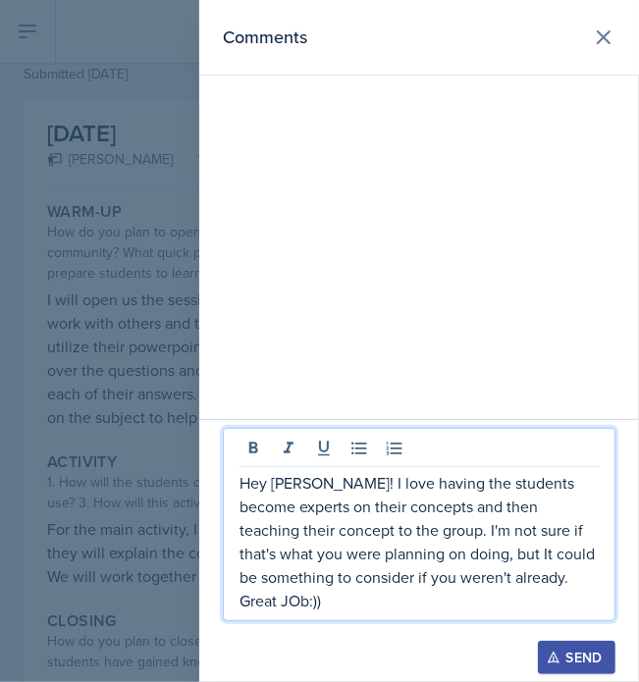
click at [526, 604] on p "Hey [PERSON_NAME]! I love having the students become experts on their concepts …" at bounding box center [419, 541] width 359 height 141
click at [570, 658] on div "Send" at bounding box center [577, 658] width 52 height 16
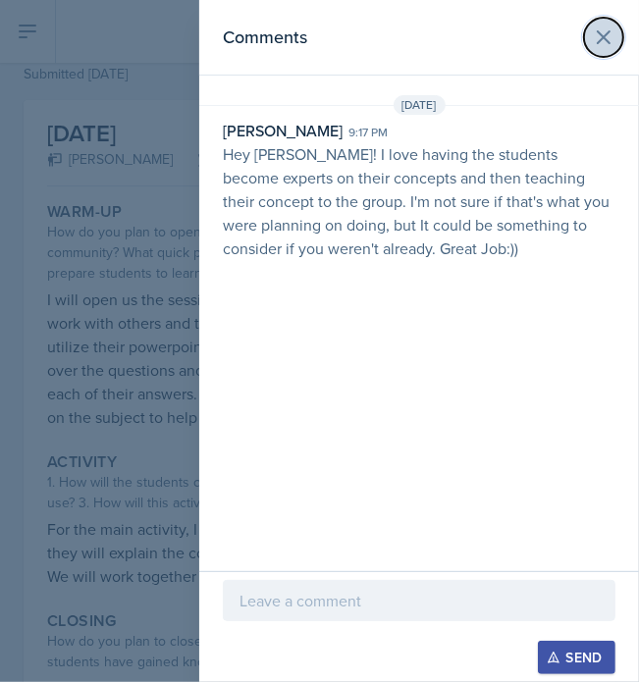
click at [593, 30] on icon at bounding box center [604, 38] width 24 height 24
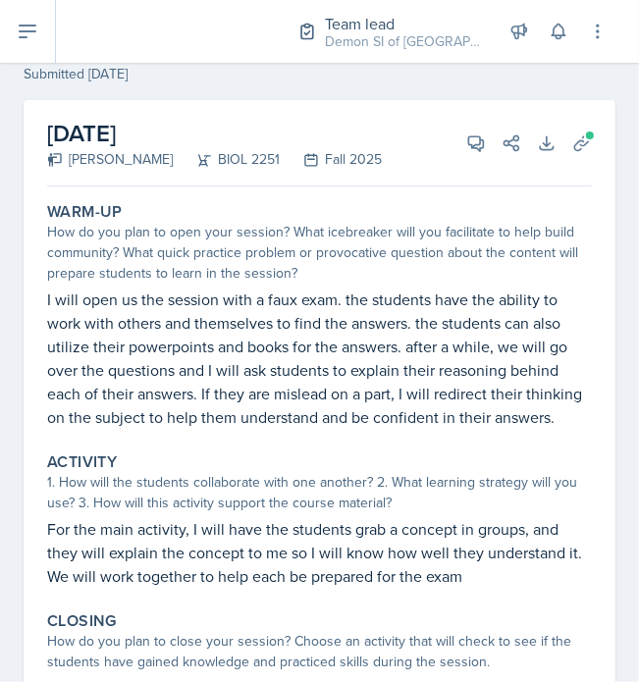
scroll to position [0, 0]
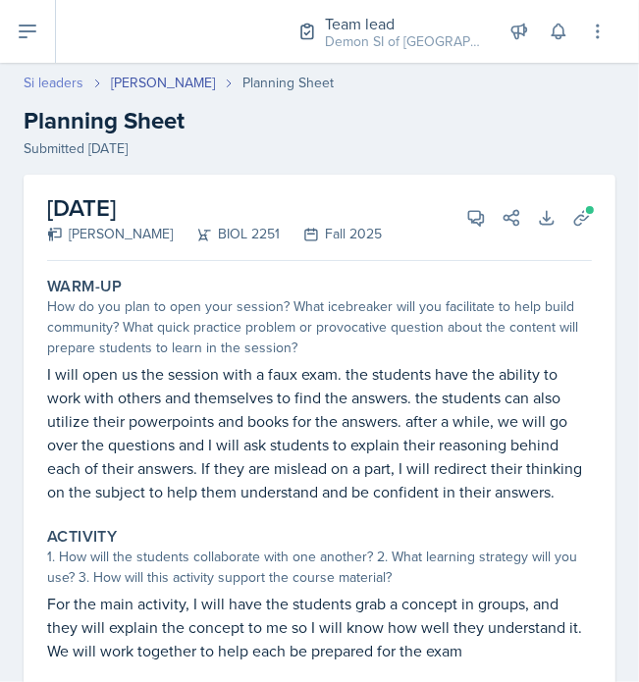
click at [59, 80] on link "Si leaders" at bounding box center [54, 83] width 60 height 21
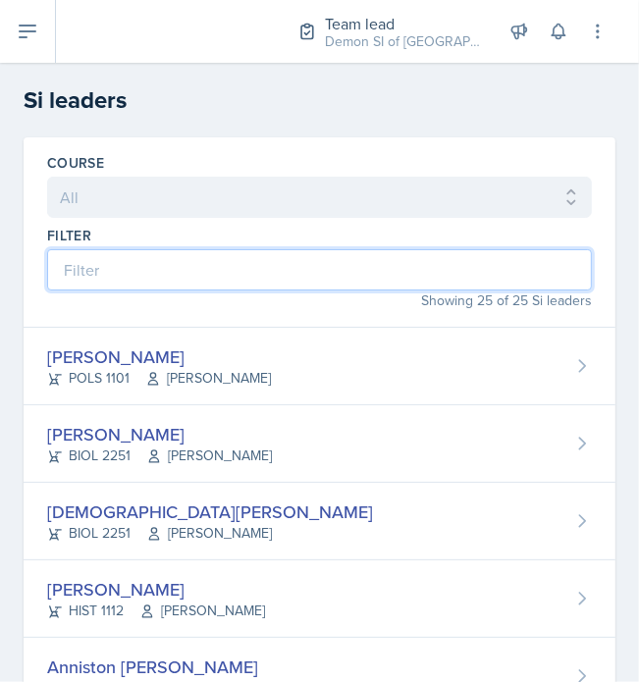
click at [113, 276] on input at bounding box center [319, 269] width 545 height 41
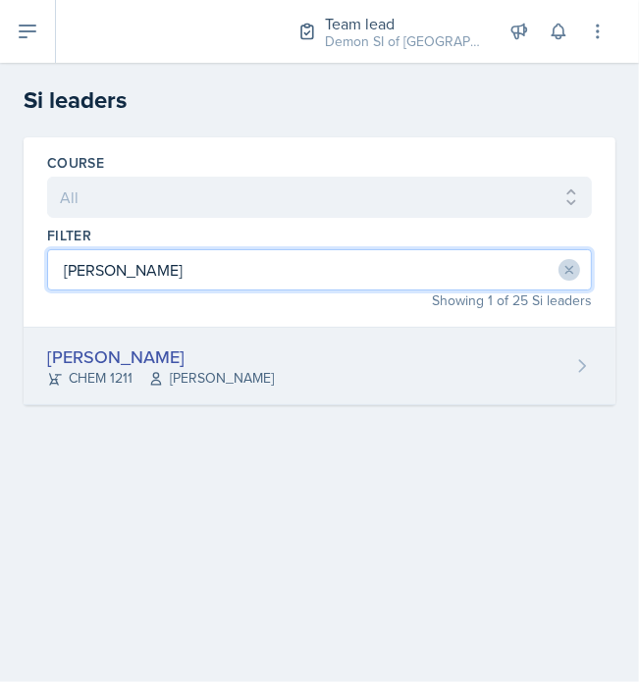
type input "[PERSON_NAME]"
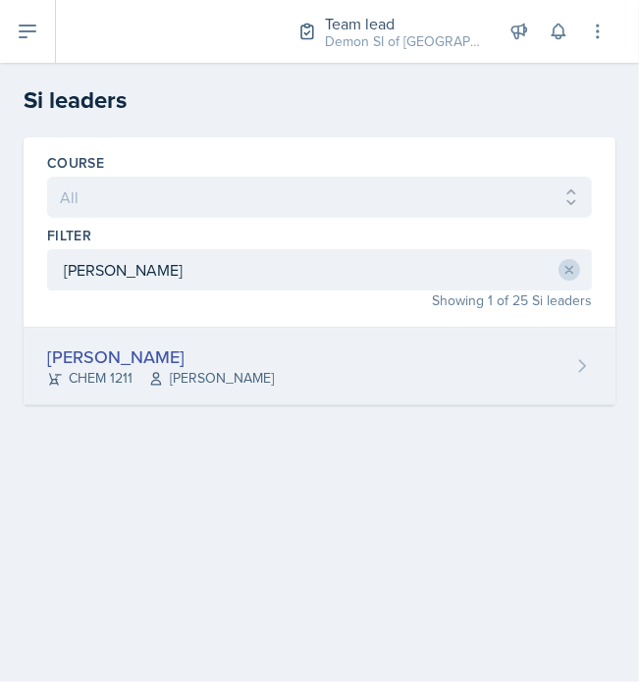
click at [123, 356] on div "[PERSON_NAME]" at bounding box center [160, 357] width 227 height 27
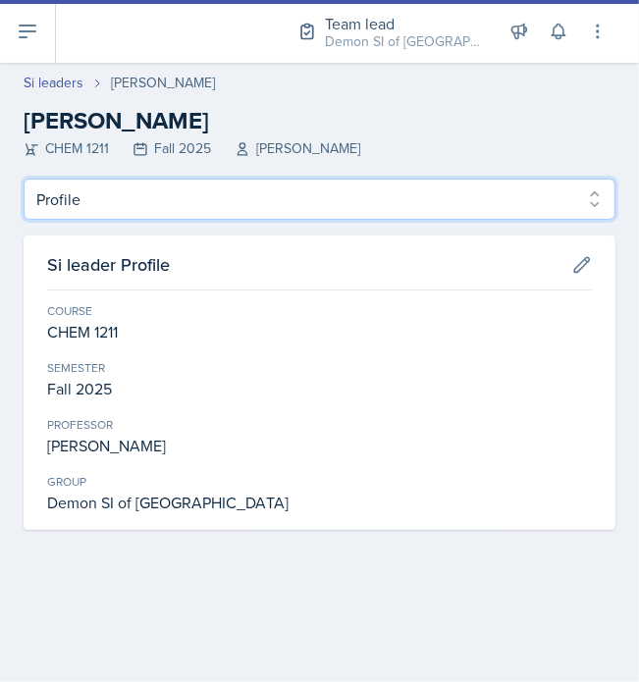
click at [78, 188] on select "Profile Planning Sheets Observation Forms Uploads" at bounding box center [320, 199] width 592 height 41
select select "Planning Sheets"
click at [24, 179] on select "Profile Planning Sheets Observation Forms Uploads" at bounding box center [320, 199] width 592 height 41
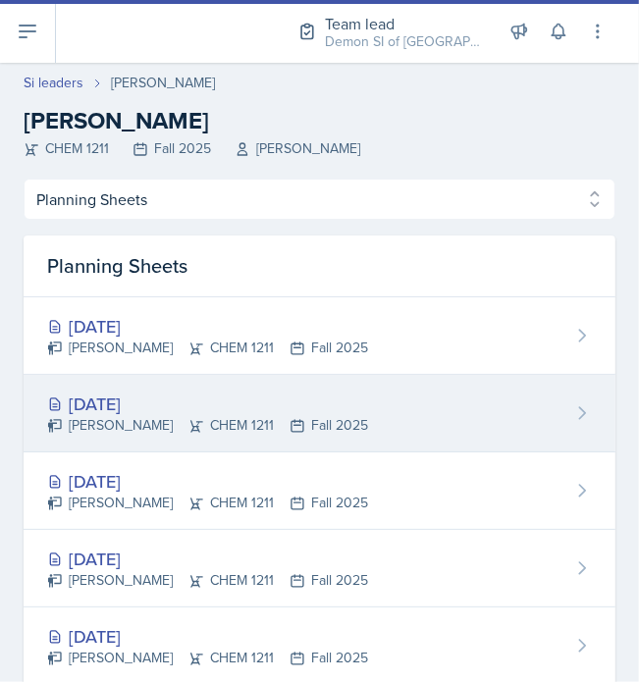
click at [155, 396] on div "[DATE]" at bounding box center [207, 404] width 321 height 27
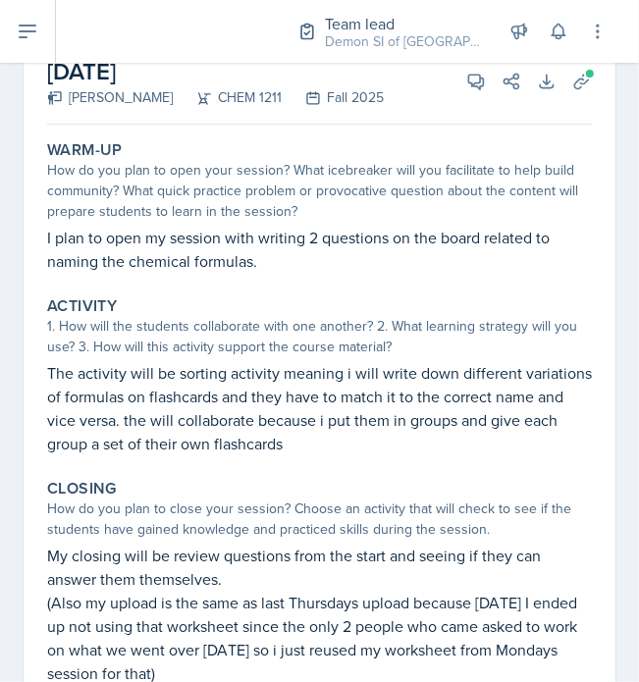
scroll to position [98, 0]
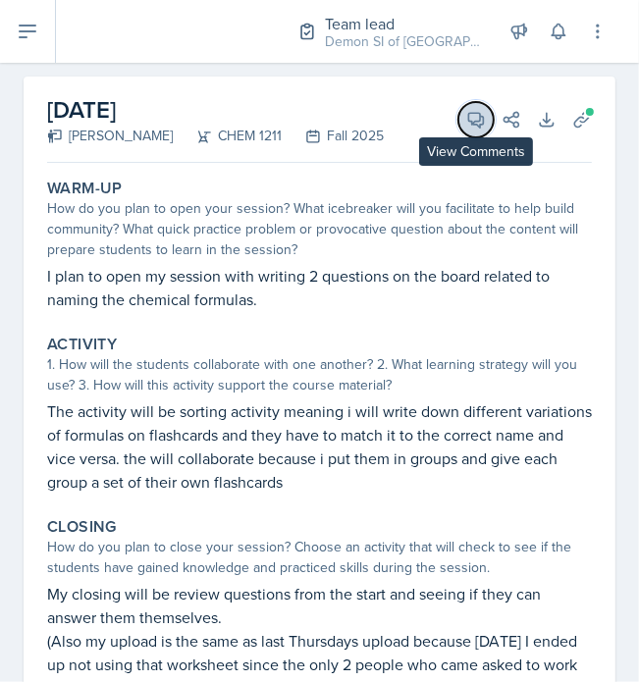
click at [466, 127] on icon at bounding box center [476, 120] width 20 height 20
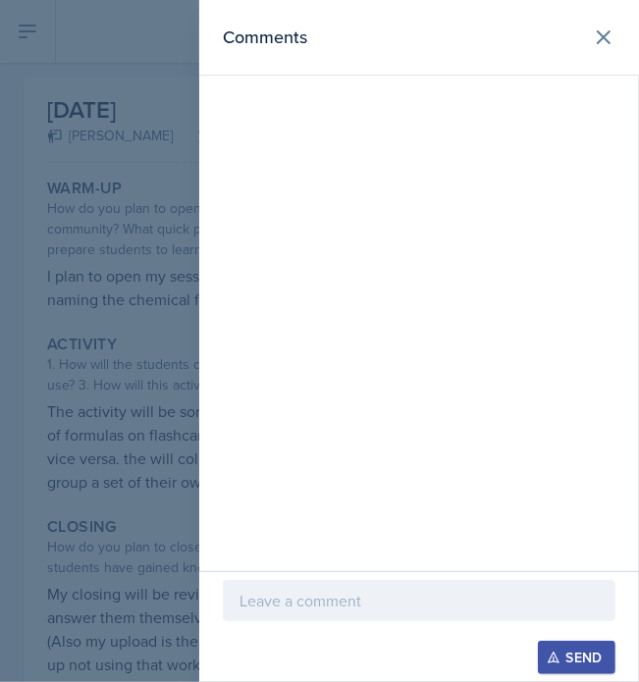
click at [361, 616] on div at bounding box center [419, 600] width 393 height 41
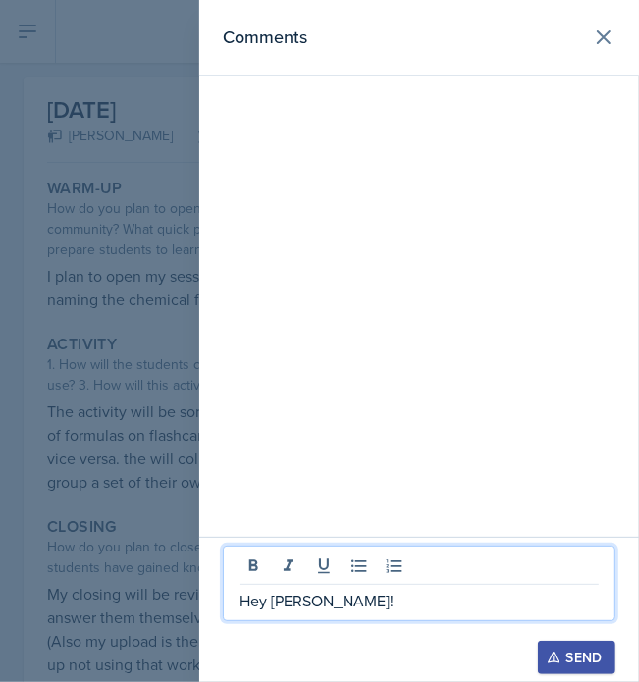
click at [169, 477] on div at bounding box center [319, 341] width 639 height 682
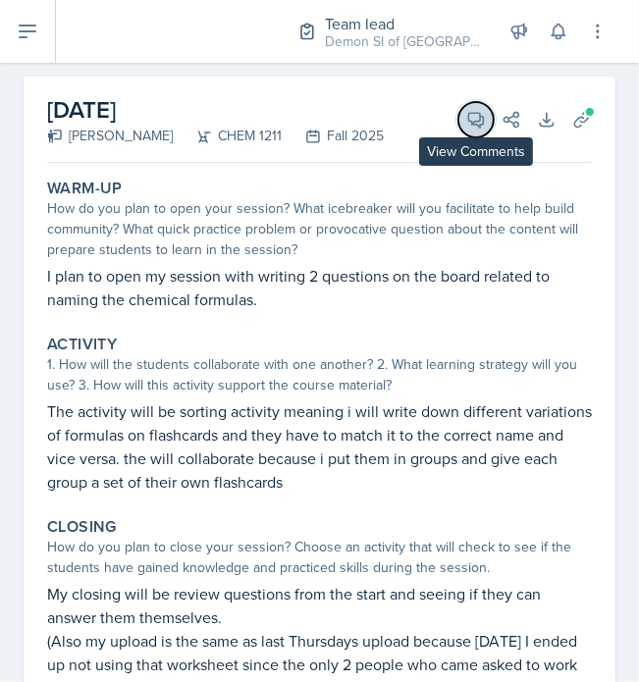
click at [466, 123] on icon at bounding box center [476, 120] width 20 height 20
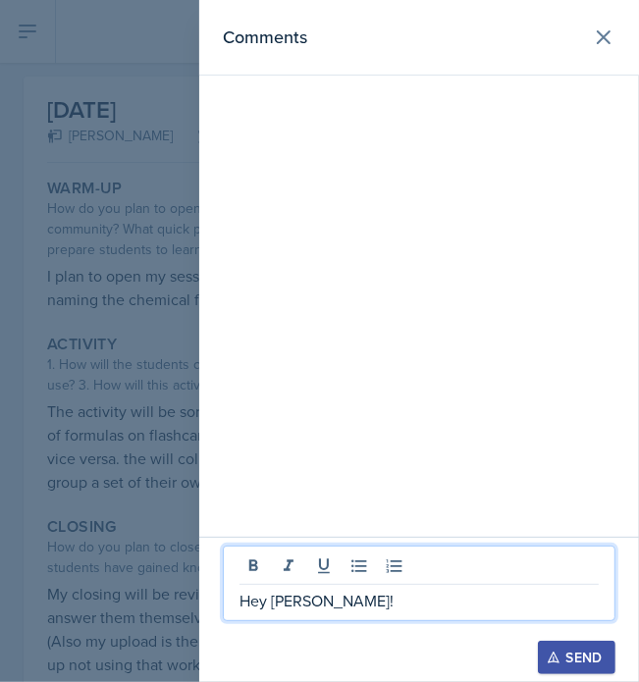
click at [345, 589] on p "Hey [PERSON_NAME]!" at bounding box center [419, 601] width 359 height 24
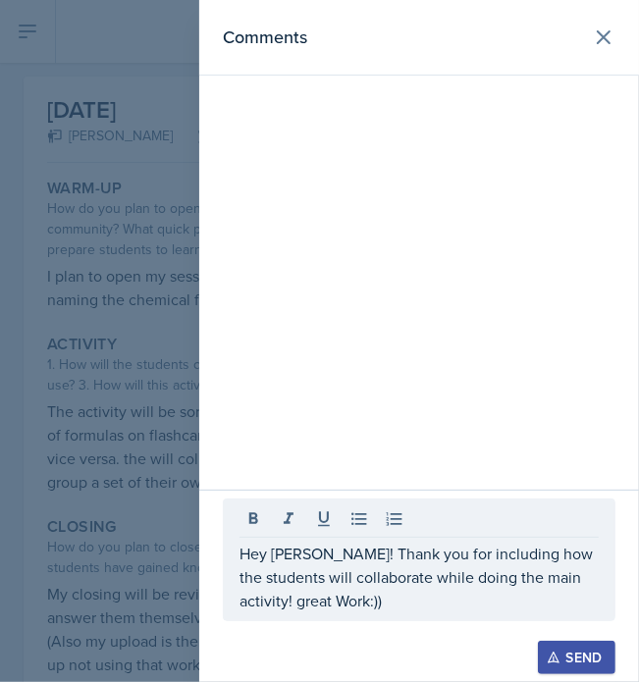
click at [618, 644] on div "Hey [PERSON_NAME]! Thank you for including how the students will collaborate wh…" at bounding box center [419, 586] width 440 height 192
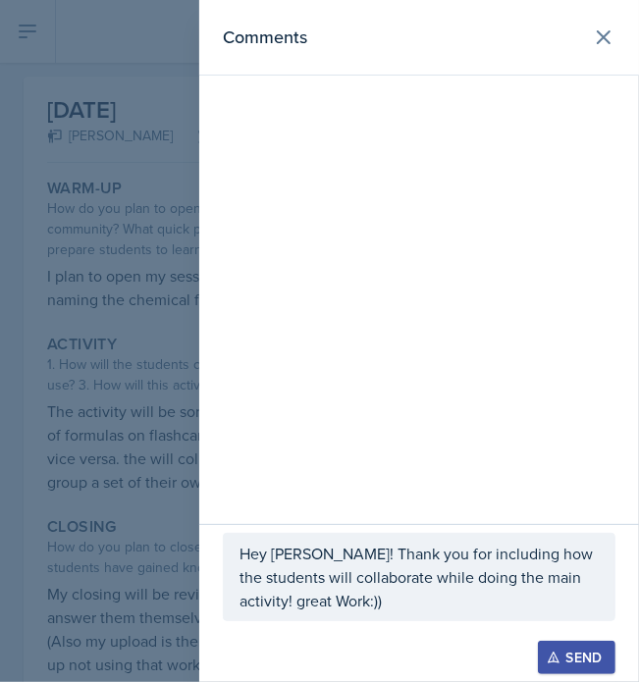
click at [587, 654] on div "Send" at bounding box center [577, 658] width 52 height 16
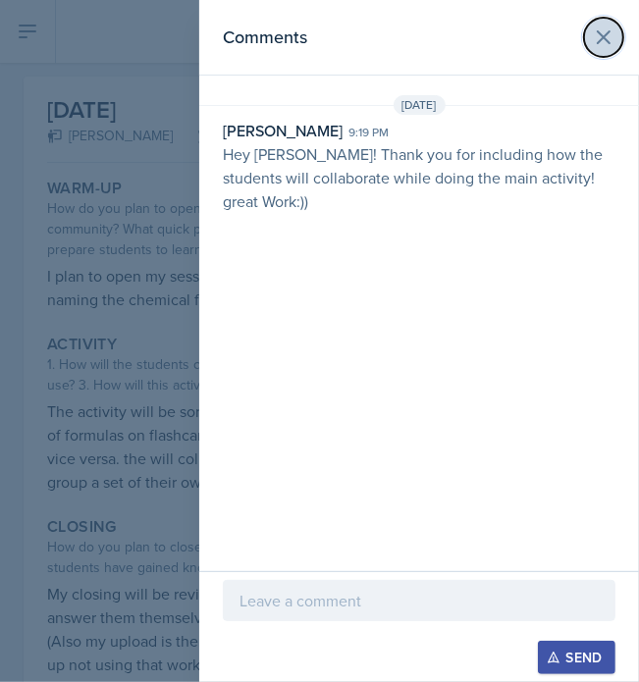
click at [612, 30] on icon at bounding box center [604, 38] width 24 height 24
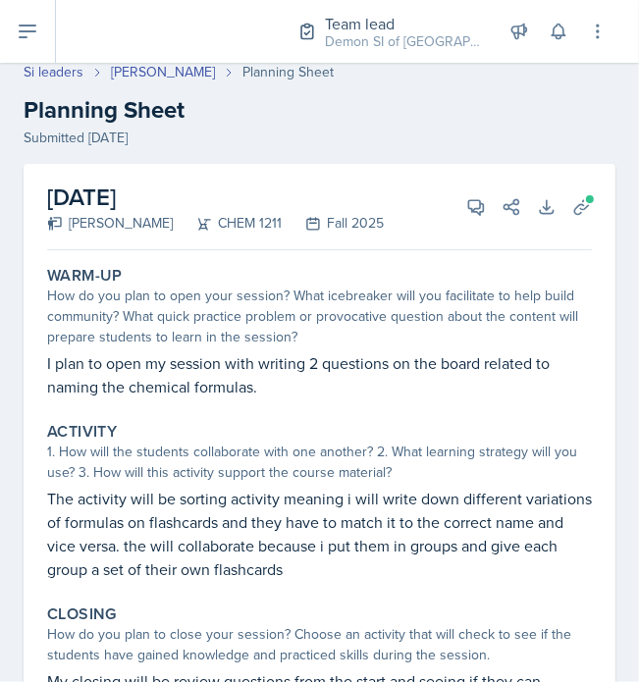
scroll to position [6, 0]
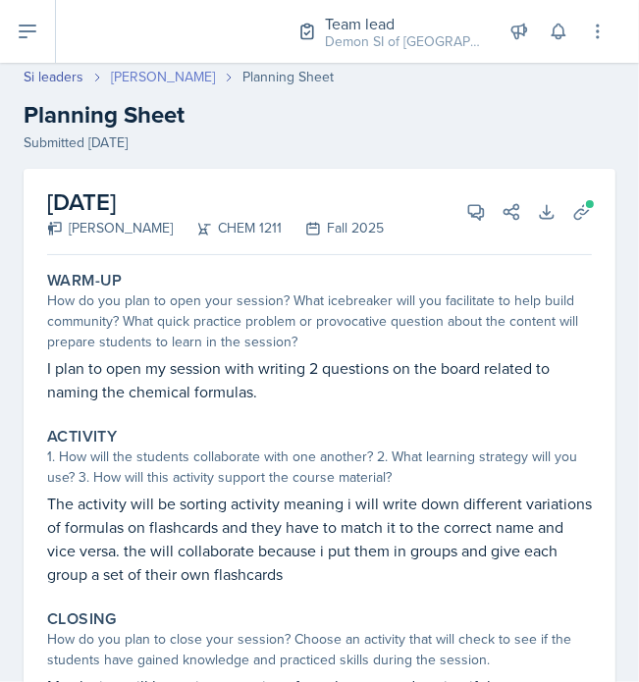
click at [169, 72] on link "[PERSON_NAME]" at bounding box center [163, 77] width 104 height 21
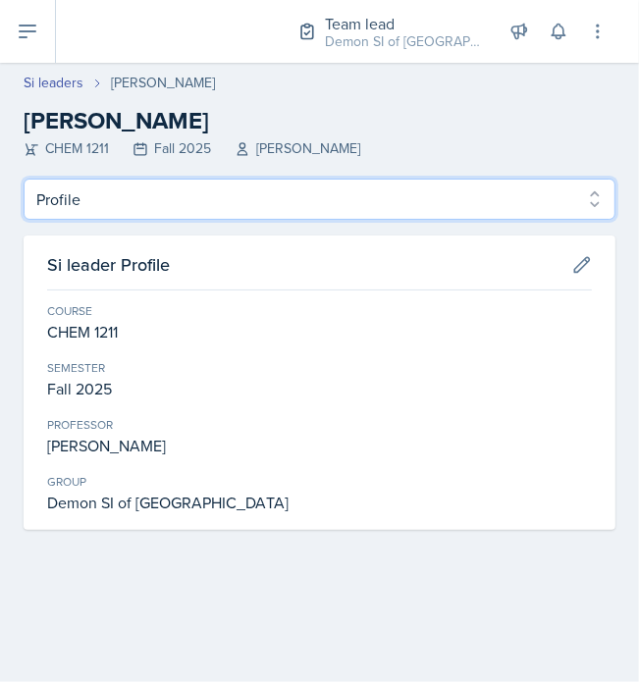
click at [166, 190] on select "Profile Planning Sheets Observation Forms Uploads" at bounding box center [320, 199] width 592 height 41
select select "Planning Sheets"
click at [24, 179] on select "Profile Planning Sheets Observation Forms Uploads" at bounding box center [320, 199] width 592 height 41
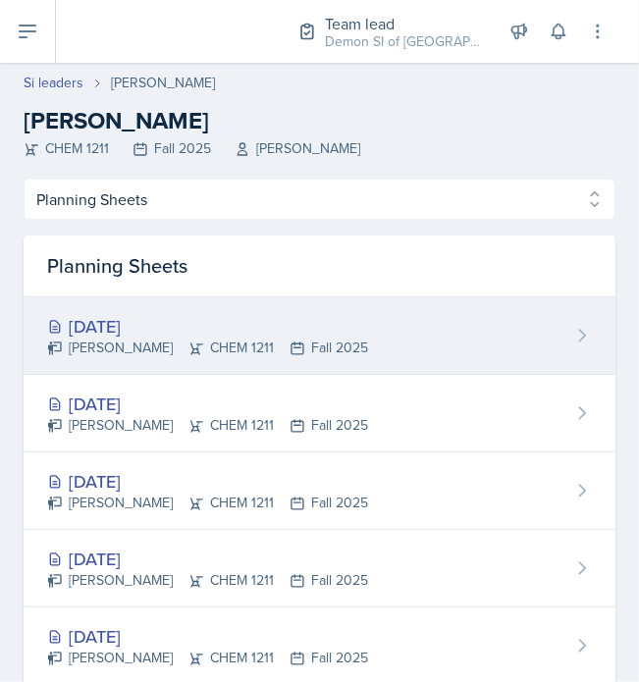
click at [198, 321] on div "[DATE]" at bounding box center [207, 326] width 321 height 27
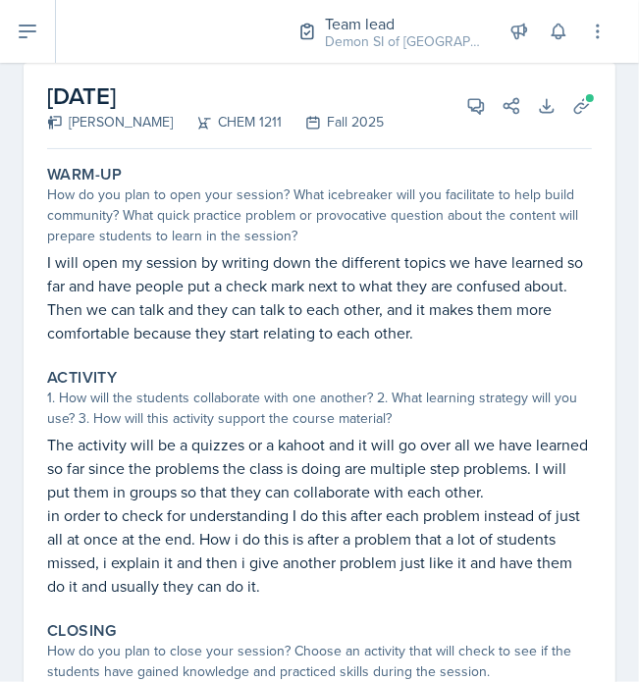
scroll to position [110, 0]
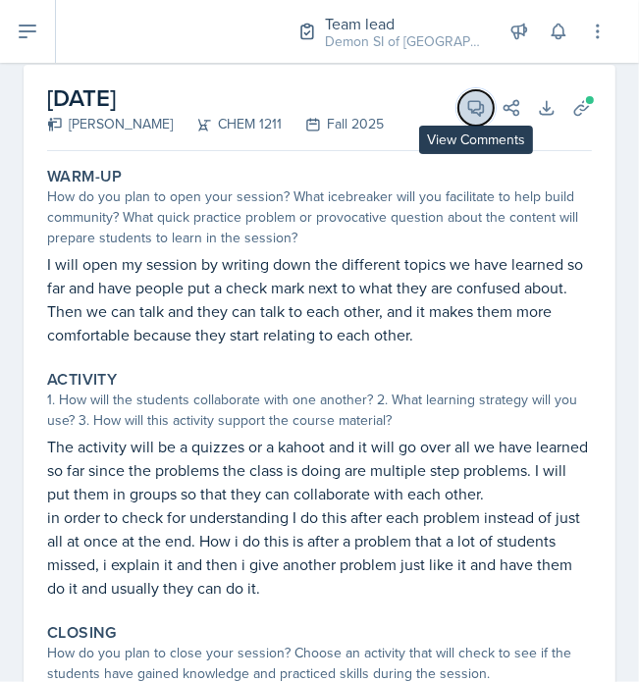
click at [466, 108] on icon at bounding box center [476, 108] width 20 height 20
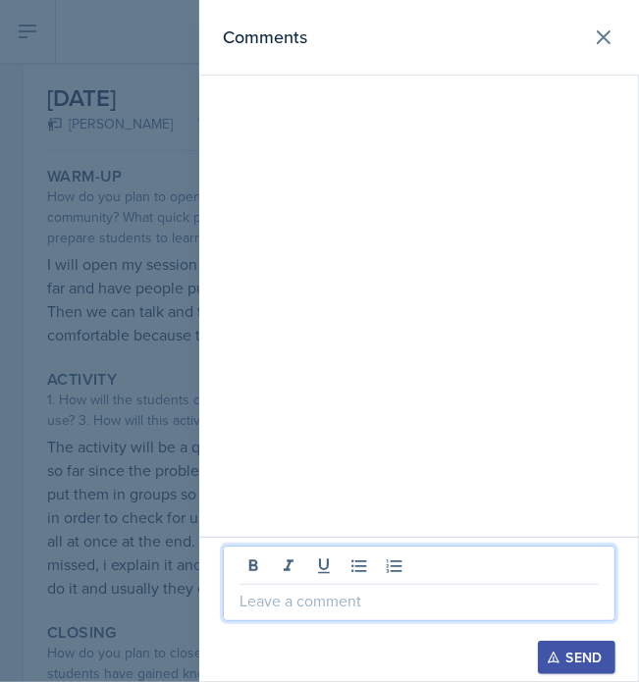
click at [459, 600] on p at bounding box center [419, 601] width 359 height 24
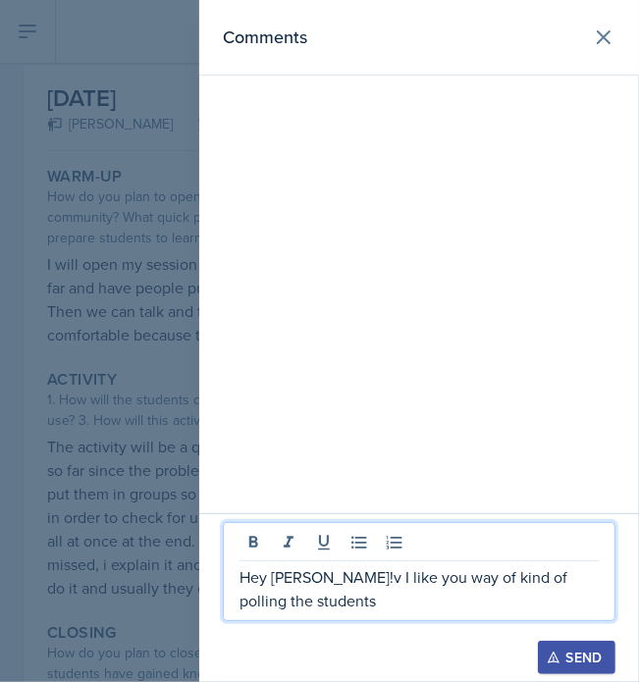
click at [385, 584] on p "Hey [PERSON_NAME]!v I like you way of kind of polling the students" at bounding box center [419, 588] width 359 height 47
click at [319, 573] on p "Hey [PERSON_NAME]!v I like your way of kind of polling the students" at bounding box center [419, 588] width 359 height 47
click at [317, 593] on p "Hey [PERSON_NAME]! I like your way of kind of polling the students" at bounding box center [419, 588] width 359 height 47
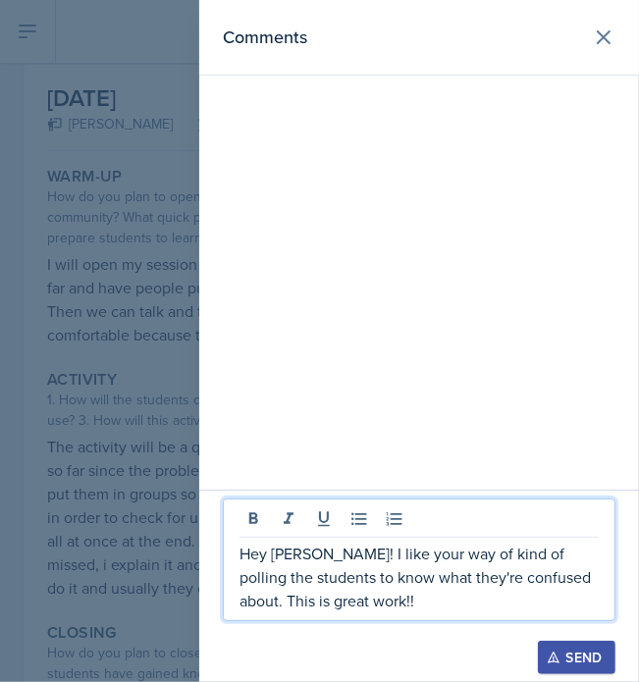
click at [399, 605] on p "Hey [PERSON_NAME]! I like your way of kind of polling the students to know what…" at bounding box center [419, 577] width 359 height 71
click at [408, 600] on p "Hey [PERSON_NAME]! I like your way of kind of polling the students to know what…" at bounding box center [419, 577] width 359 height 71
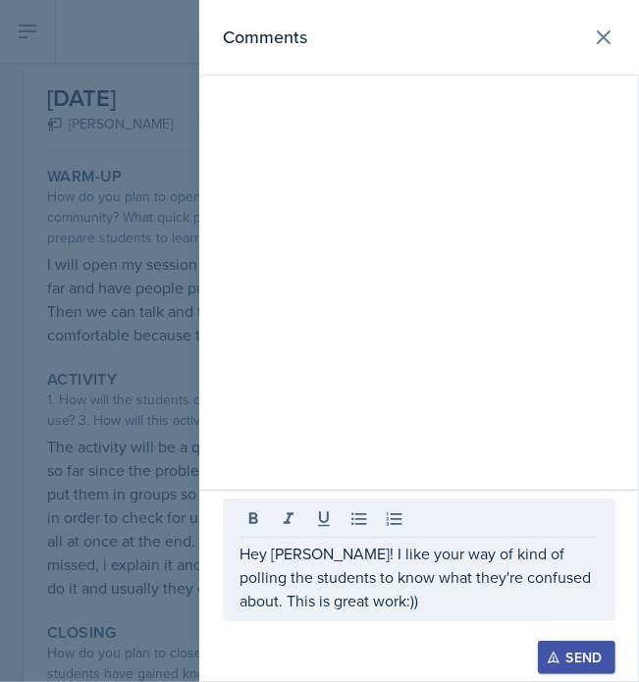
click at [565, 651] on div "Send" at bounding box center [577, 658] width 52 height 16
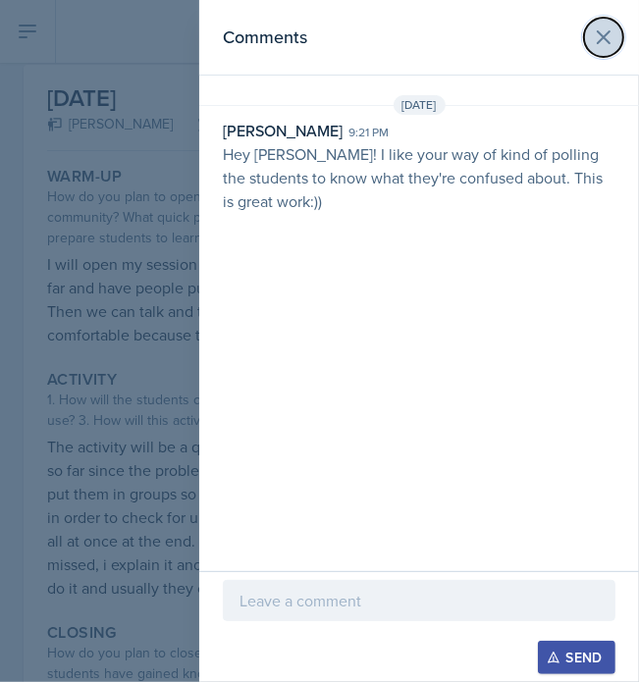
click at [606, 26] on icon at bounding box center [604, 38] width 24 height 24
